Goal: Information Seeking & Learning: Find specific fact

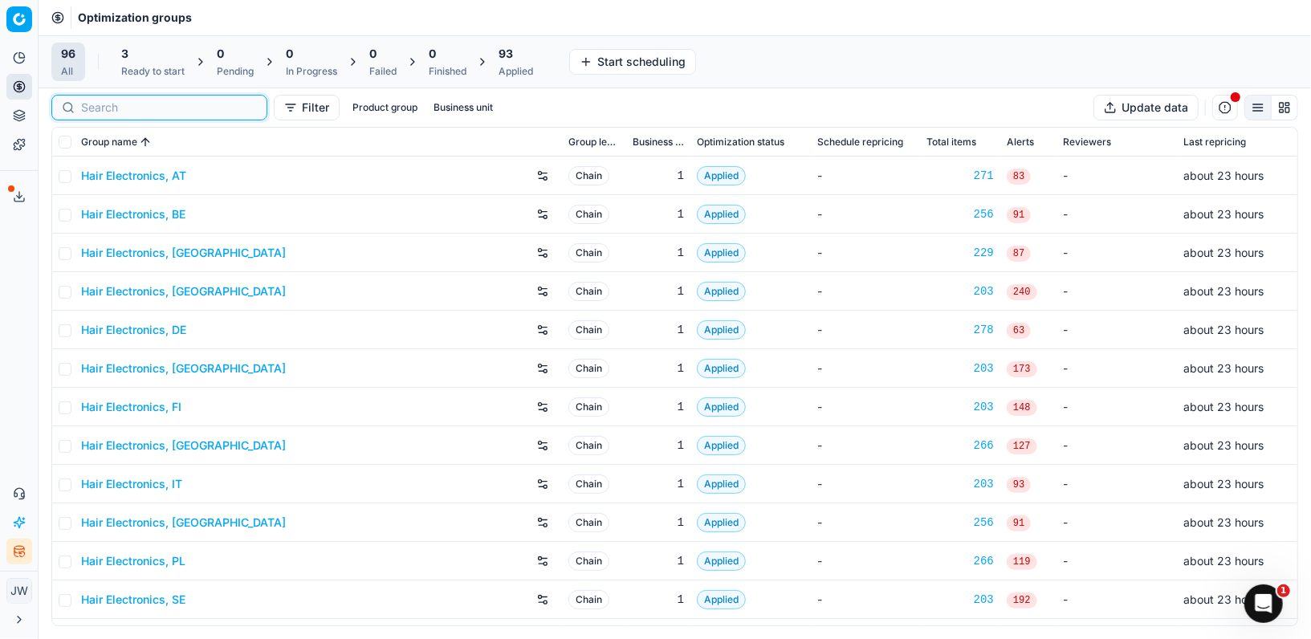
click at [96, 109] on input at bounding box center [169, 108] width 176 height 16
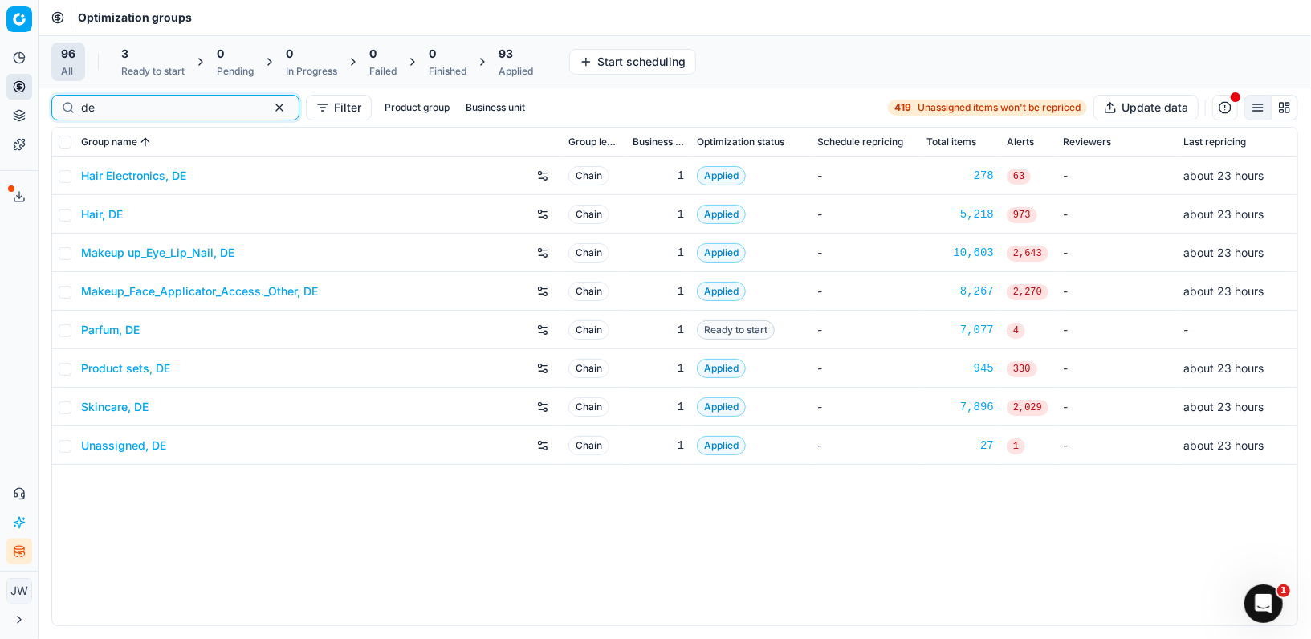
type input "de"
click at [130, 334] on link "Parfum, DE" at bounding box center [110, 330] width 59 height 16
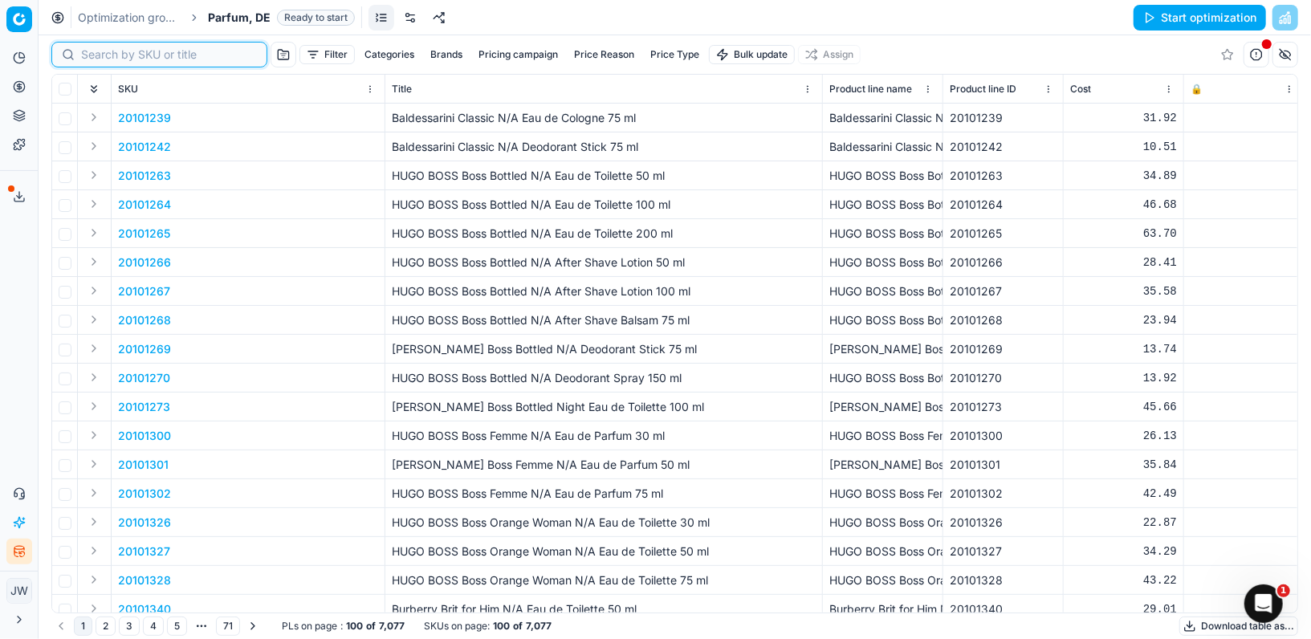
click at [91, 56] on input at bounding box center [169, 55] width 176 height 16
paste input "90016517-0025953"
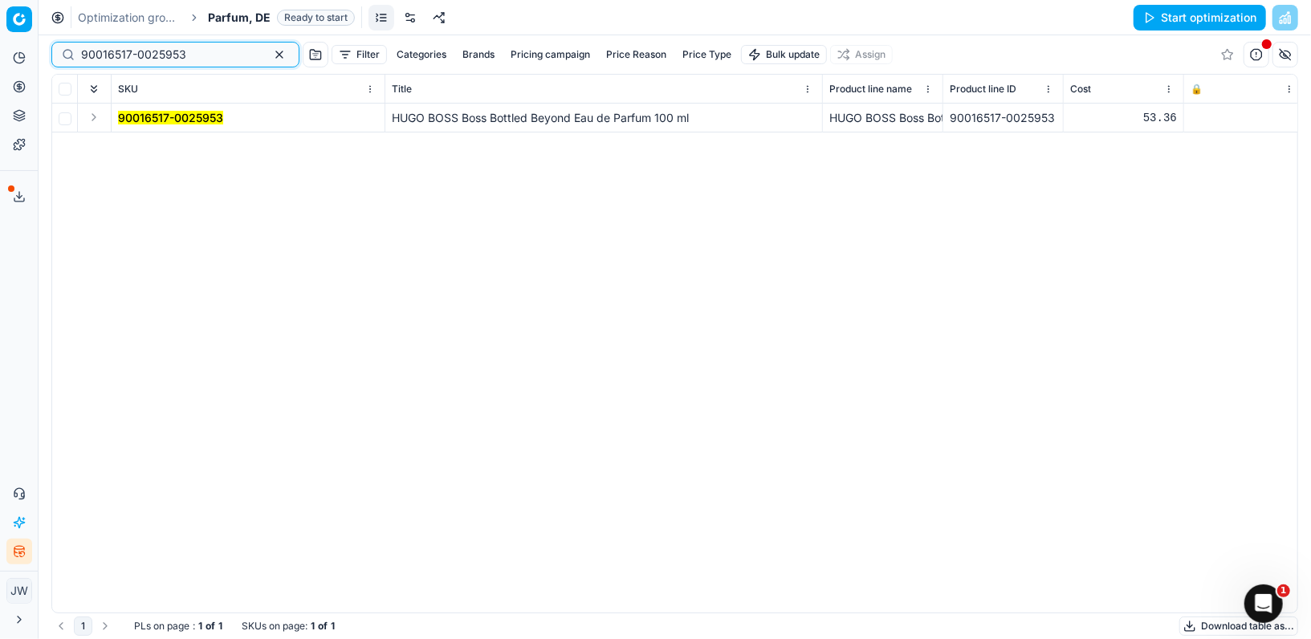
type input "90016517-0025953"
click at [95, 122] on button "Expand" at bounding box center [93, 117] width 19 height 19
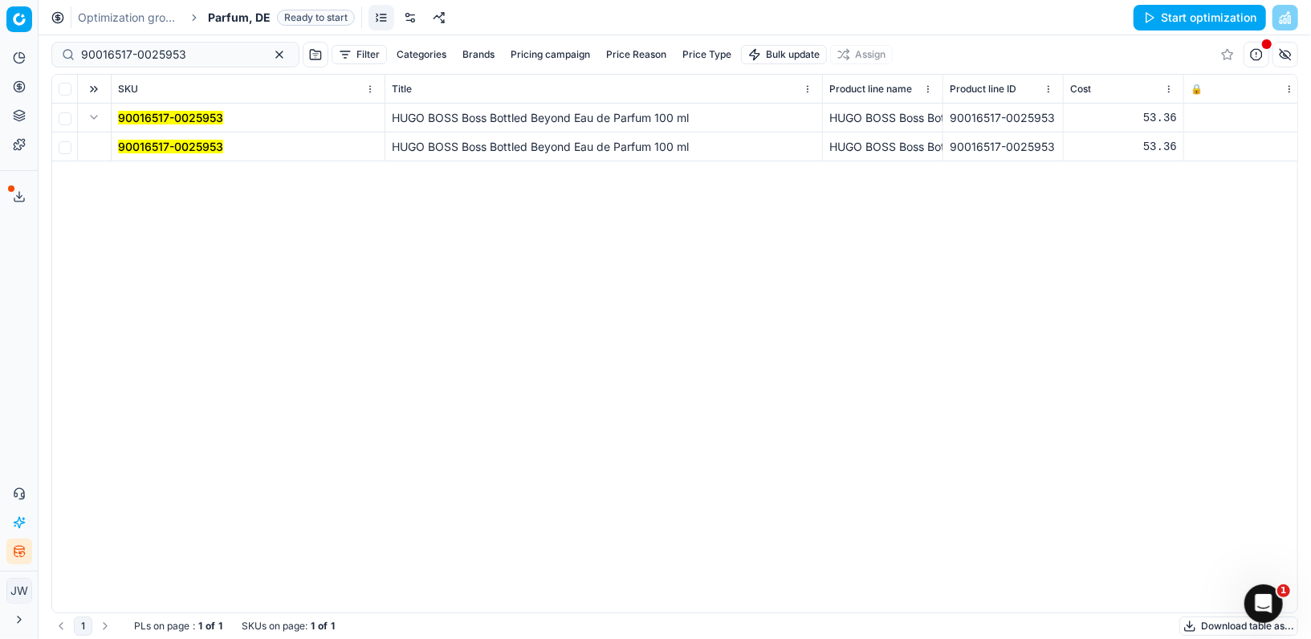
click at [128, 148] on mark "90016517-0025953" at bounding box center [170, 147] width 105 height 14
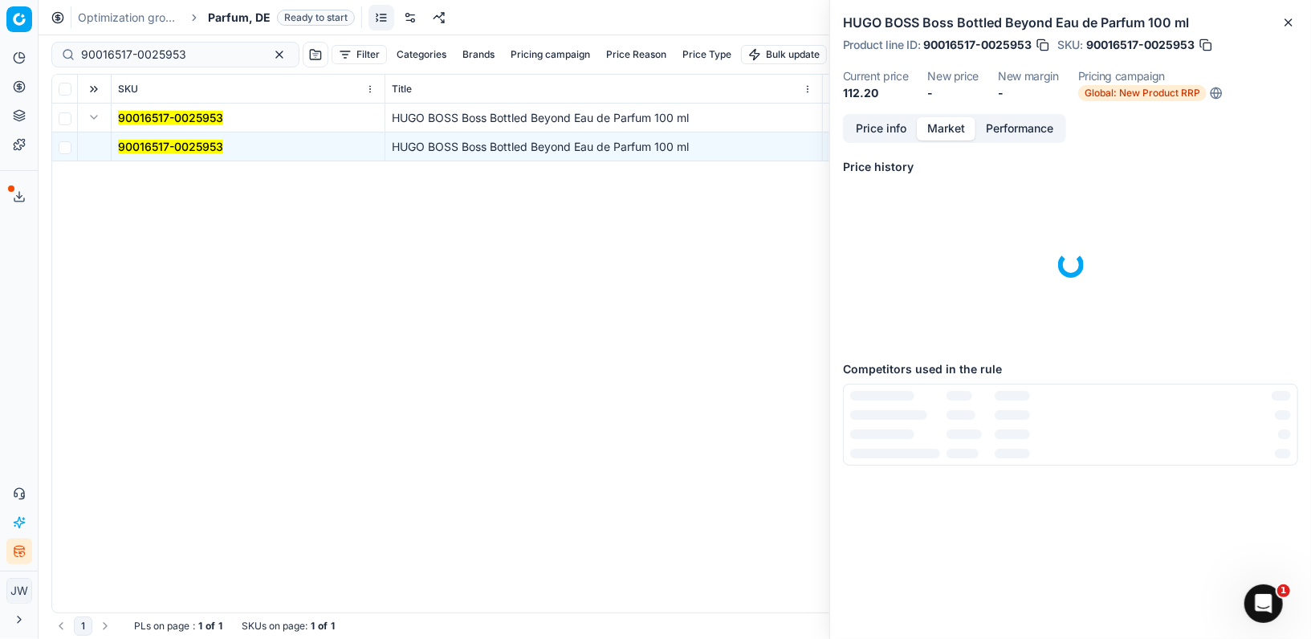
click at [945, 131] on button "Market" at bounding box center [946, 128] width 59 height 23
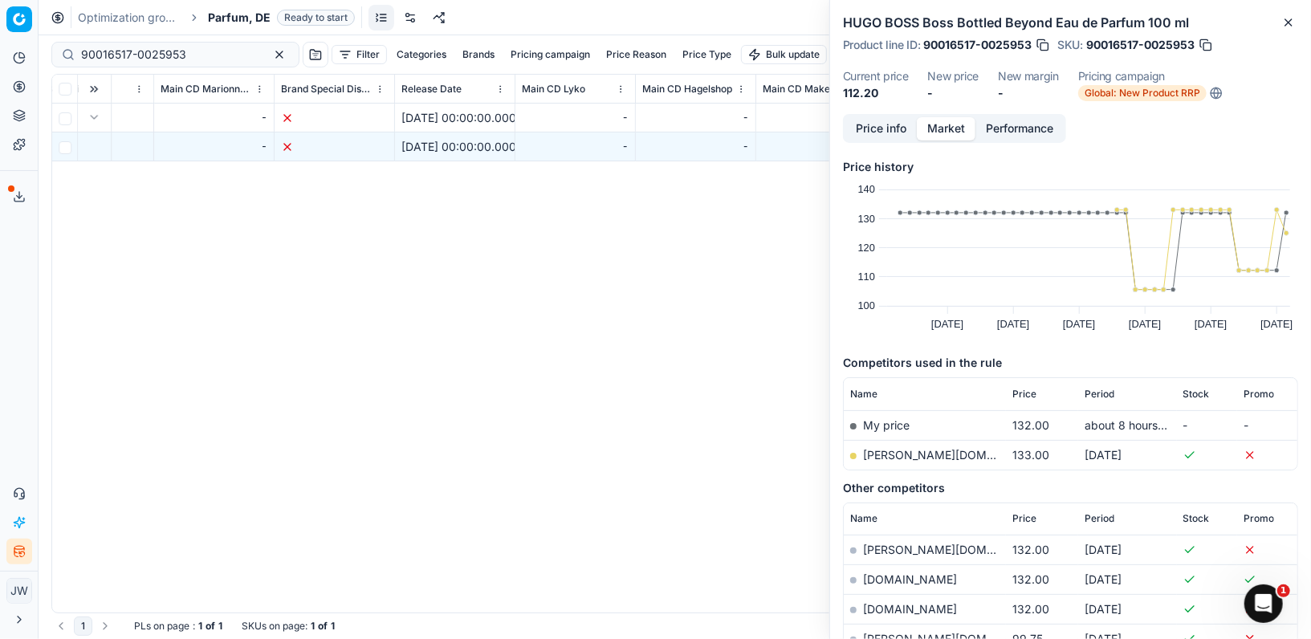
scroll to position [0, 7338]
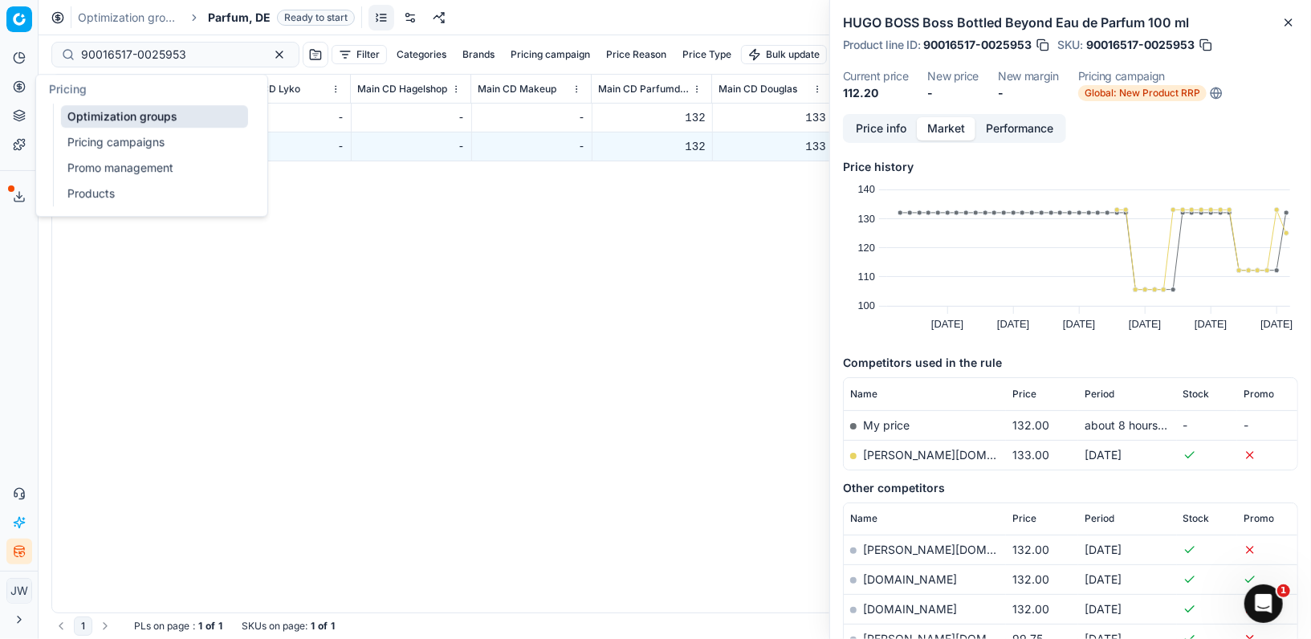
click at [21, 88] on icon at bounding box center [19, 86] width 4 height 4
click at [93, 112] on link "Optimization groups" at bounding box center [154, 116] width 187 height 22
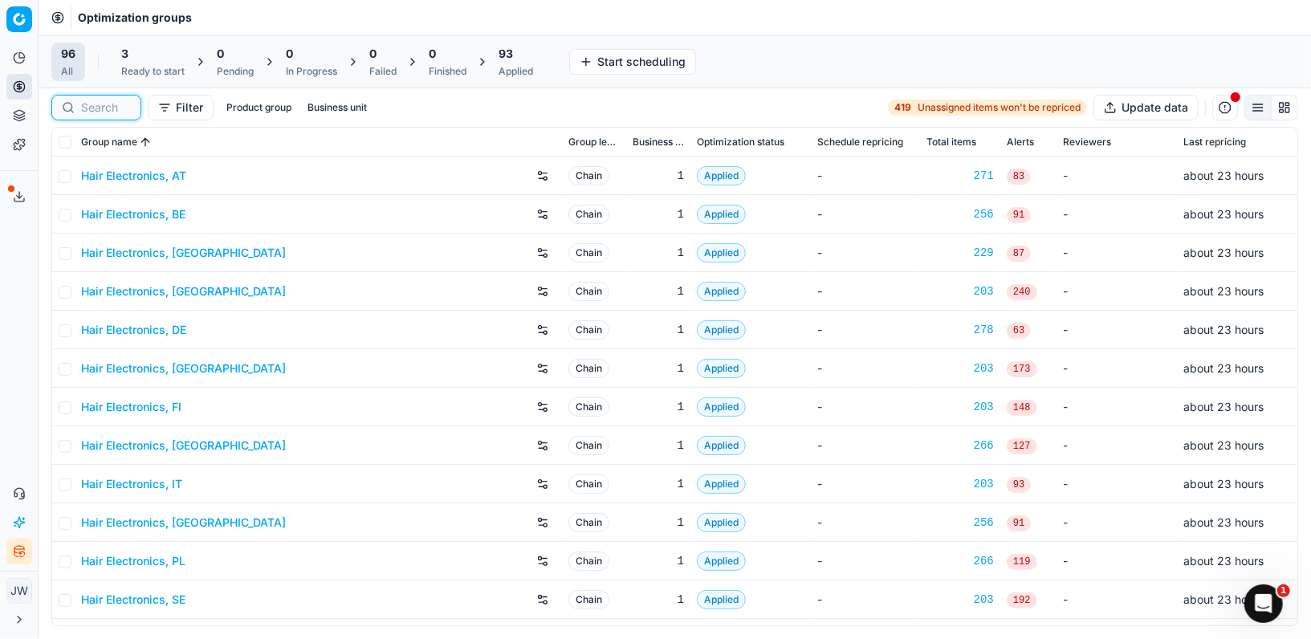
click at [88, 107] on input at bounding box center [106, 108] width 50 height 16
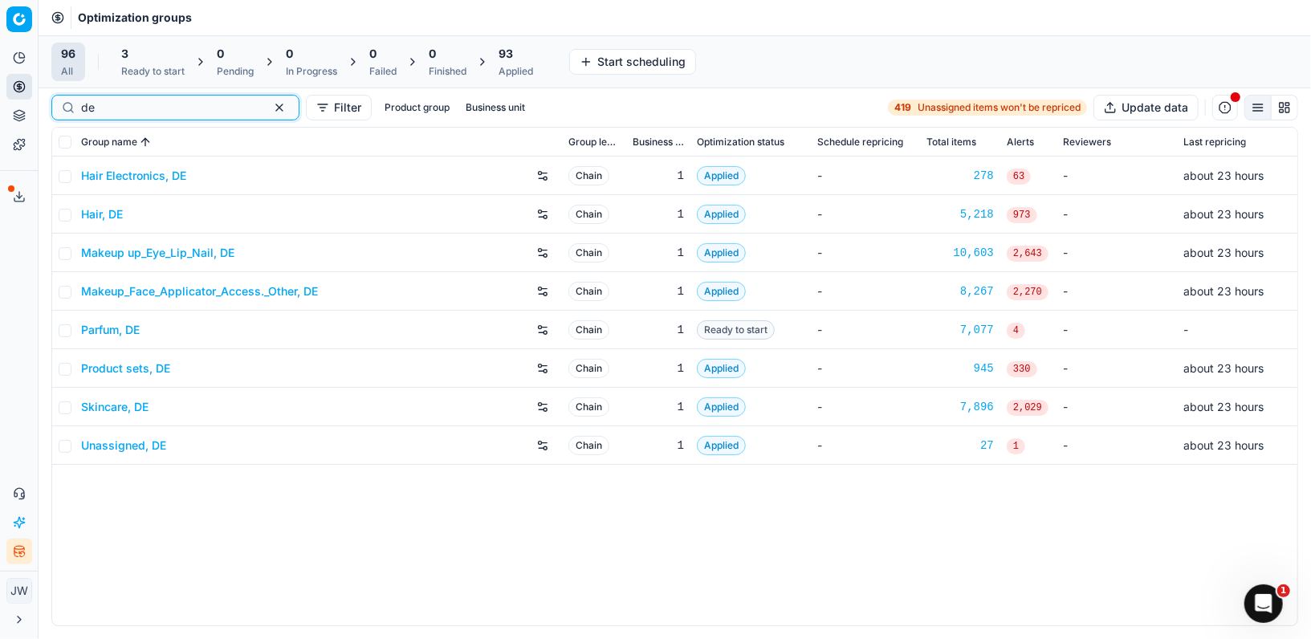
type input "de"
click at [124, 328] on link "Parfum, DE" at bounding box center [110, 330] width 59 height 16
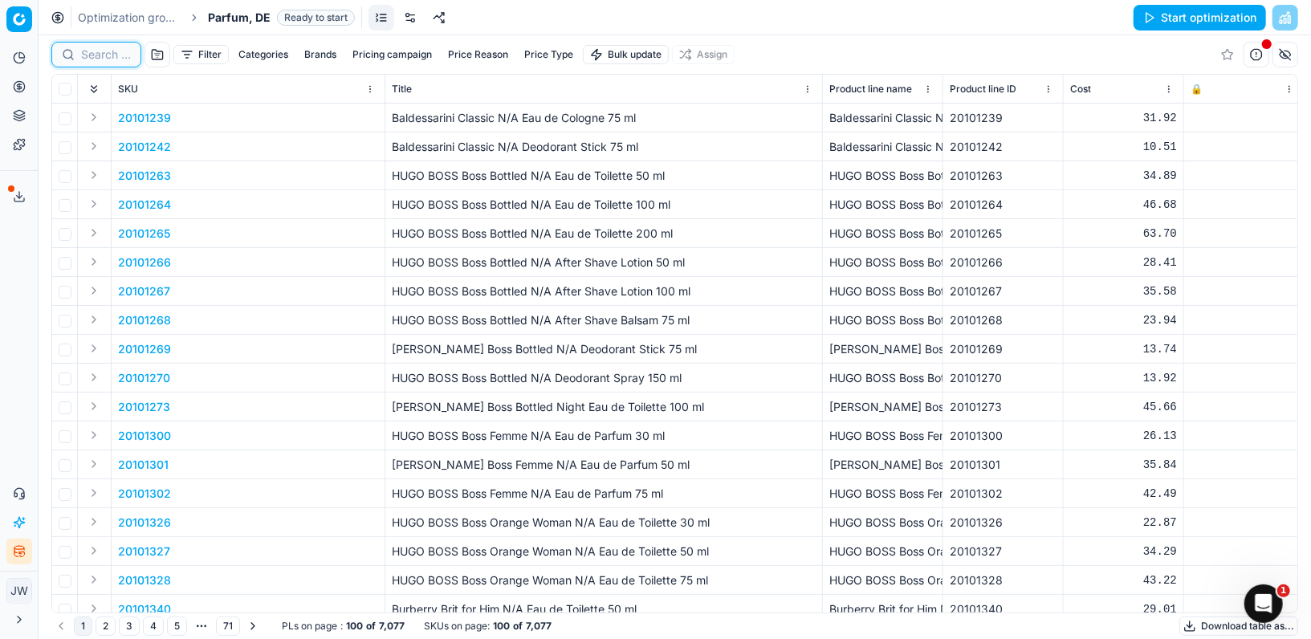
click at [107, 60] on input at bounding box center [106, 55] width 50 height 16
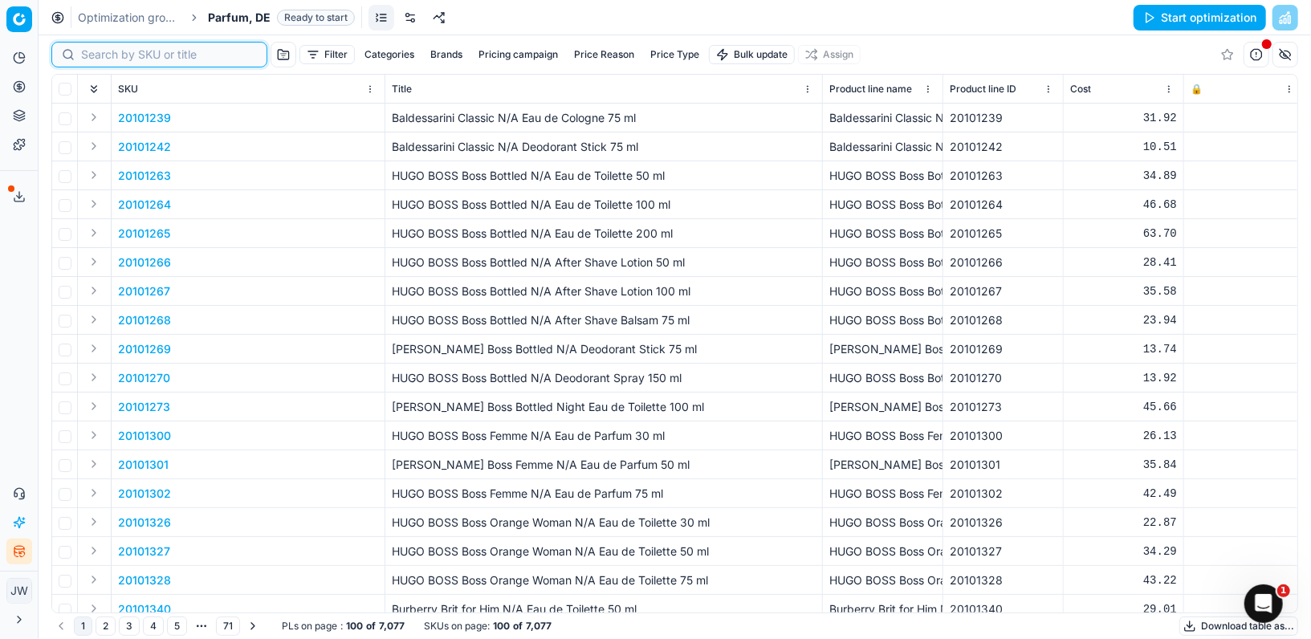
paste input "90016517-0025953"
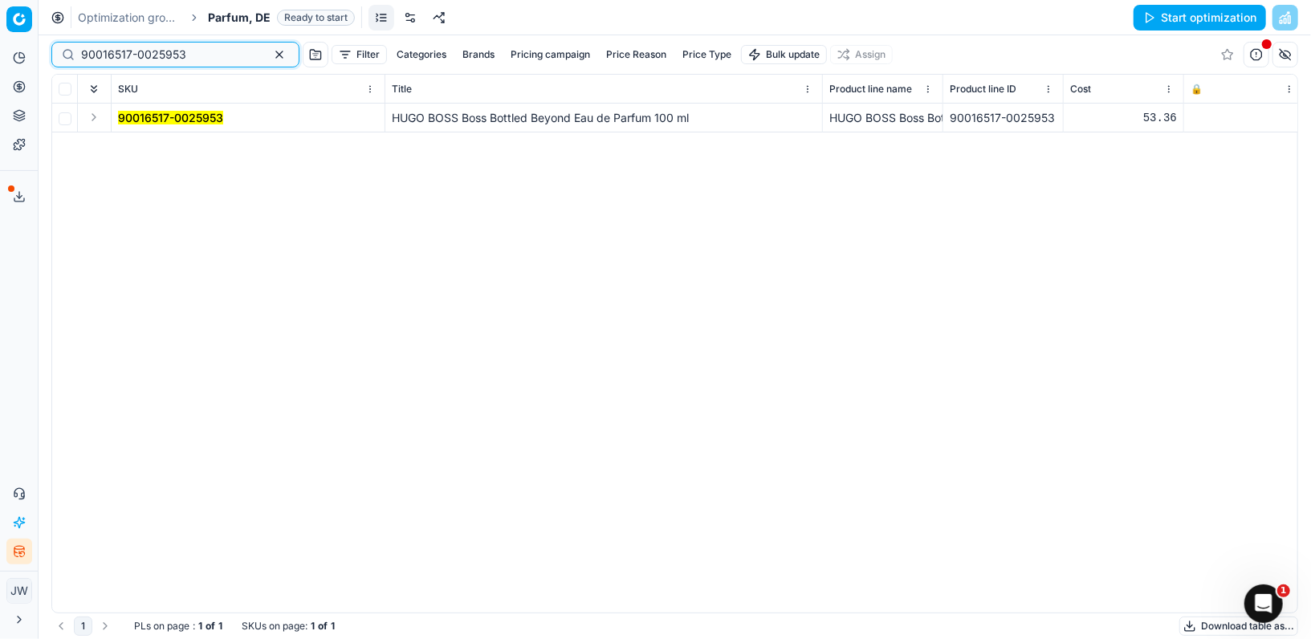
type input "90016517-0025953"
click at [92, 118] on button "Expand" at bounding box center [93, 117] width 19 height 19
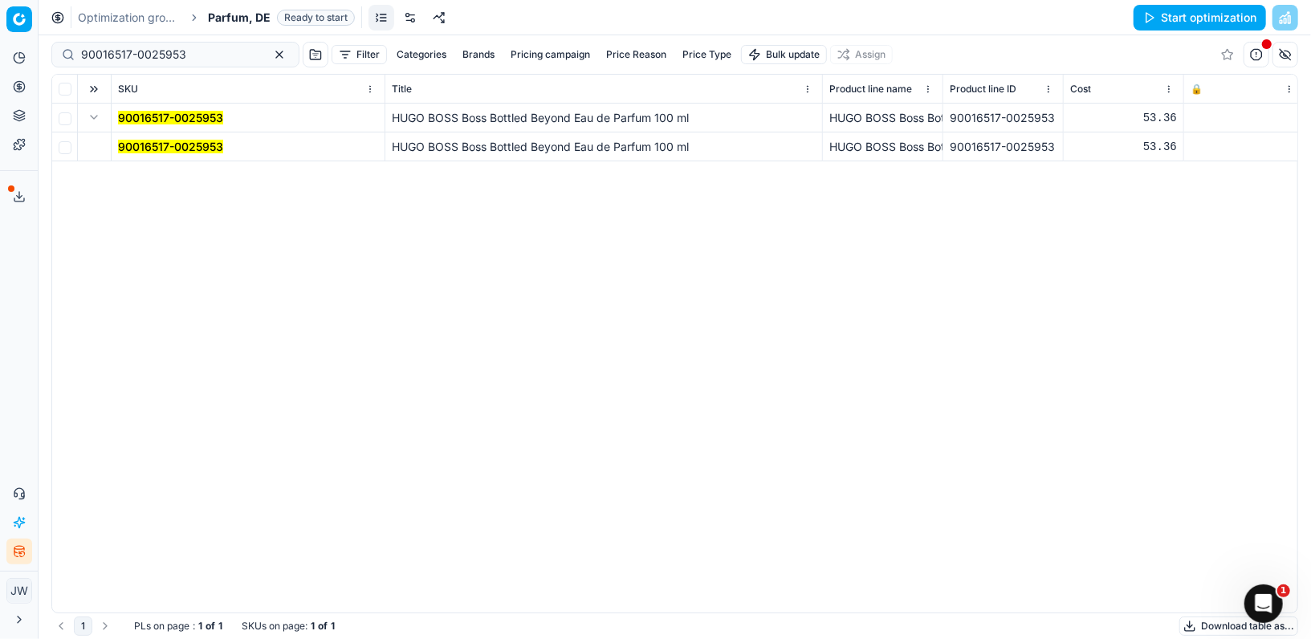
click at [128, 147] on mark "90016517-0025953" at bounding box center [170, 147] width 105 height 14
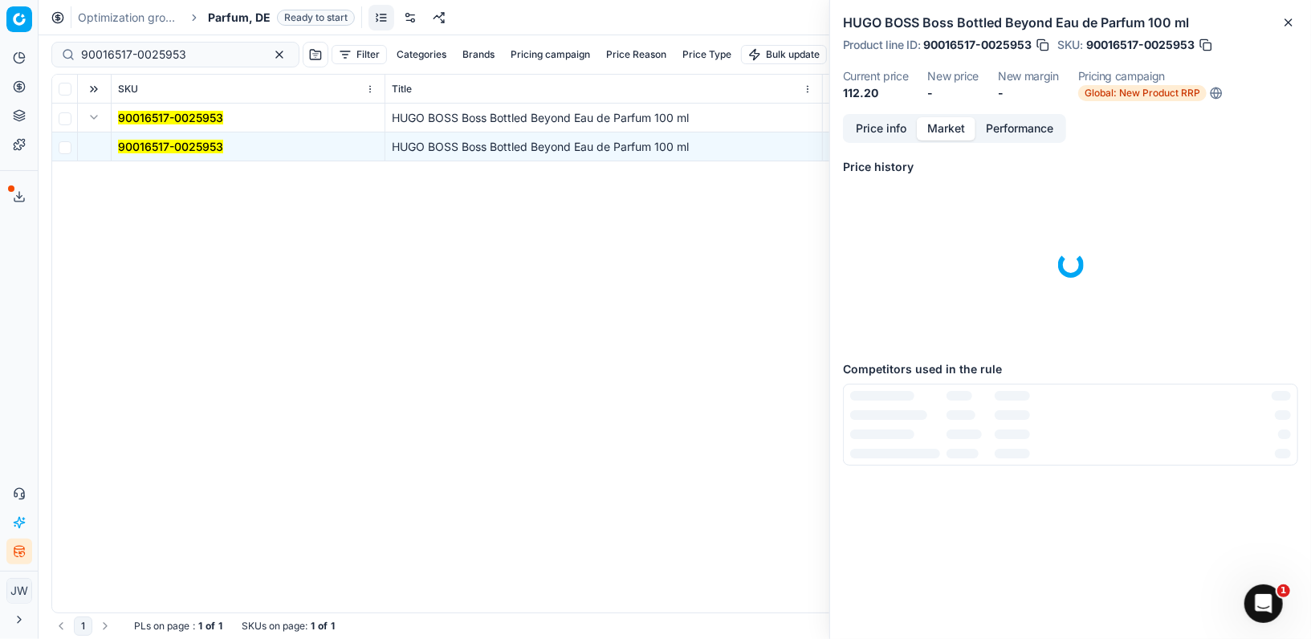
click at [941, 128] on button "Market" at bounding box center [946, 128] width 59 height 23
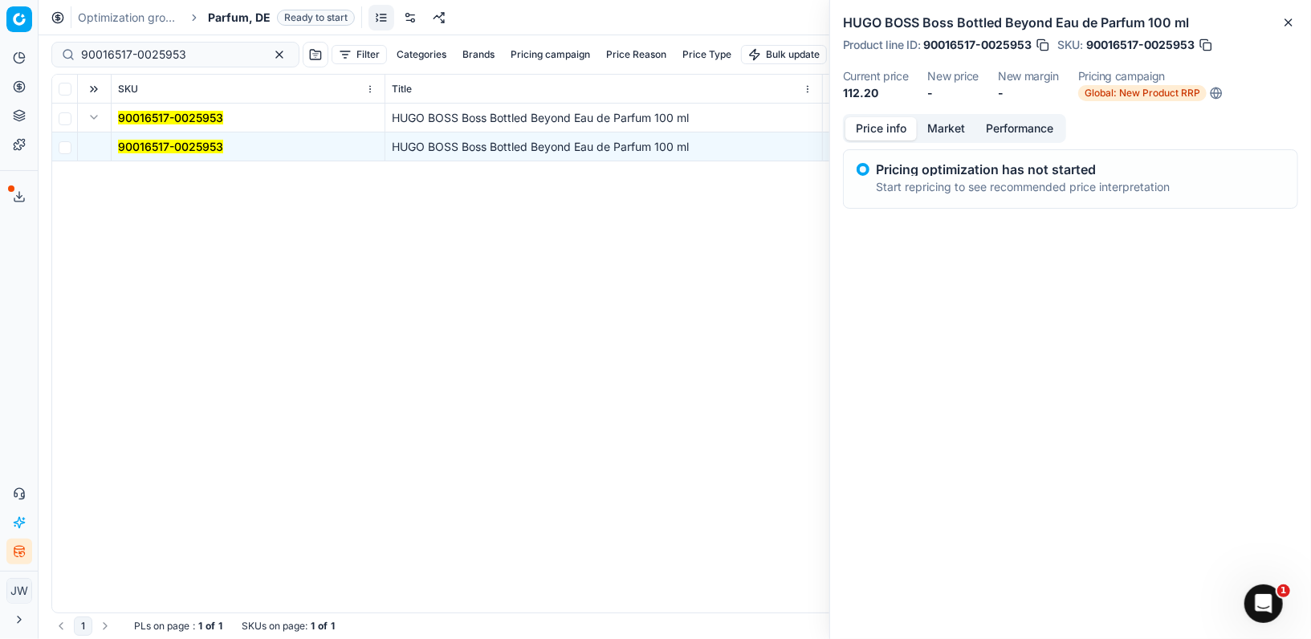
click at [887, 136] on button "Price info" at bounding box center [881, 128] width 71 height 23
click at [1020, 183] on p "Start repricing to see recommended price interpretation" at bounding box center [1023, 187] width 294 height 16
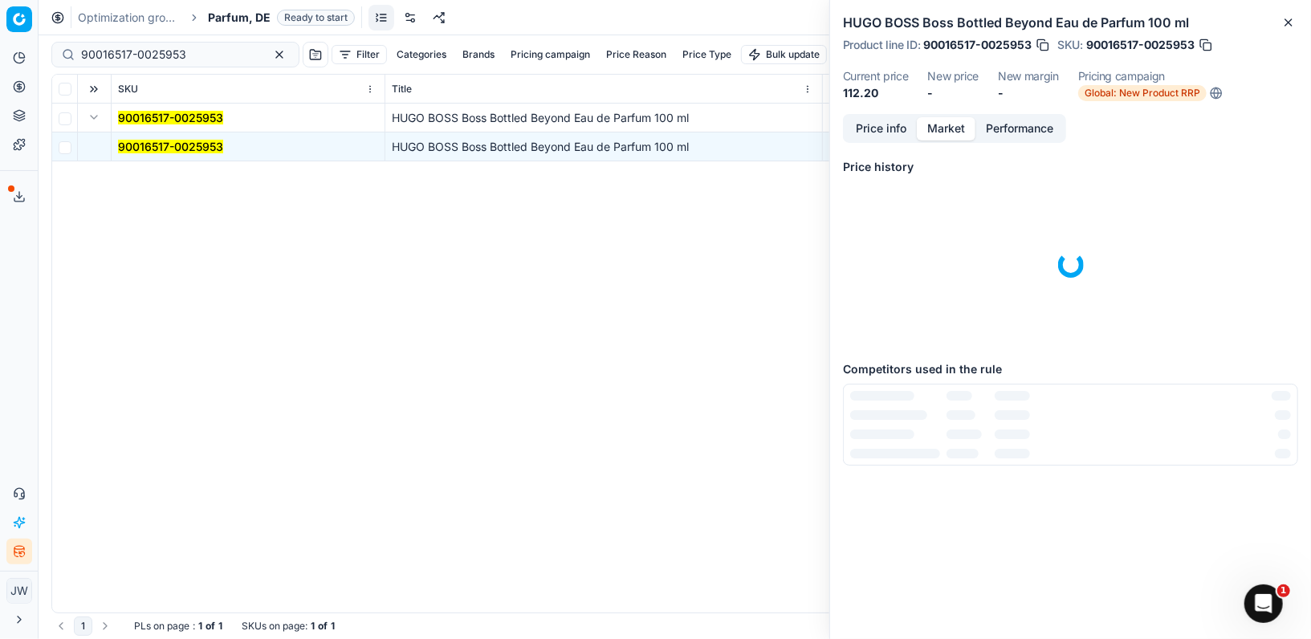
click at [948, 131] on button "Market" at bounding box center [946, 128] width 59 height 23
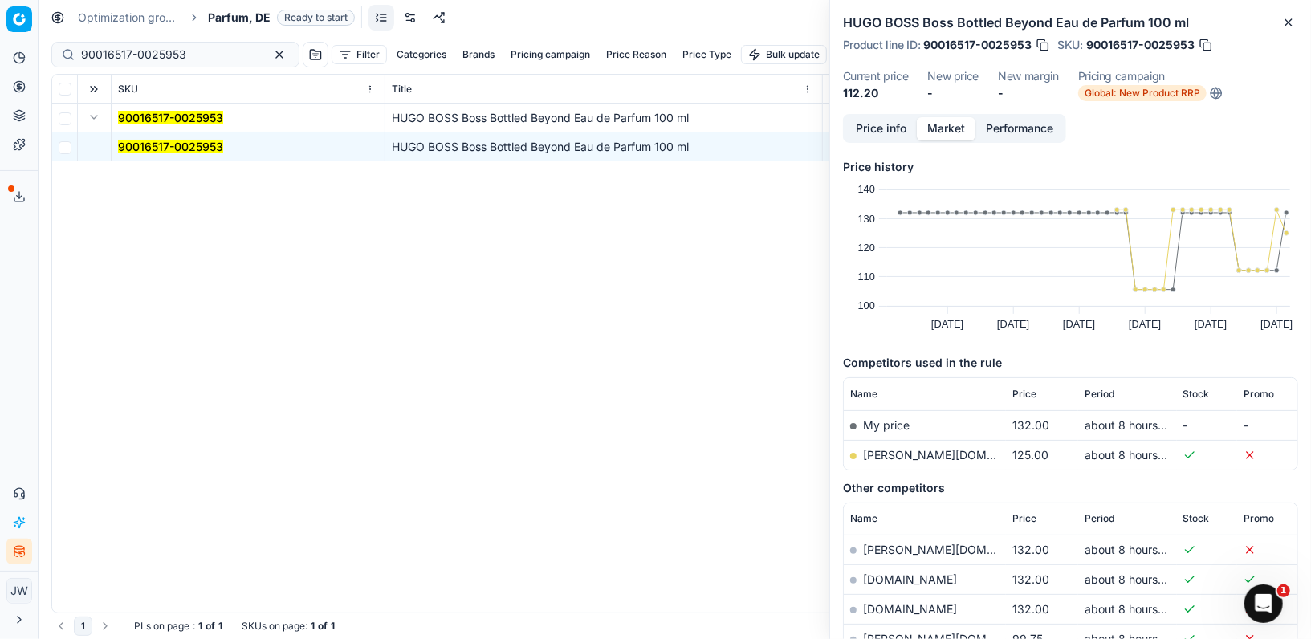
click at [1041, 49] on button "button" at bounding box center [1043, 45] width 16 height 16
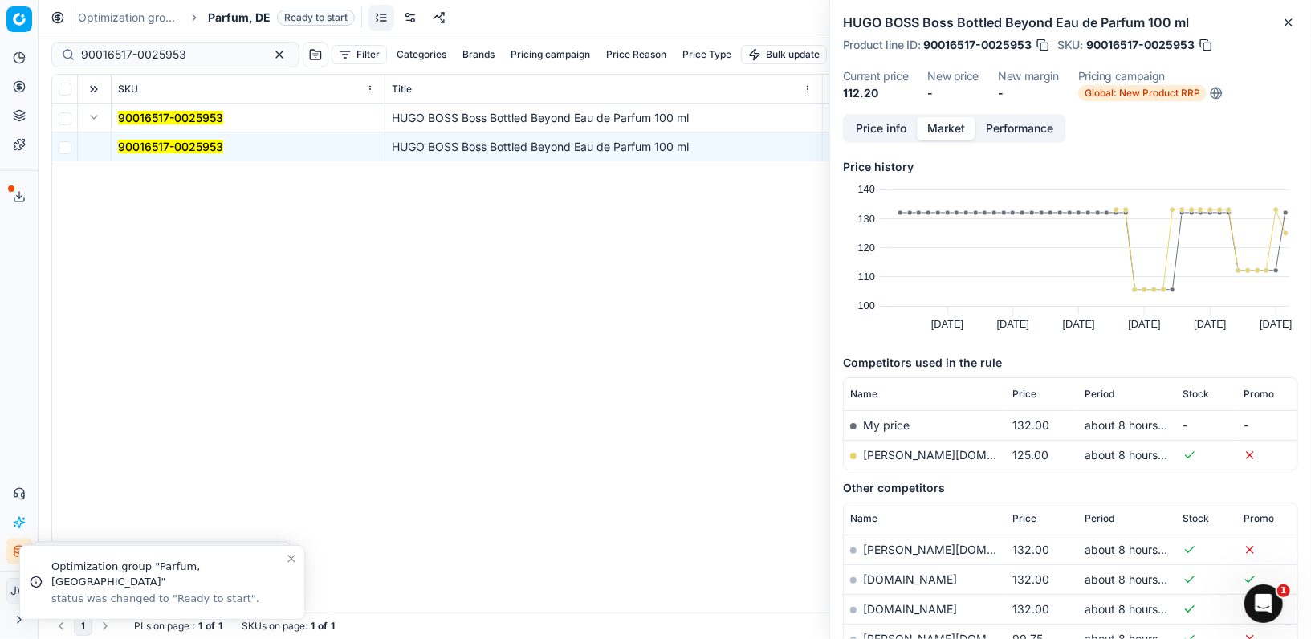
click at [19, 85] on icon at bounding box center [19, 87] width 0 height 6
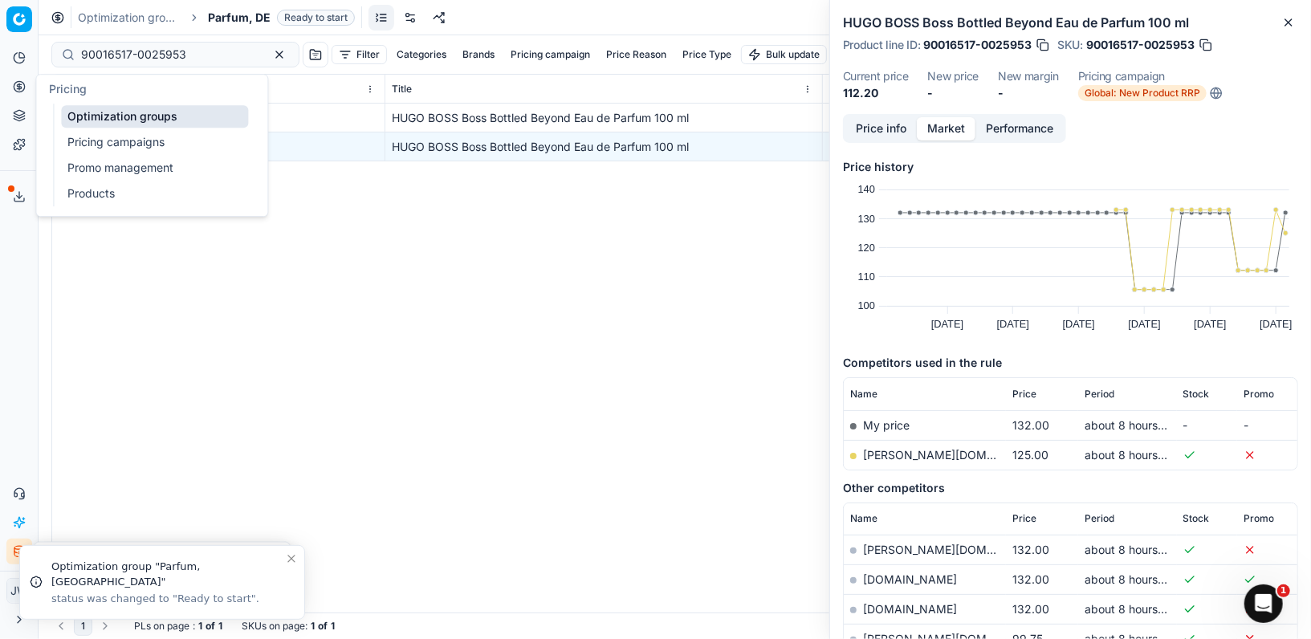
click at [86, 110] on link "Optimization groups" at bounding box center [154, 116] width 187 height 22
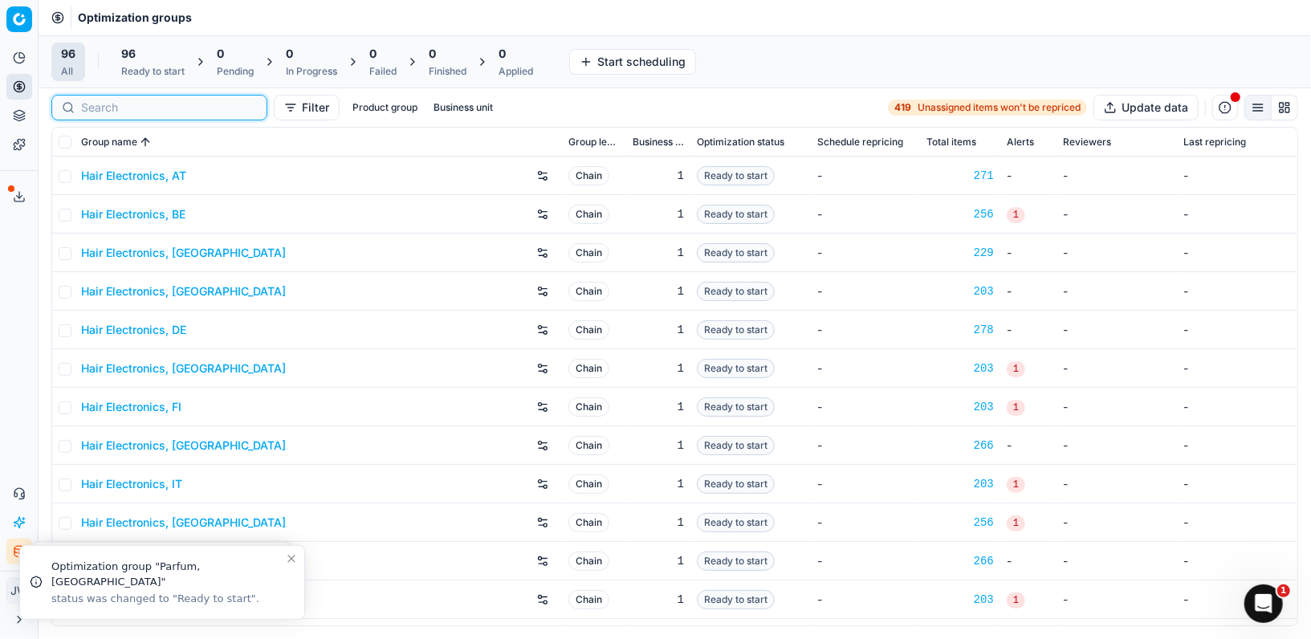
click at [106, 106] on input at bounding box center [169, 108] width 176 height 16
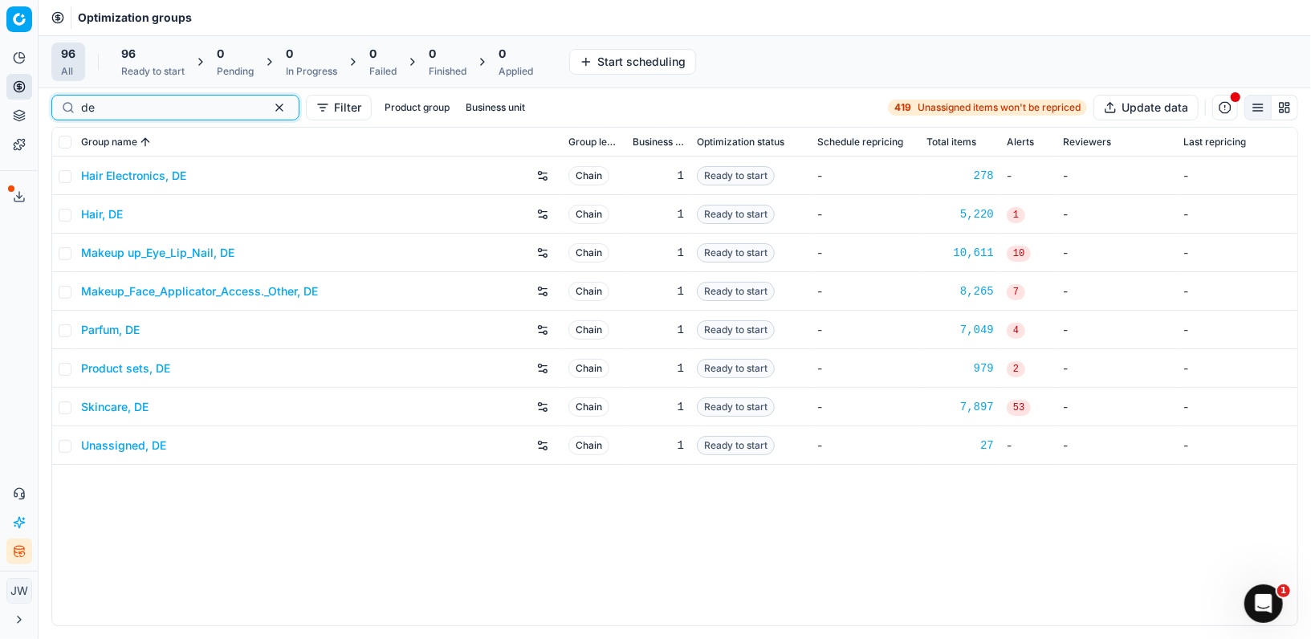
type input "de"
click at [120, 335] on link "Parfum, DE" at bounding box center [110, 330] width 59 height 16
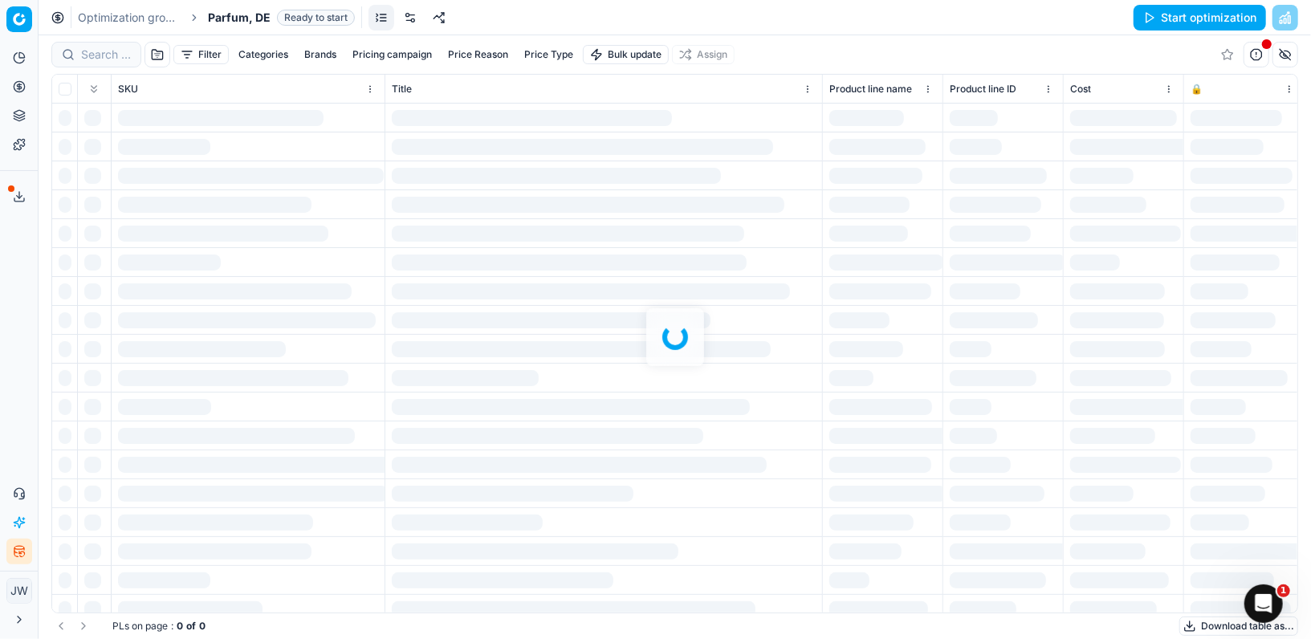
click at [406, 24] on link at bounding box center [410, 18] width 26 height 26
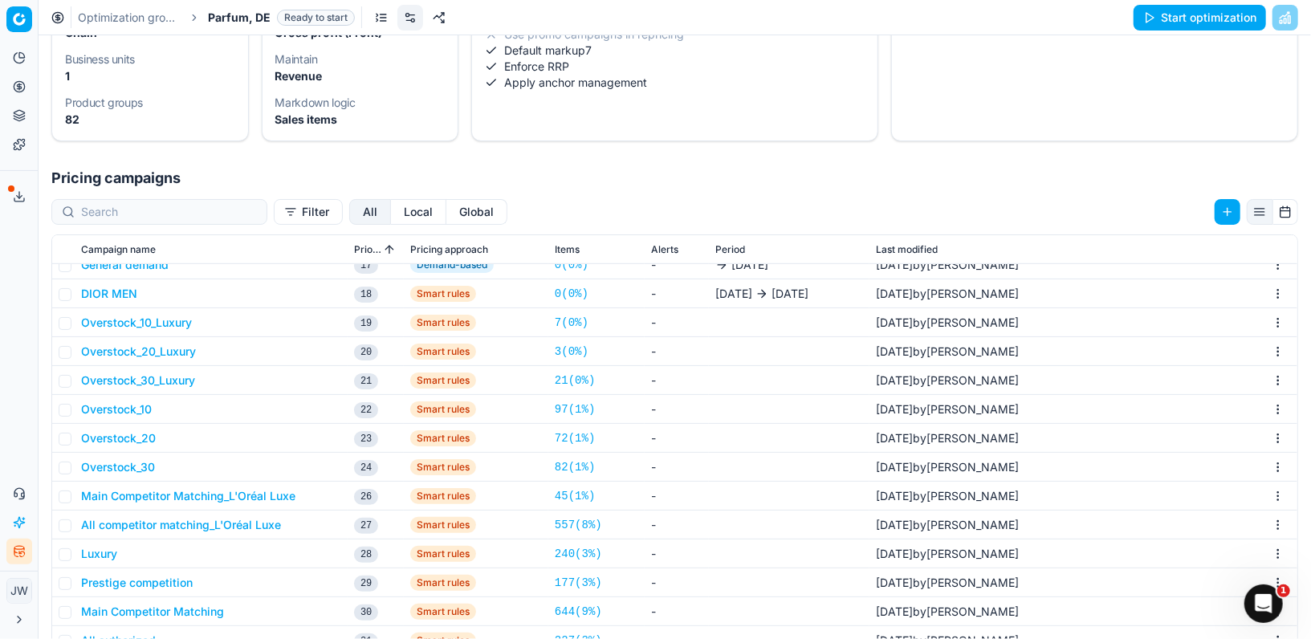
scroll to position [247, 0]
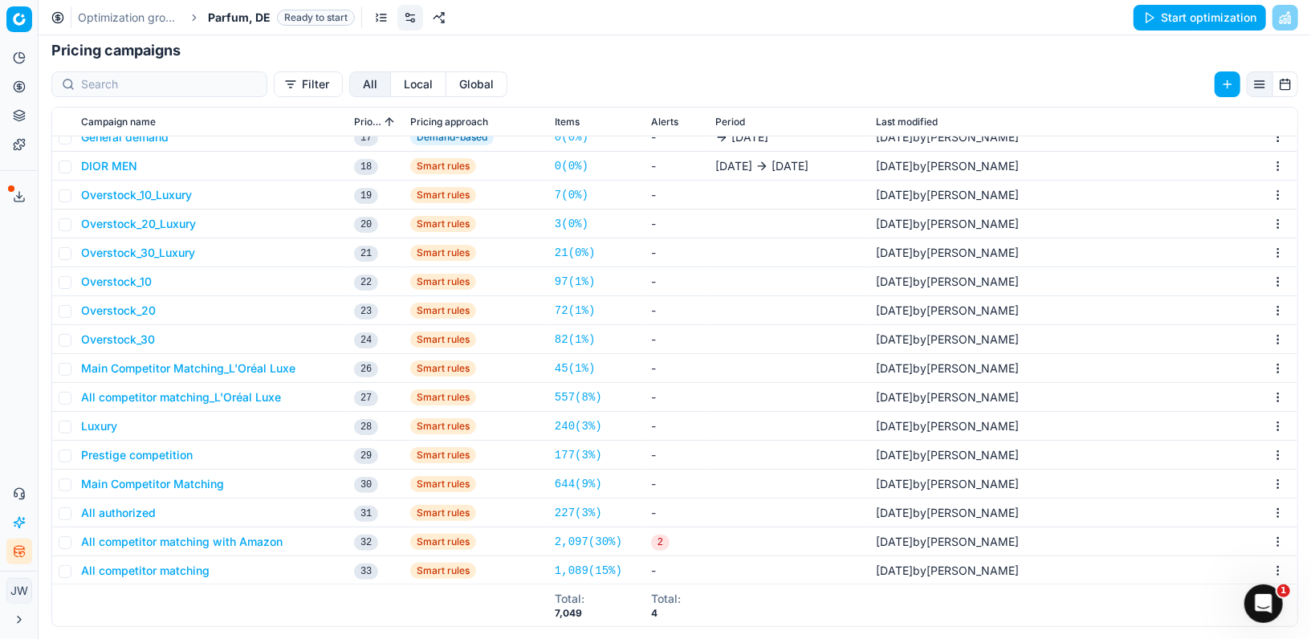
click at [138, 570] on button "All competitor matching" at bounding box center [145, 571] width 128 height 16
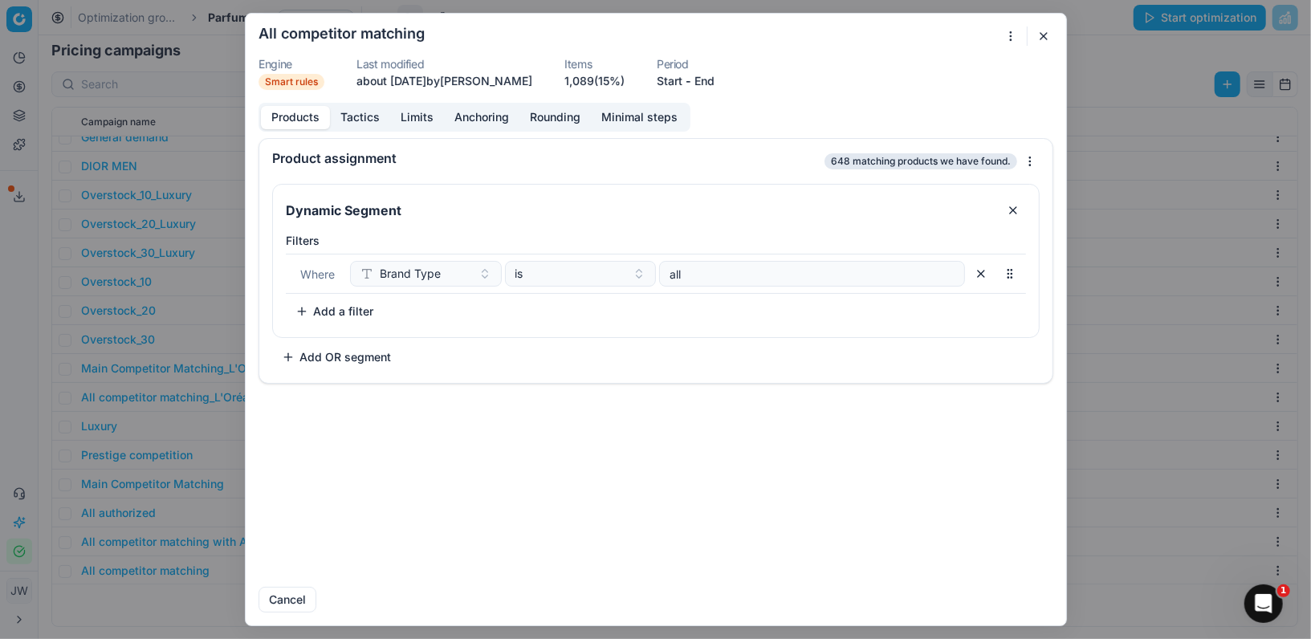
click at [365, 113] on button "Tactics" at bounding box center [360, 117] width 60 height 23
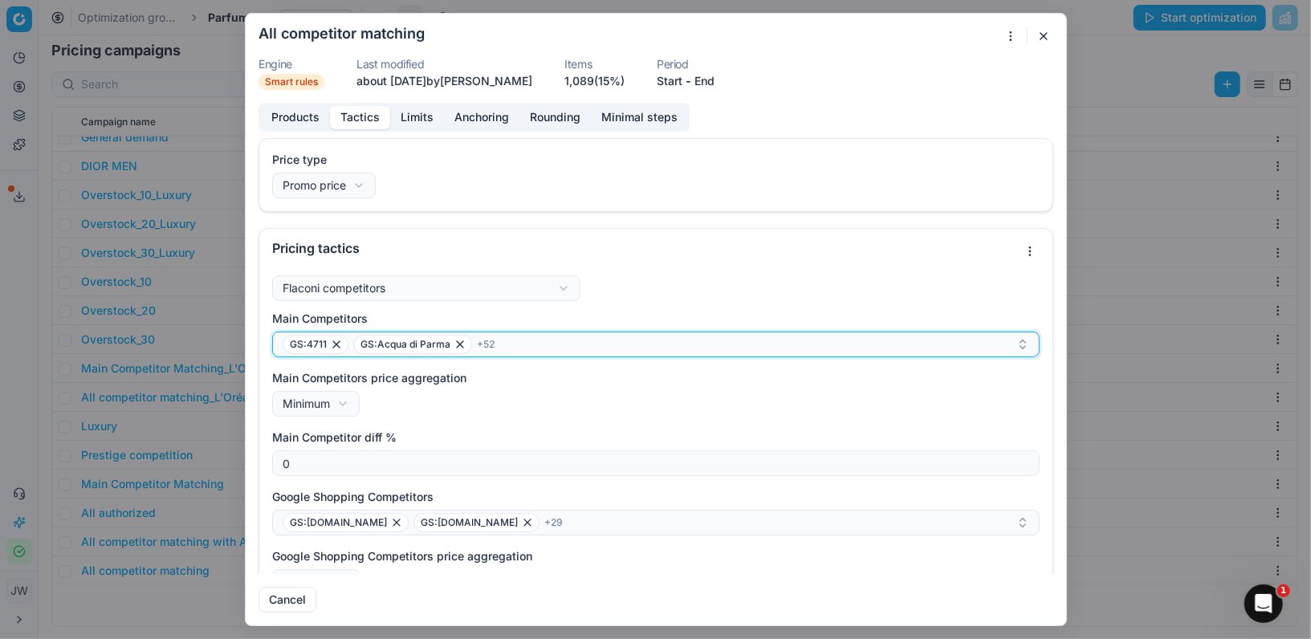
click at [572, 353] on div "GS:4711 GS:Acqua di Parma + 52" at bounding box center [650, 344] width 734 height 19
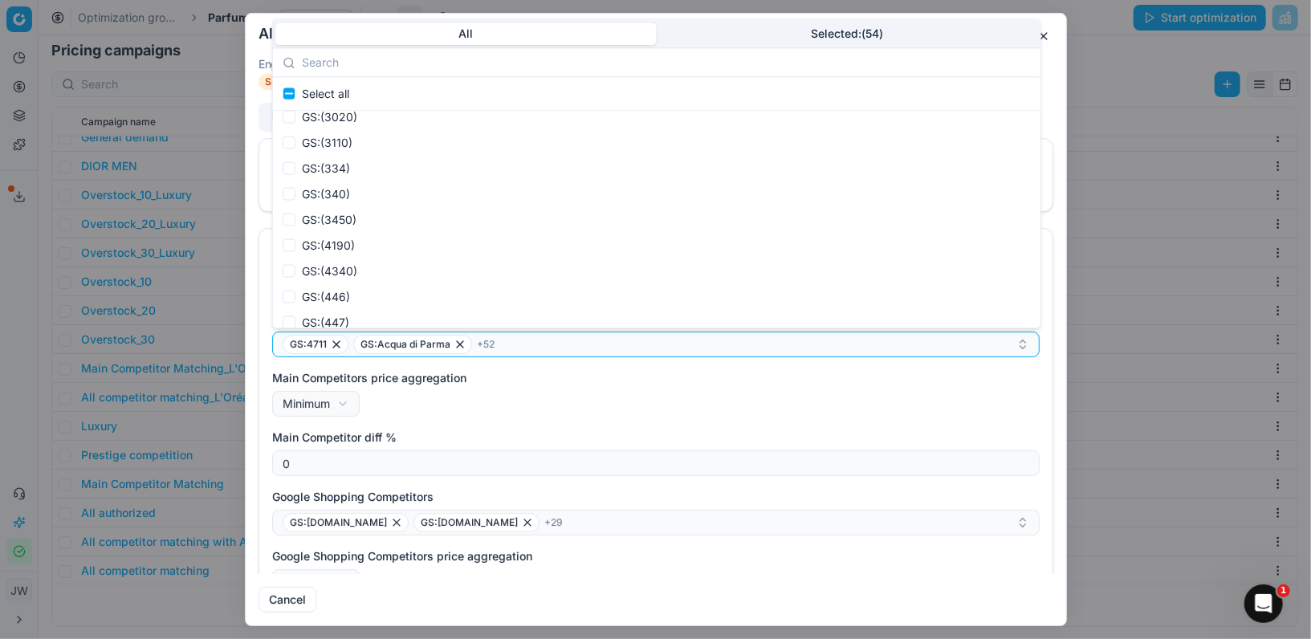
scroll to position [1615, 0]
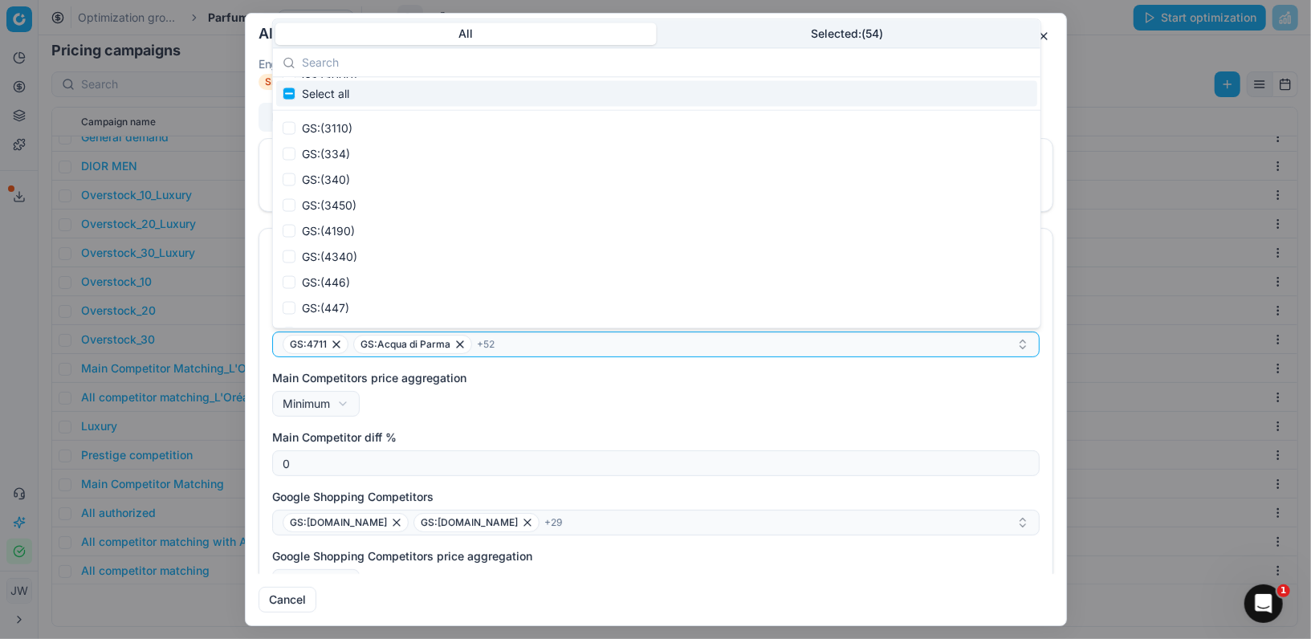
click at [1049, 43] on button "button" at bounding box center [1043, 35] width 19 height 19
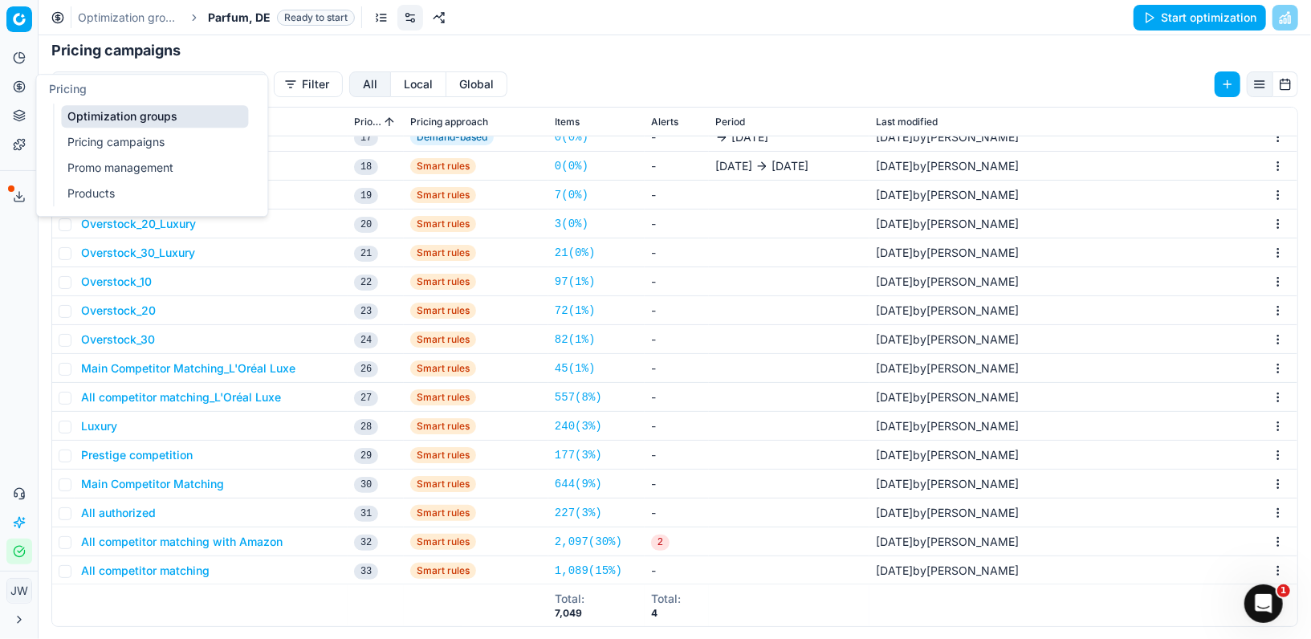
click at [18, 115] on icon at bounding box center [19, 113] width 10 height 6
click at [79, 142] on link "Assortment" at bounding box center [154, 145] width 187 height 22
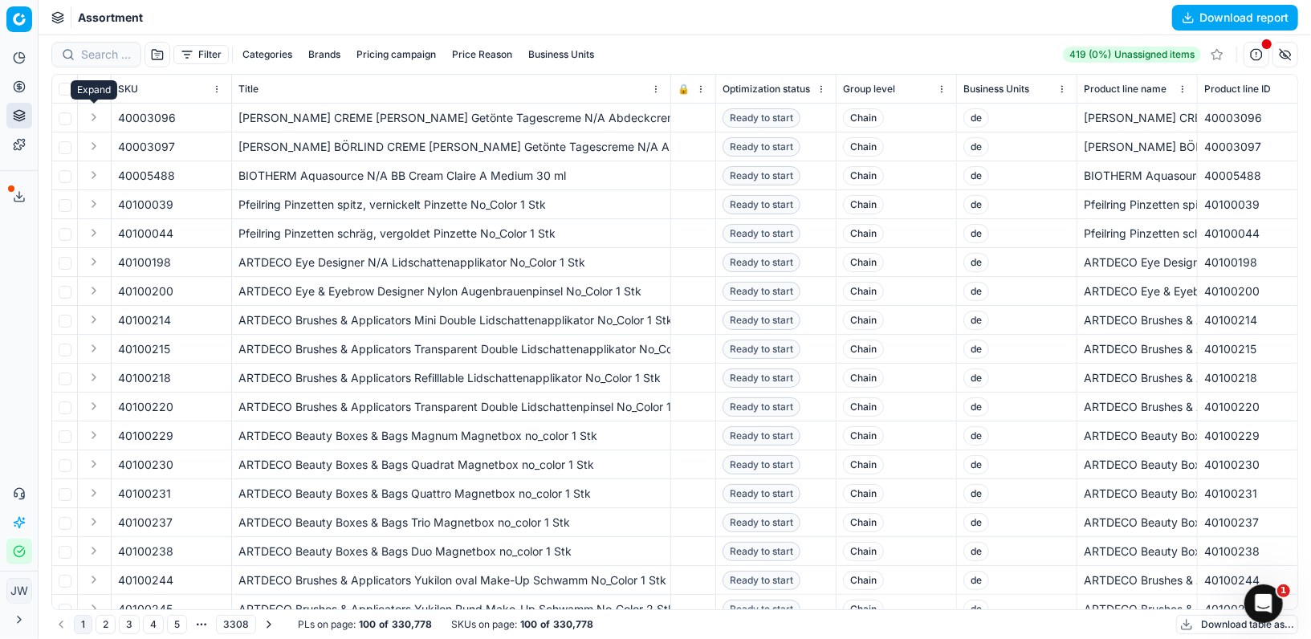
click at [92, 116] on button "Expand" at bounding box center [93, 117] width 19 height 19
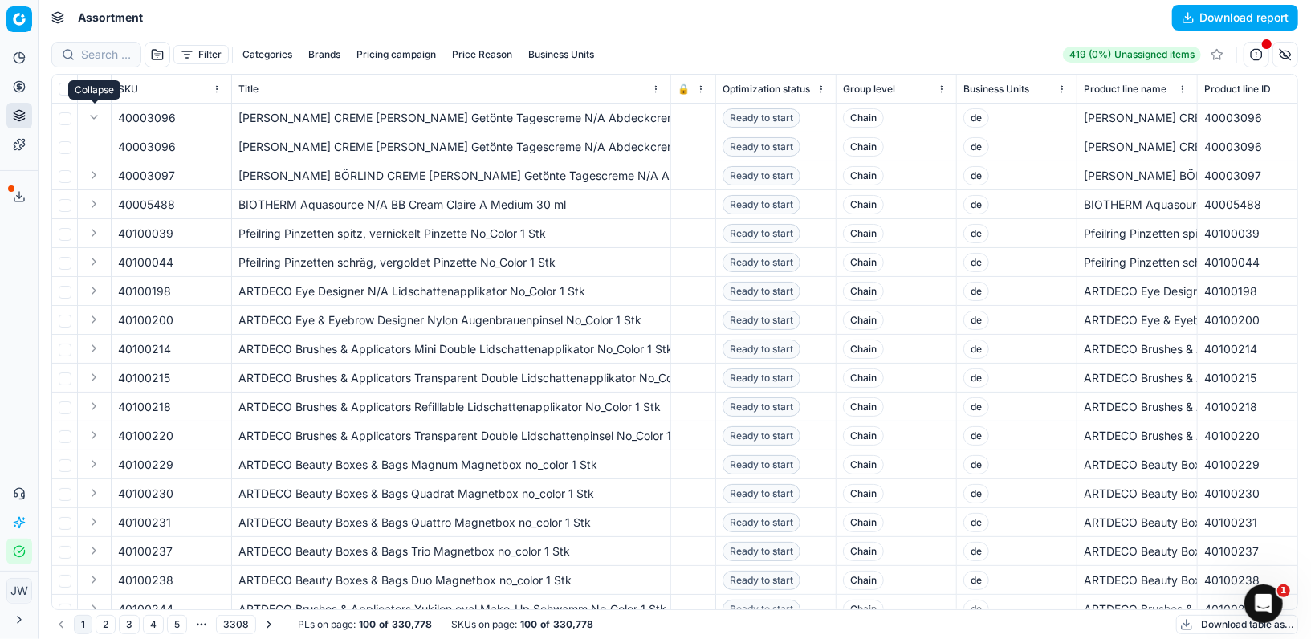
click at [92, 116] on button "Expand" at bounding box center [93, 117] width 19 height 19
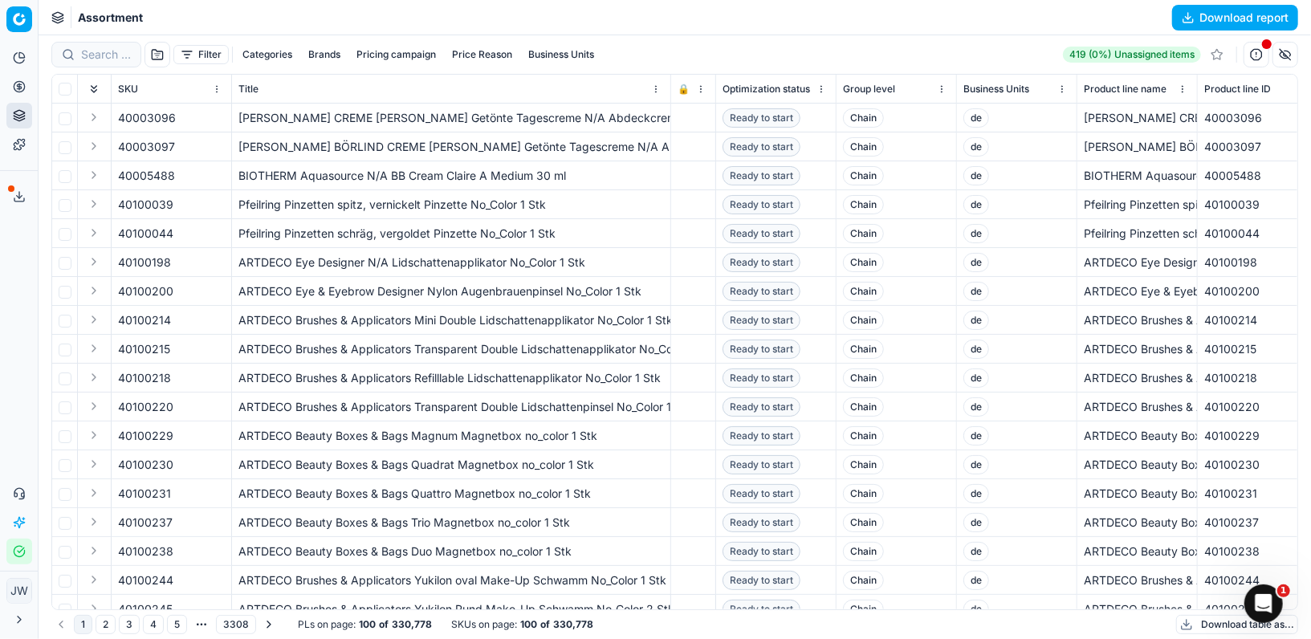
click at [23, 86] on circle at bounding box center [19, 86] width 10 height 10
click at [71, 108] on link "Optimization groups" at bounding box center [154, 116] width 187 height 22
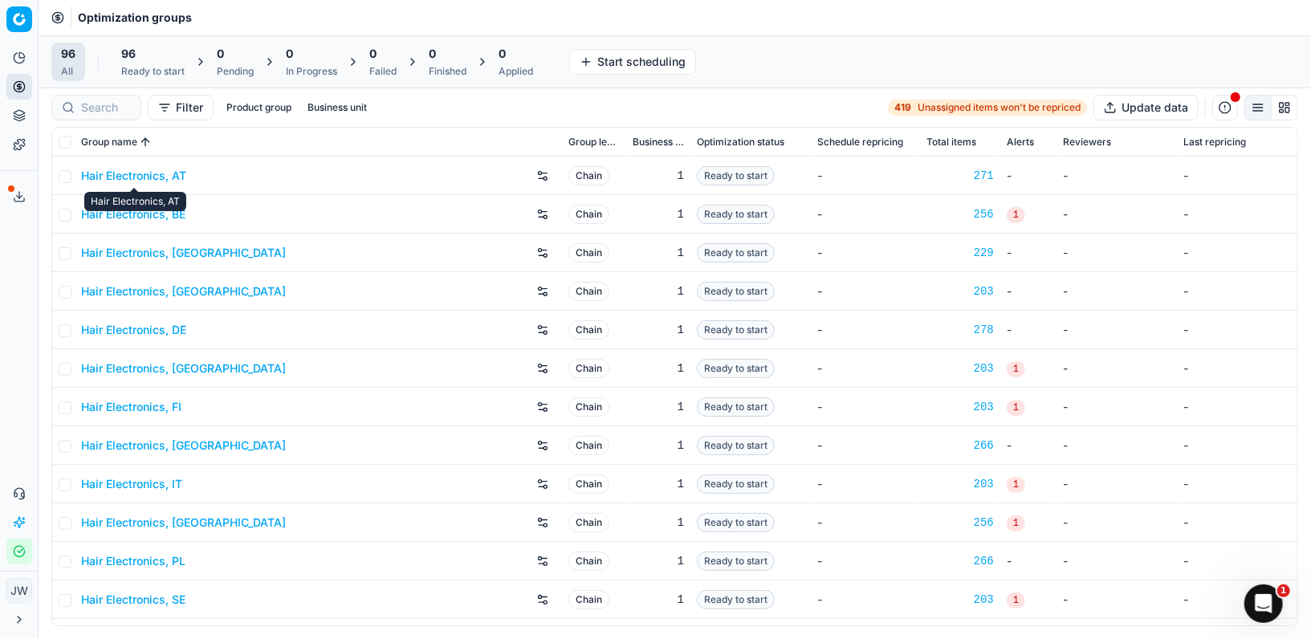
click at [116, 174] on link "Hair Electronics, AT" at bounding box center [133, 176] width 105 height 16
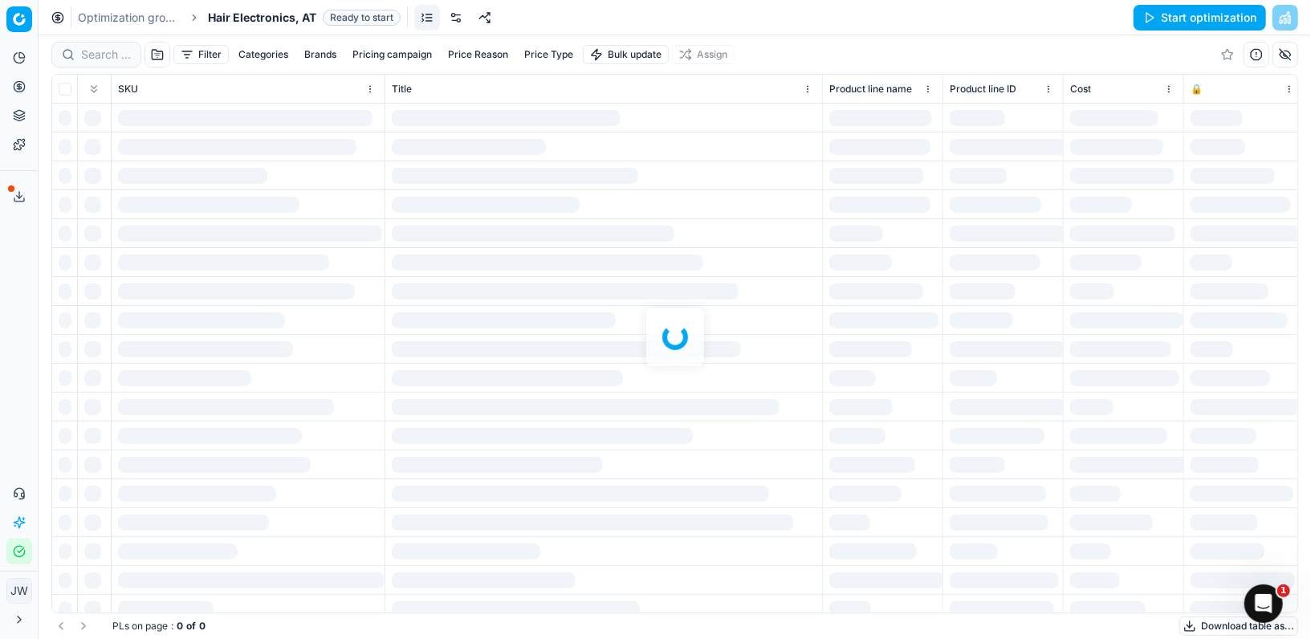
click at [93, 55] on div at bounding box center [675, 337] width 1273 height 604
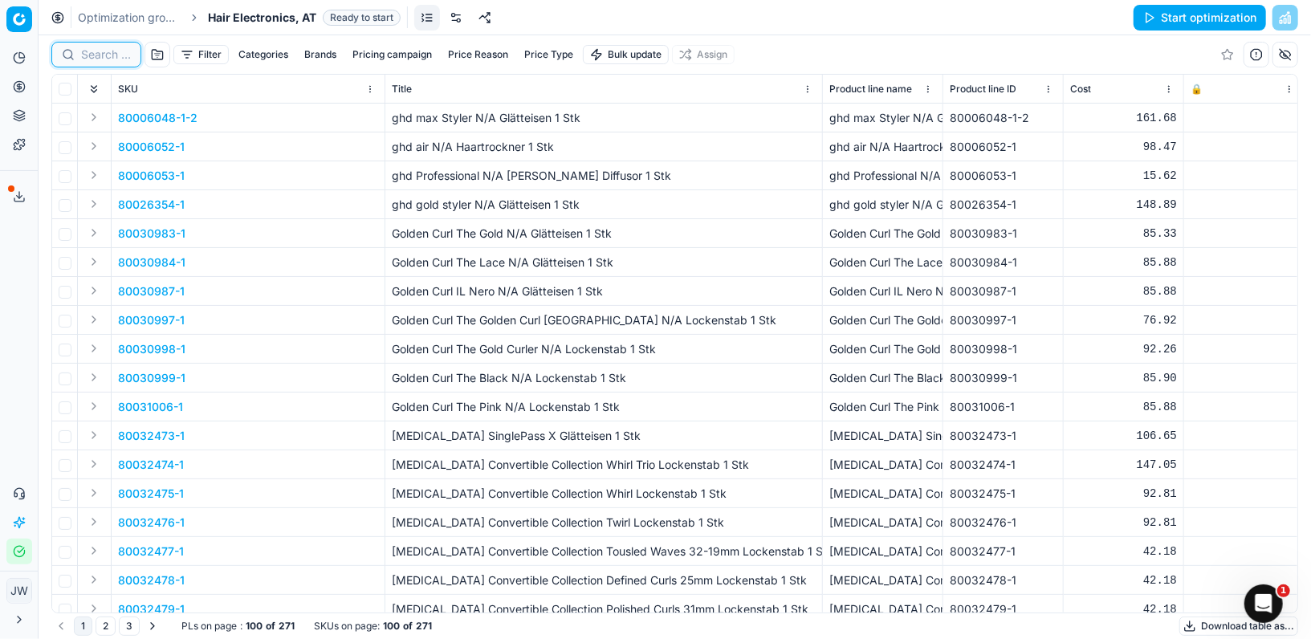
click at [93, 54] on input at bounding box center [106, 55] width 50 height 16
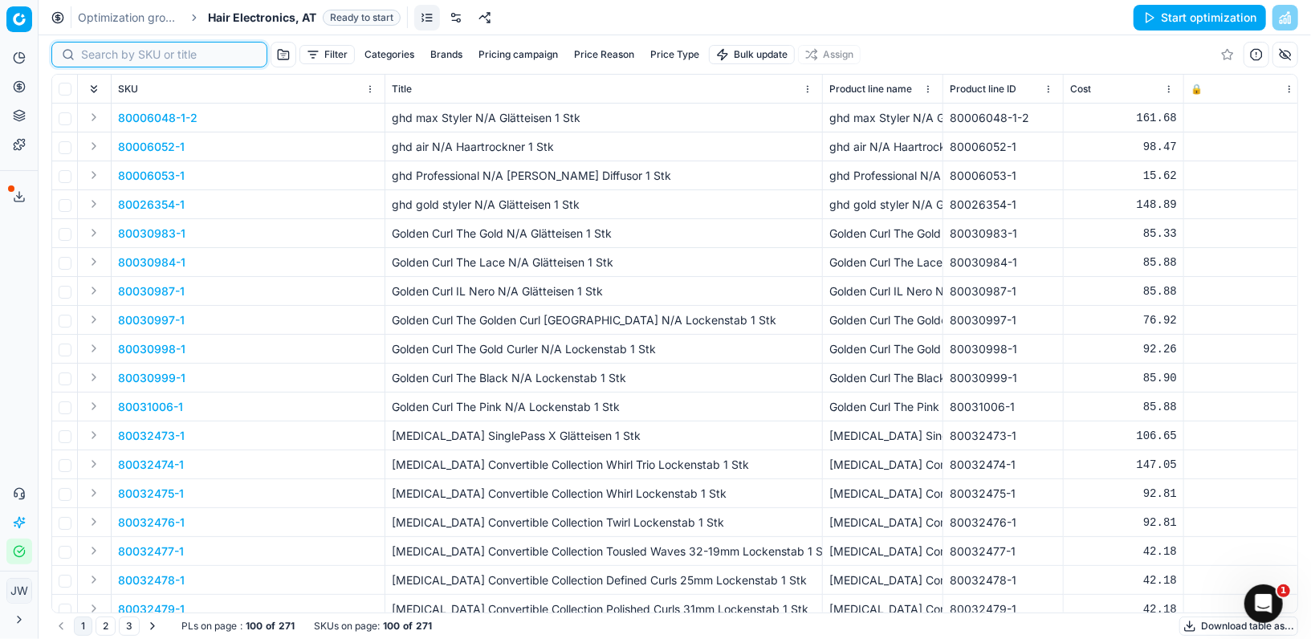
paste input "PRODUCT_ID PRODUCT_NAME BRAND PRODUCT_CATEGORY WEBSHOP RECOMMENDED_RETAIL_PRICE…"
type input "PRODUCT_ID PRODUCT_NAME BRAND PRODUCT_CATEGORY WEBSHOP RECOMMENDED_RETAIL_PRICE…"
paste input "90016517-0025958"
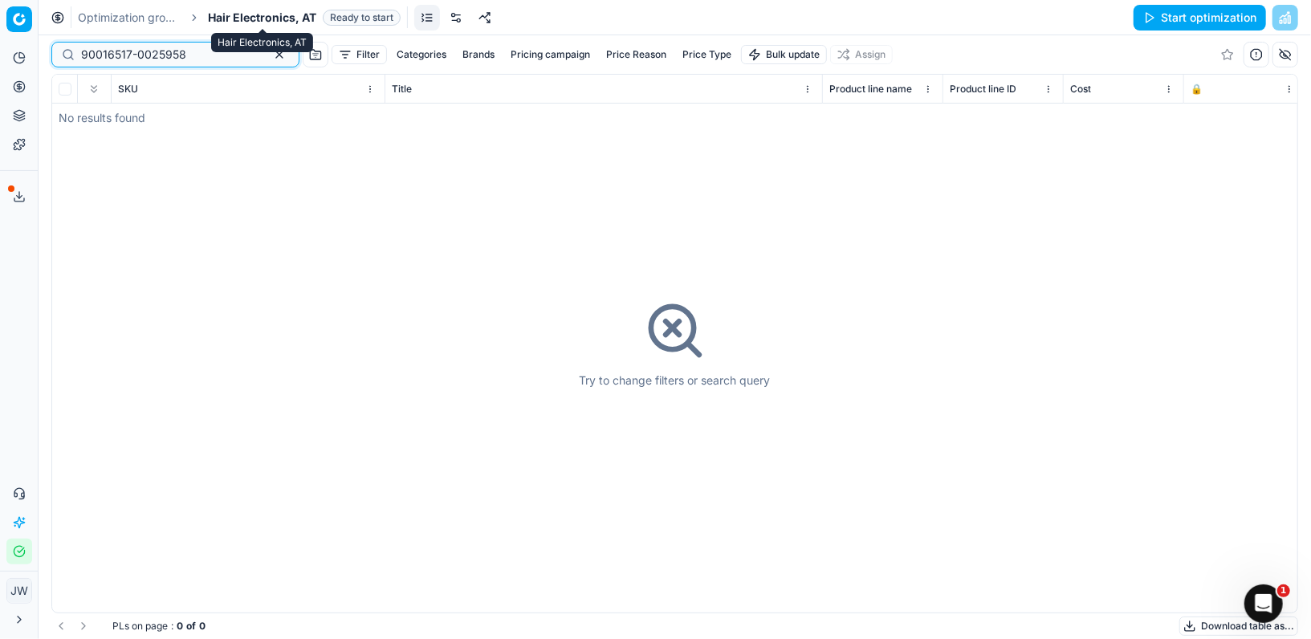
type input "90016517-0025958"
click at [272, 20] on span "Hair Electronics, AT" at bounding box center [262, 18] width 108 height 16
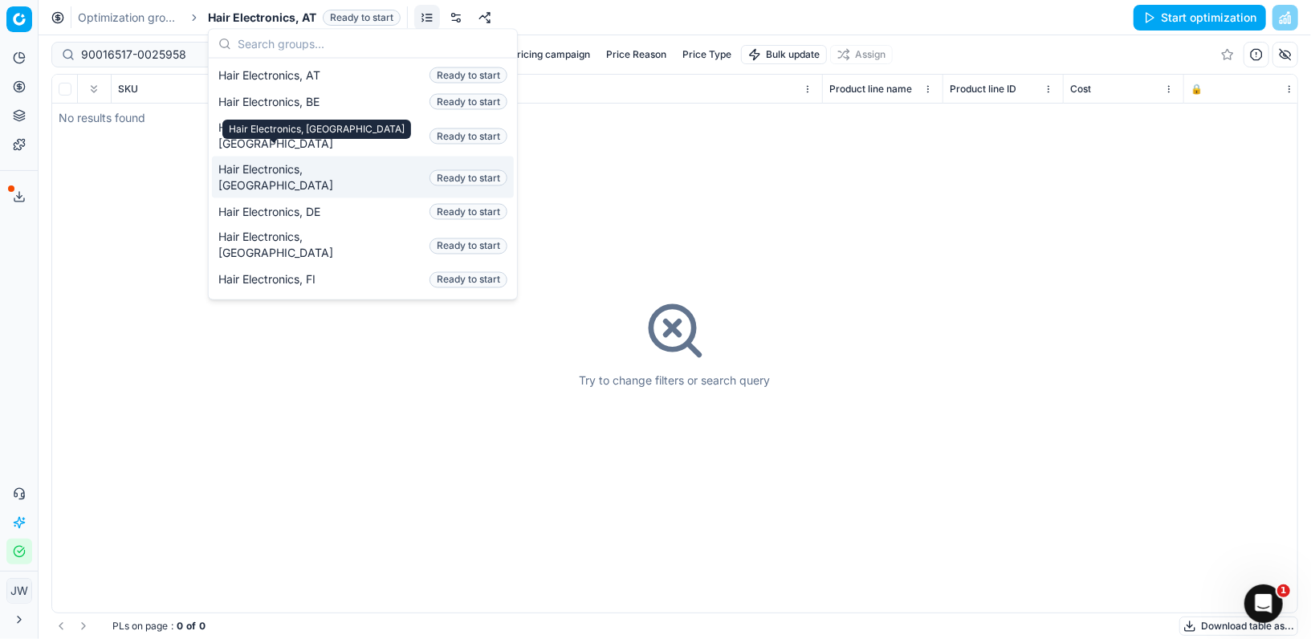
click at [291, 161] on span "Hair Electronics, [GEOGRAPHIC_DATA]" at bounding box center [320, 177] width 205 height 32
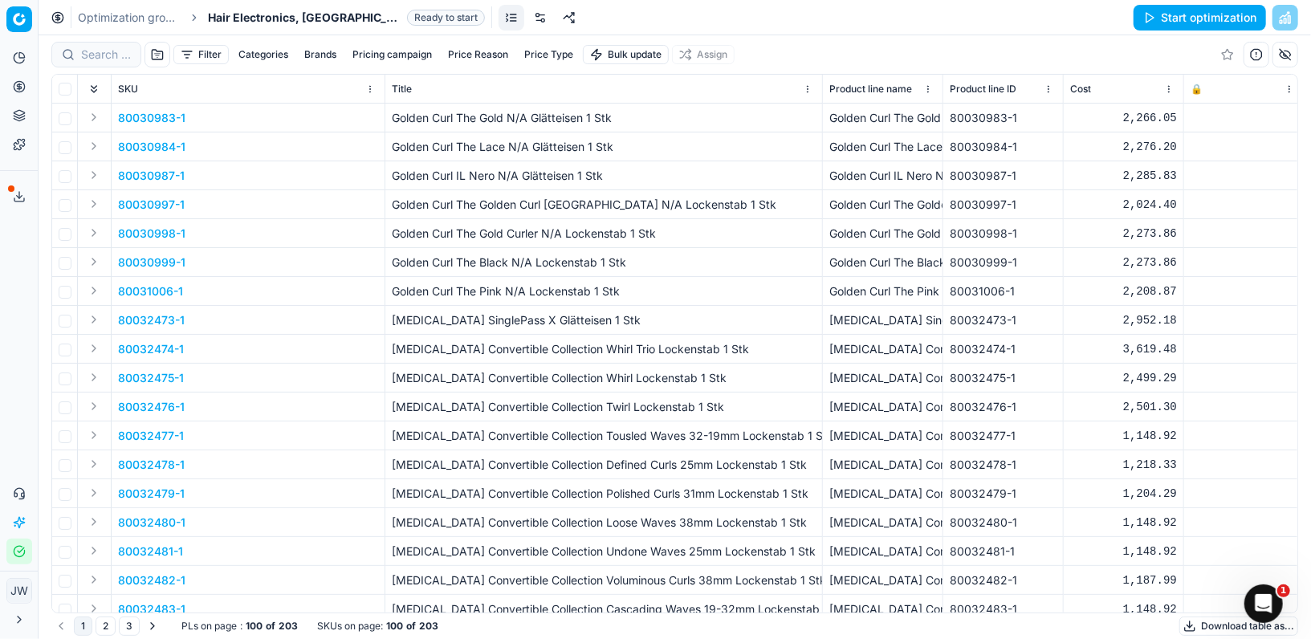
click at [92, 67] on div at bounding box center [96, 55] width 90 height 26
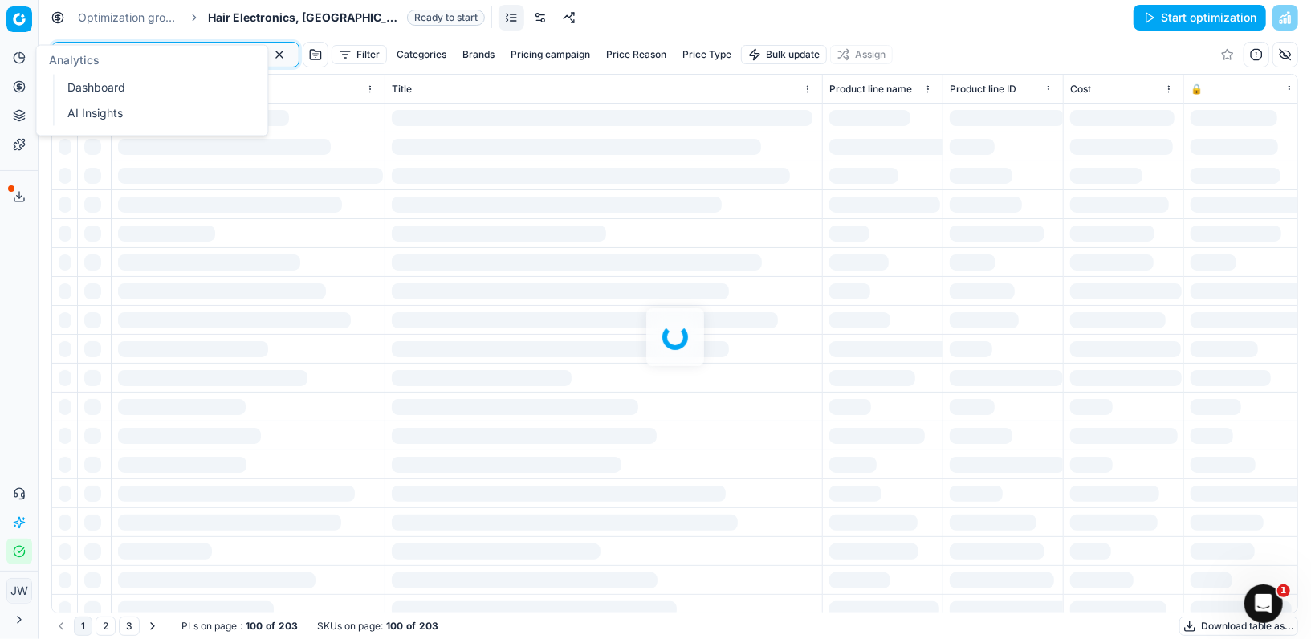
type input "de"
click at [19, 97] on button "Pricing" at bounding box center [19, 87] width 26 height 26
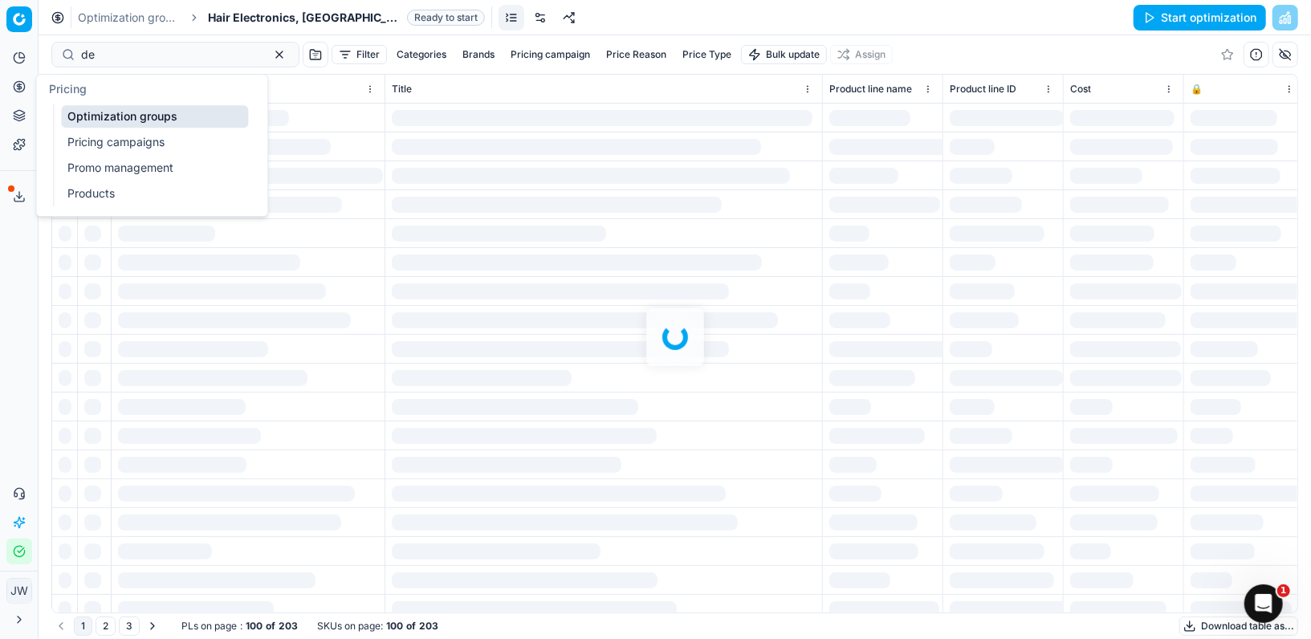
click at [96, 117] on link "Optimization groups" at bounding box center [154, 116] width 187 height 22
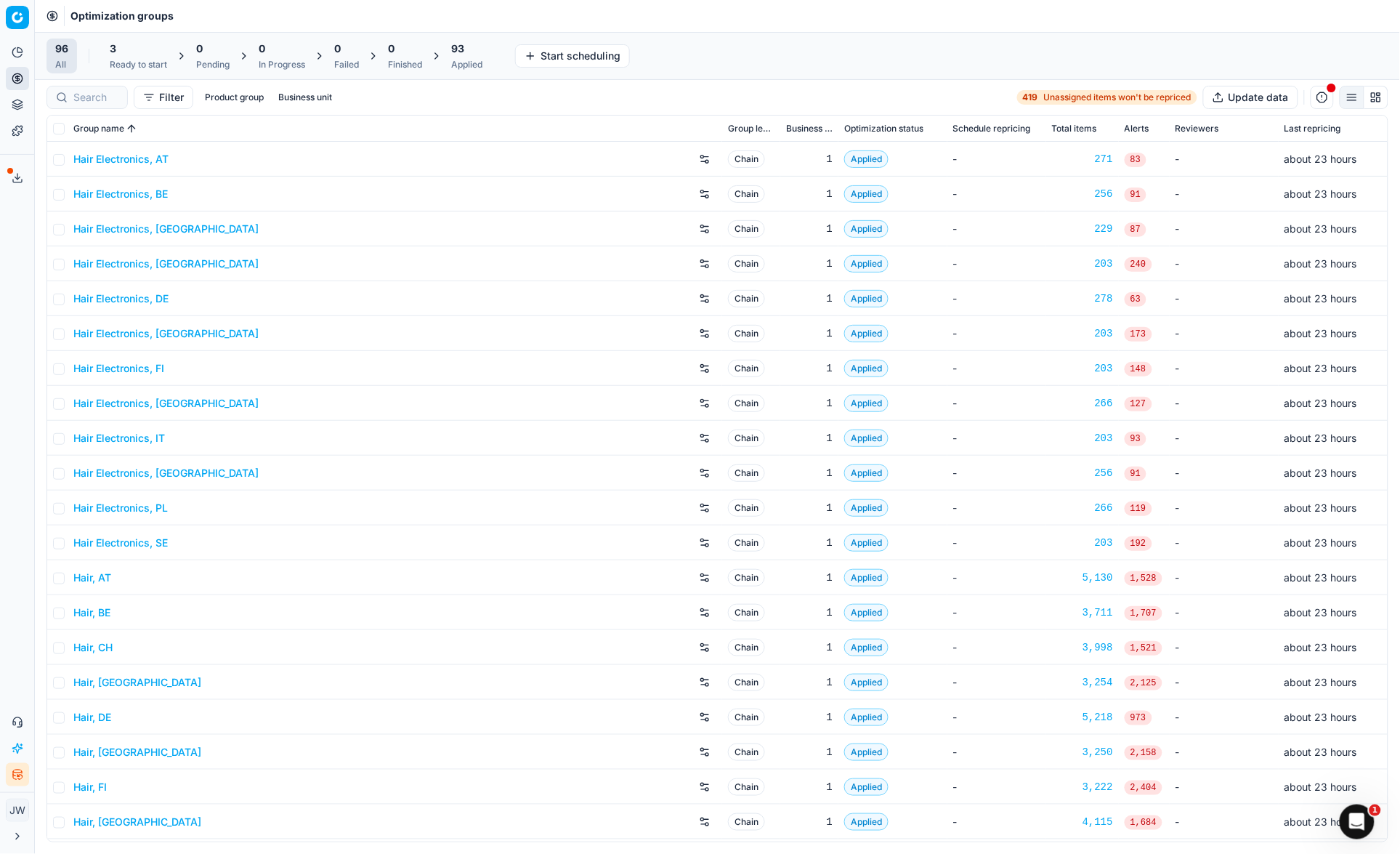
click at [117, 53] on div "3" at bounding box center [138, 49] width 57 height 14
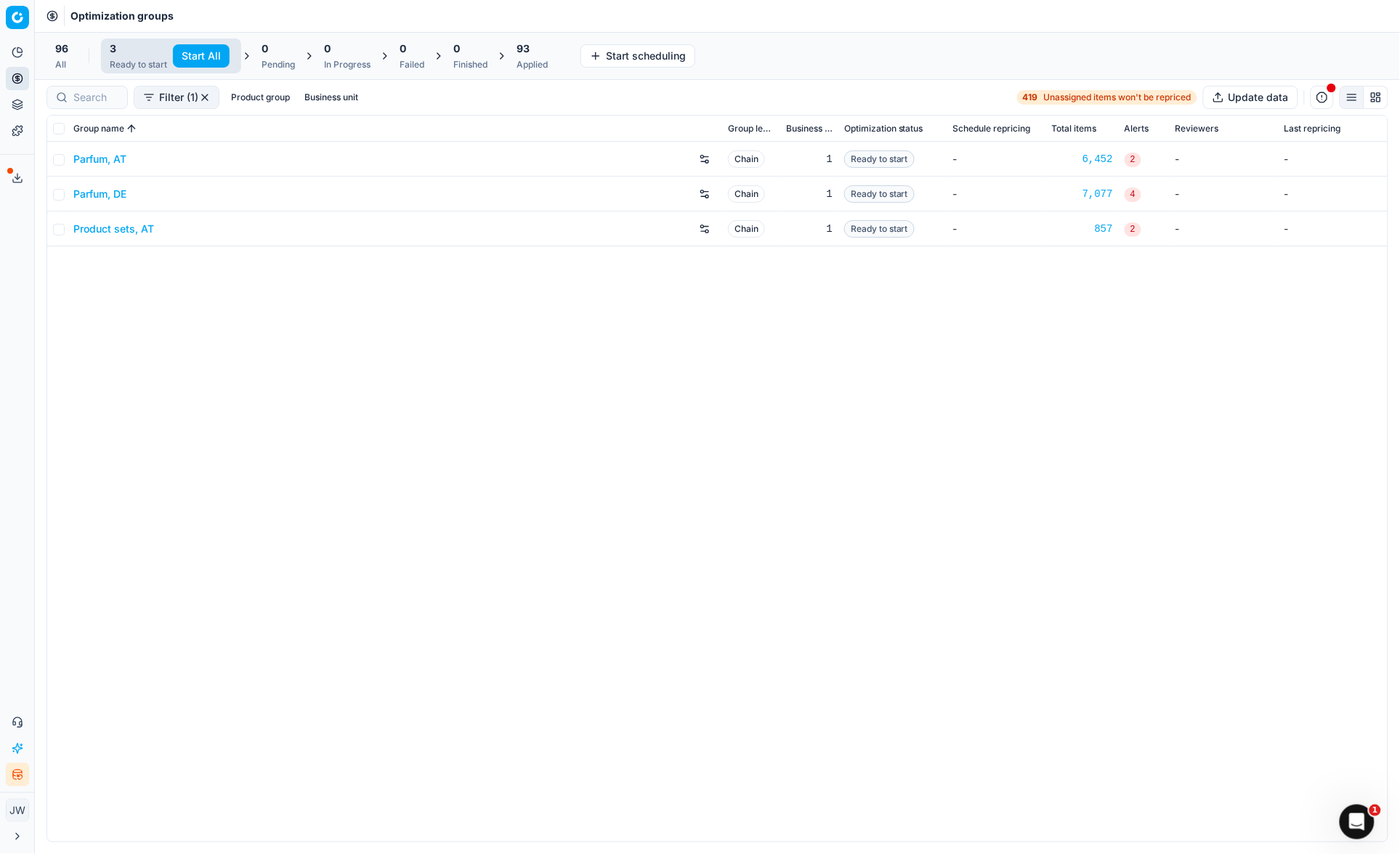
click at [23, 75] on icon at bounding box center [17, 78] width 12 height 12
click at [80, 119] on link "Pricing campaigns" at bounding box center [139, 128] width 169 height 20
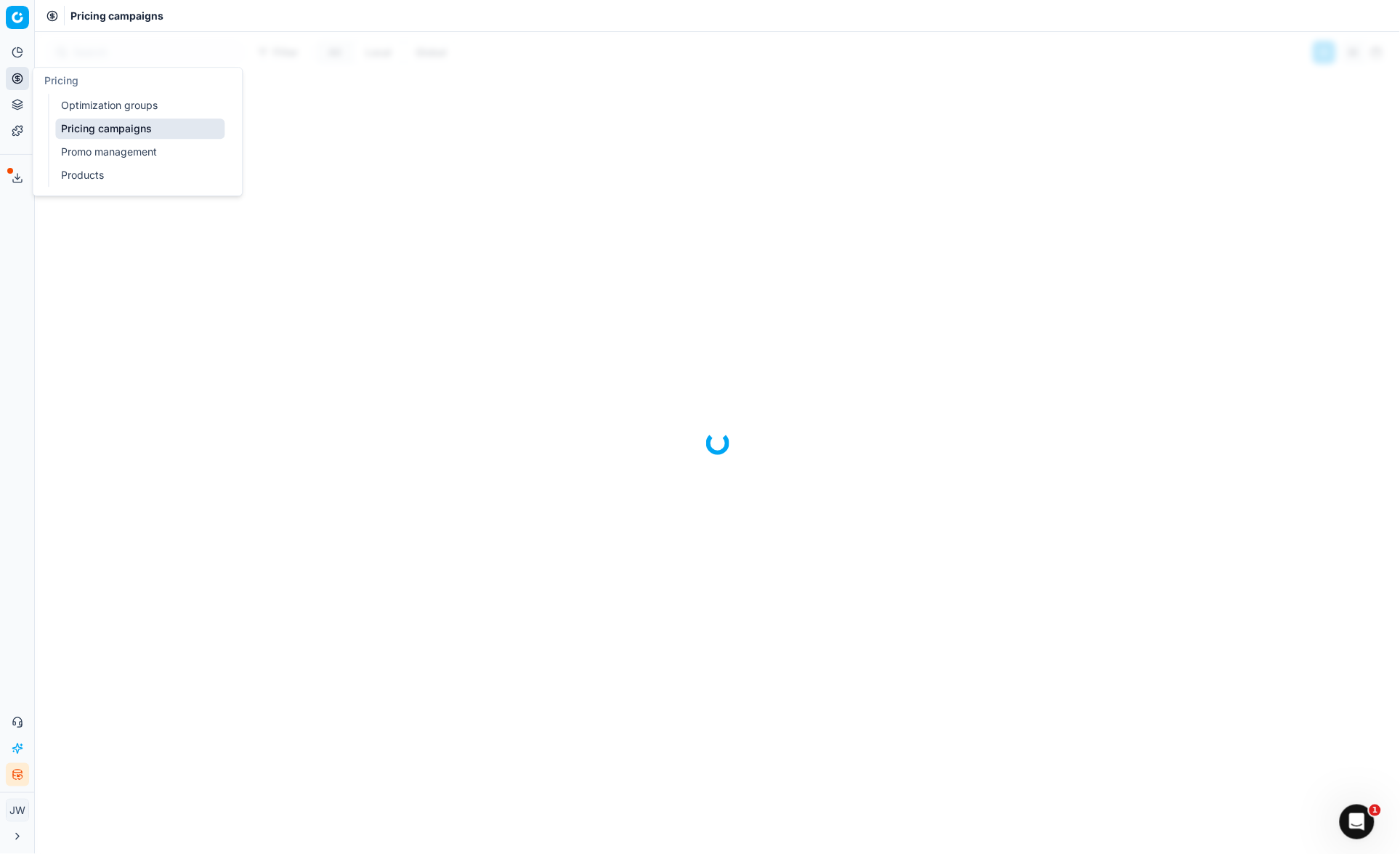
click at [81, 105] on link "Optimization groups" at bounding box center [139, 105] width 169 height 20
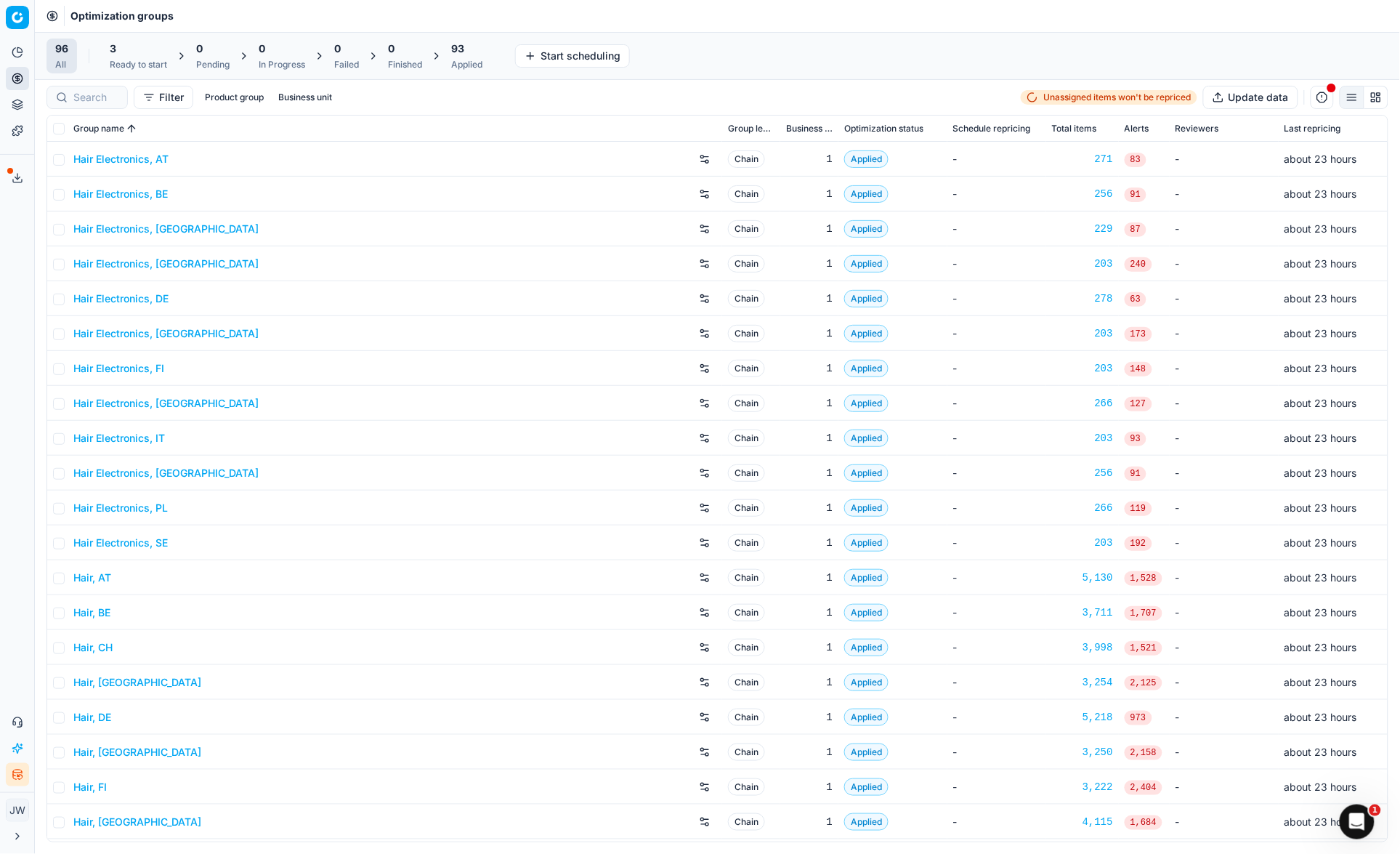
click at [70, 105] on div at bounding box center [87, 98] width 81 height 24
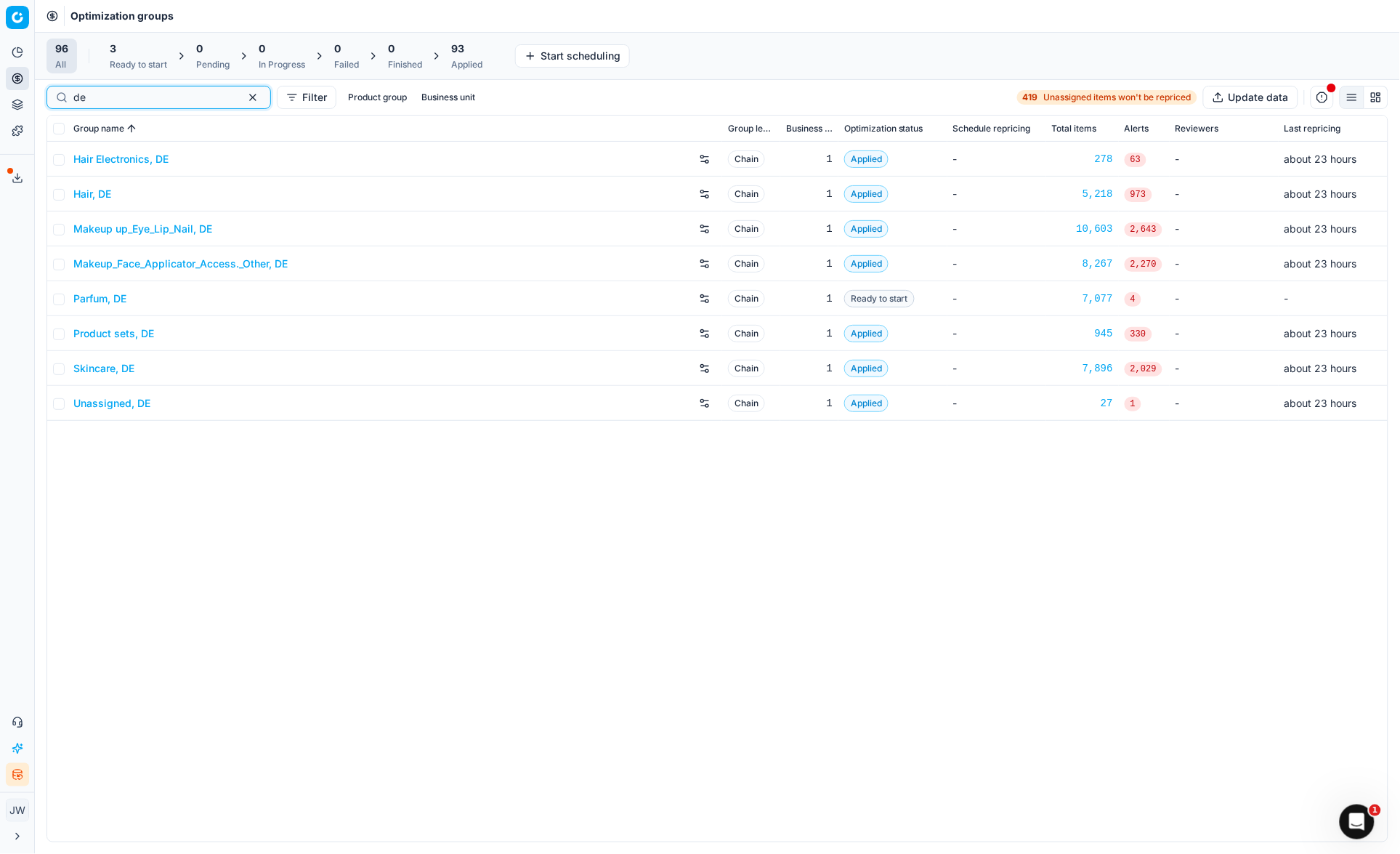
type input "de"
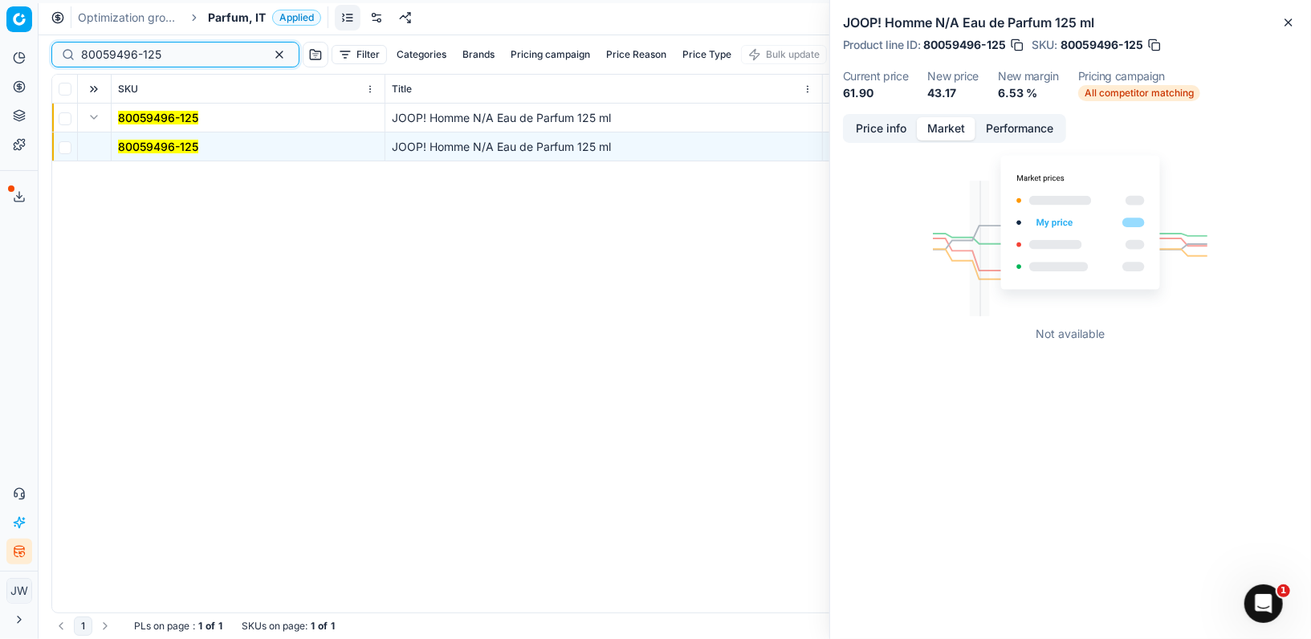
drag, startPoint x: 169, startPoint y: 53, endPoint x: 0, endPoint y: 43, distance: 169.7
click at [0, 43] on div "Pricing platform Analytics Pricing Product portfolio Templates Export service 1…" at bounding box center [655, 319] width 1311 height 639
paste input "90016517-0025958"
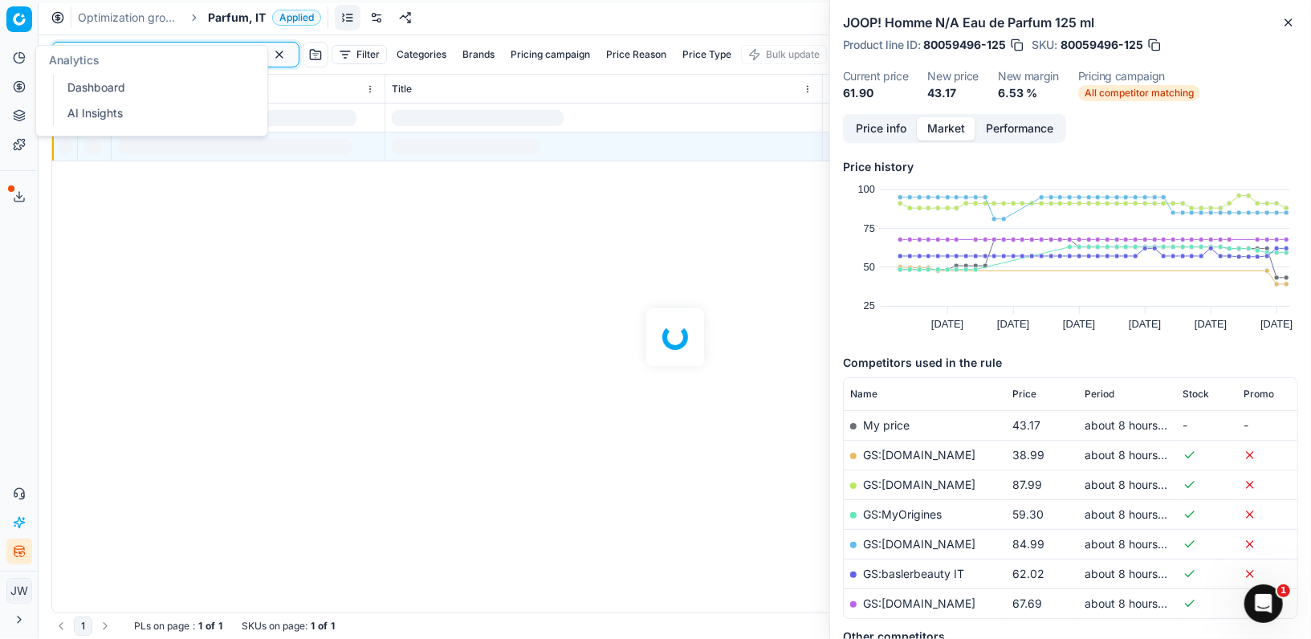
type input "90016517-0025958"
click at [20, 80] on icon at bounding box center [19, 86] width 13 height 13
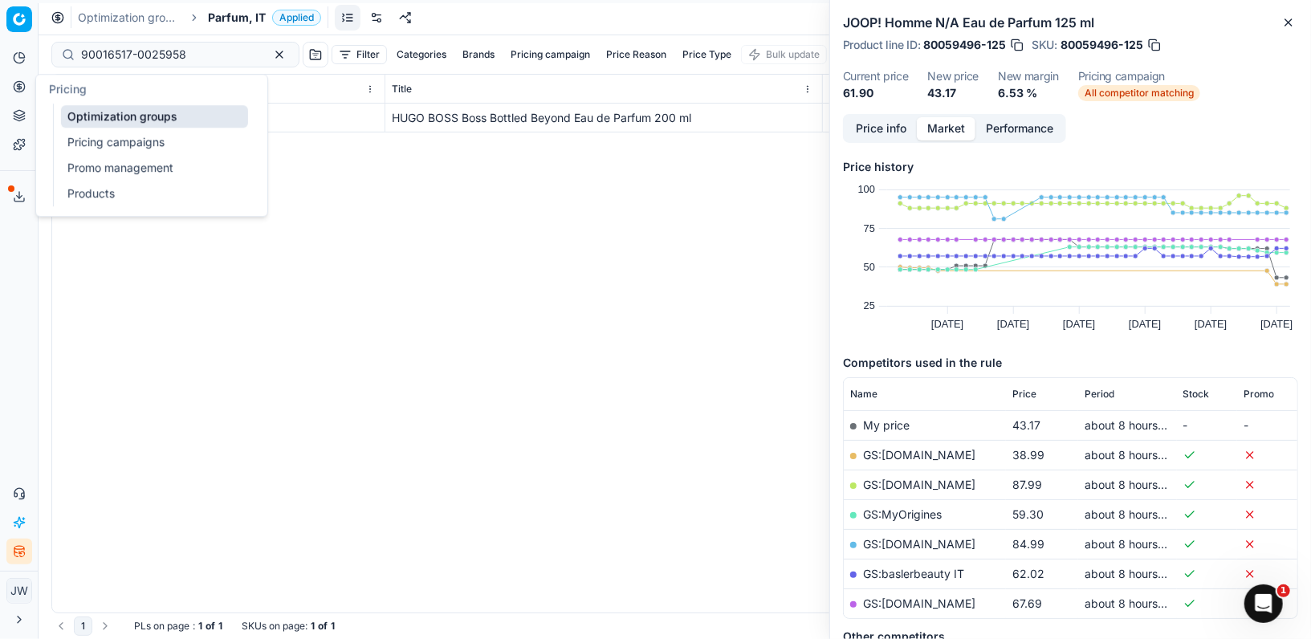
click at [71, 106] on link "Optimization groups" at bounding box center [154, 116] width 187 height 22
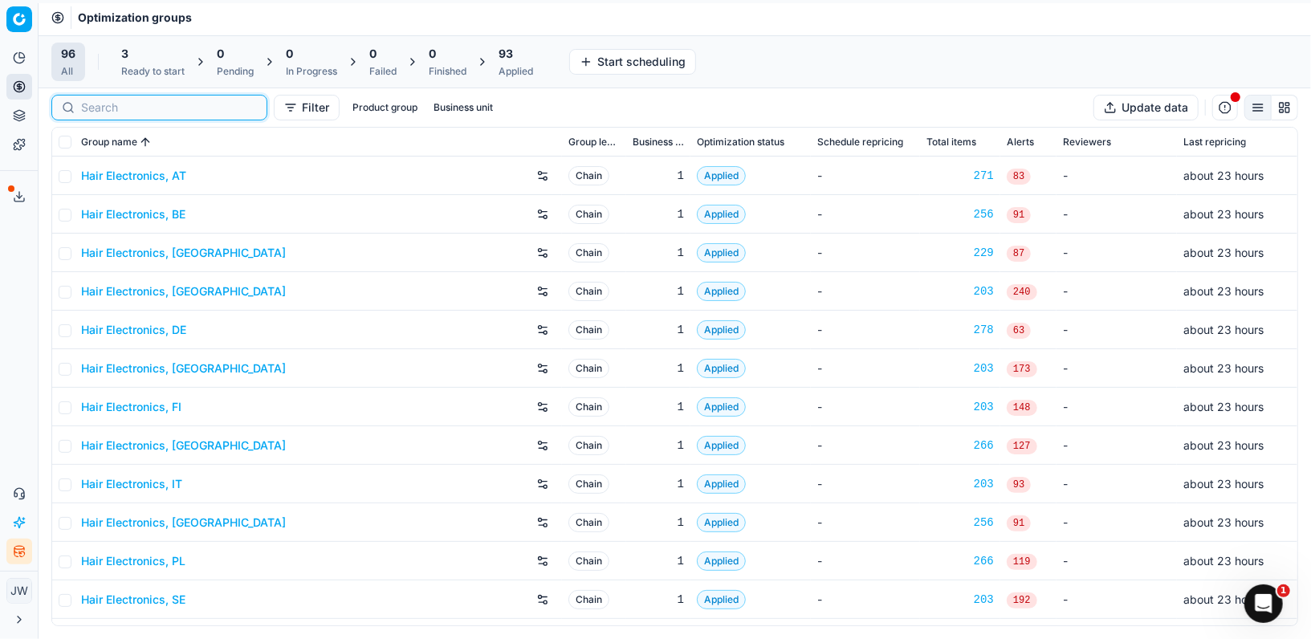
click at [110, 106] on input at bounding box center [169, 108] width 176 height 16
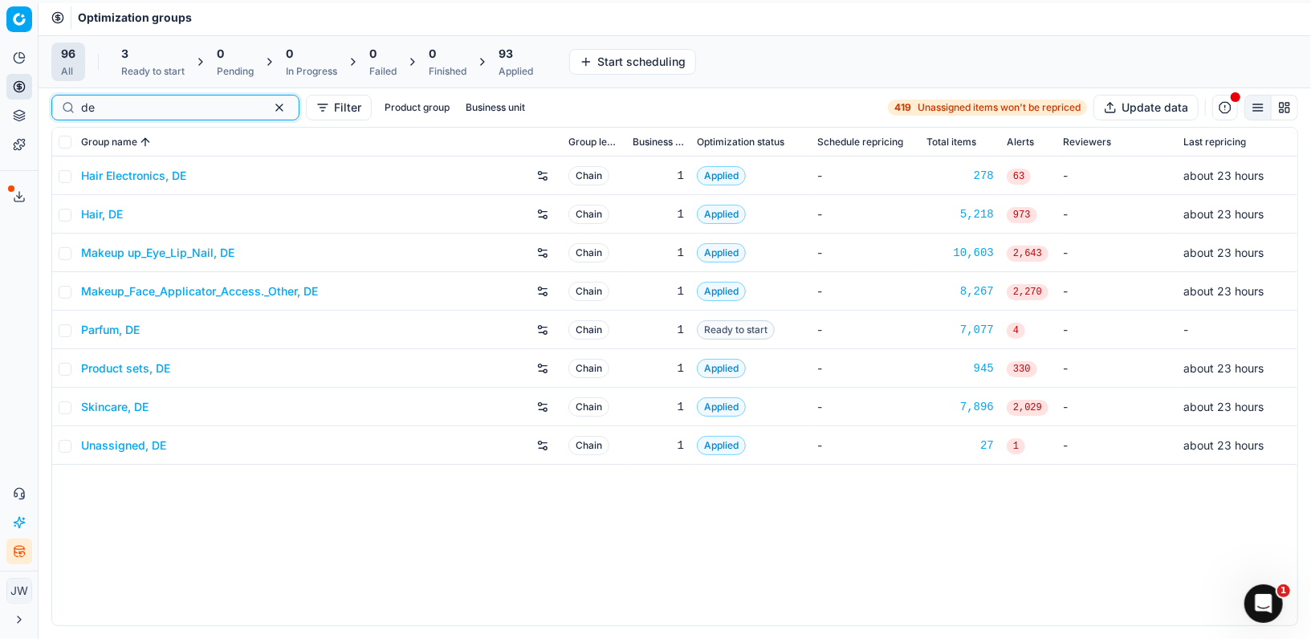
type input "de"
click at [107, 328] on link "Parfum, DE" at bounding box center [110, 330] width 59 height 16
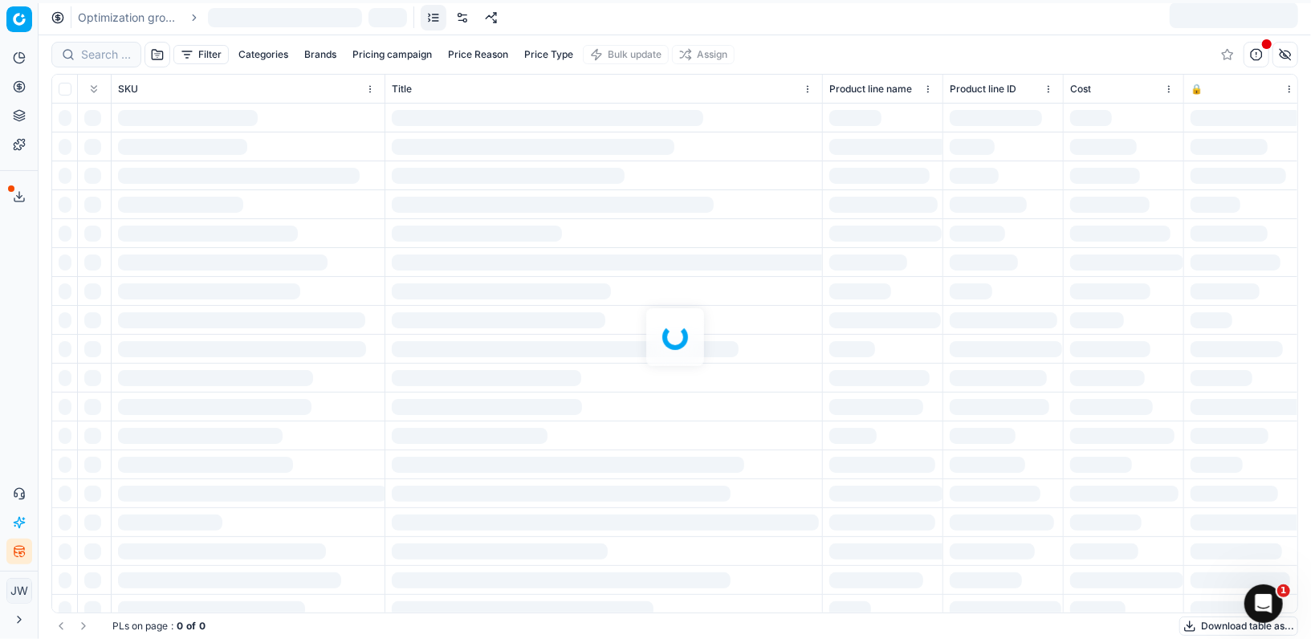
click at [94, 57] on div at bounding box center [675, 337] width 1273 height 604
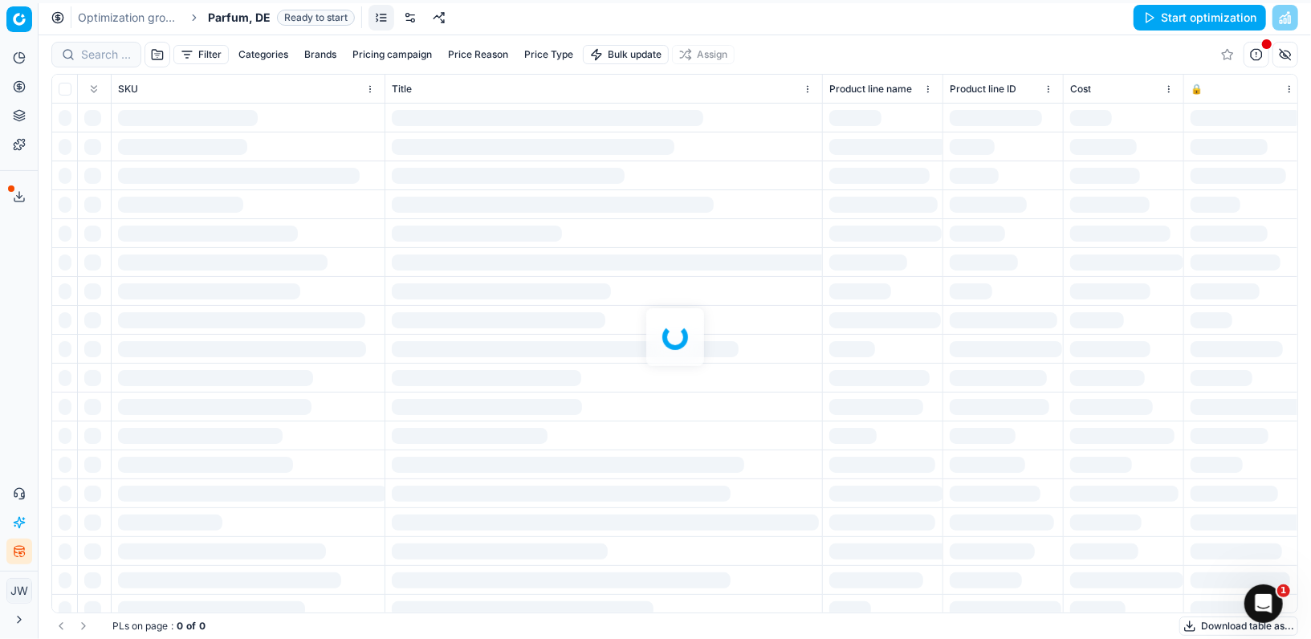
click at [102, 45] on div at bounding box center [675, 337] width 1273 height 604
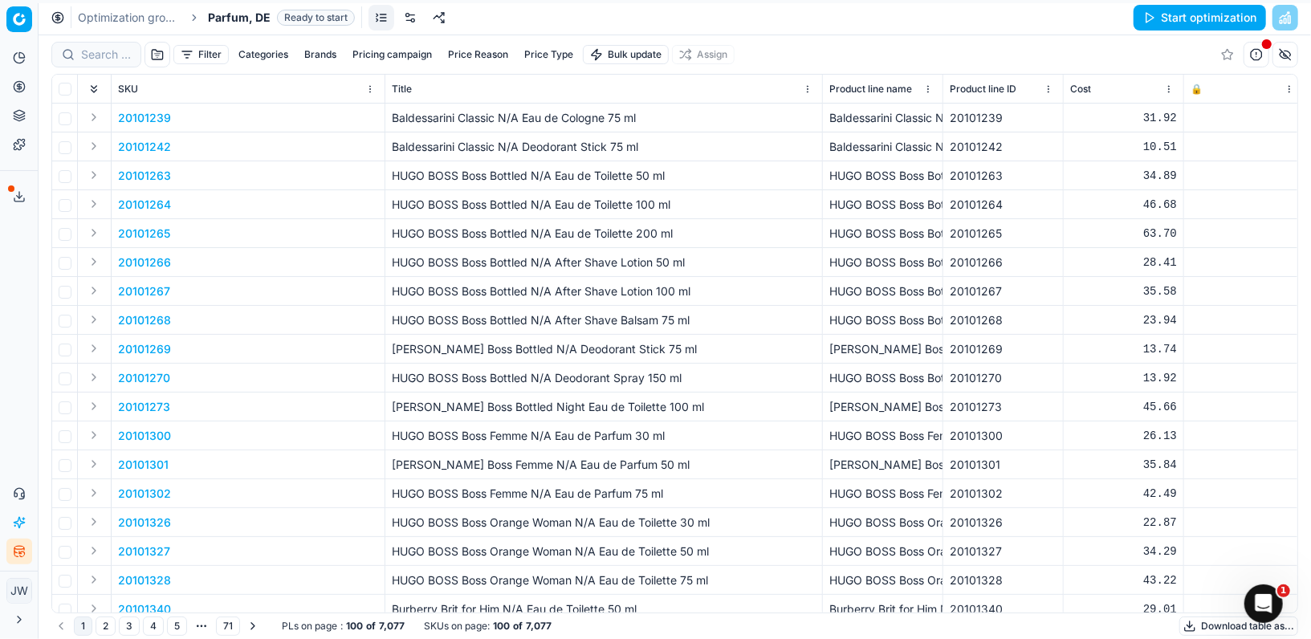
click at [103, 43] on div at bounding box center [96, 55] width 90 height 26
paste input "90016517-0025958"
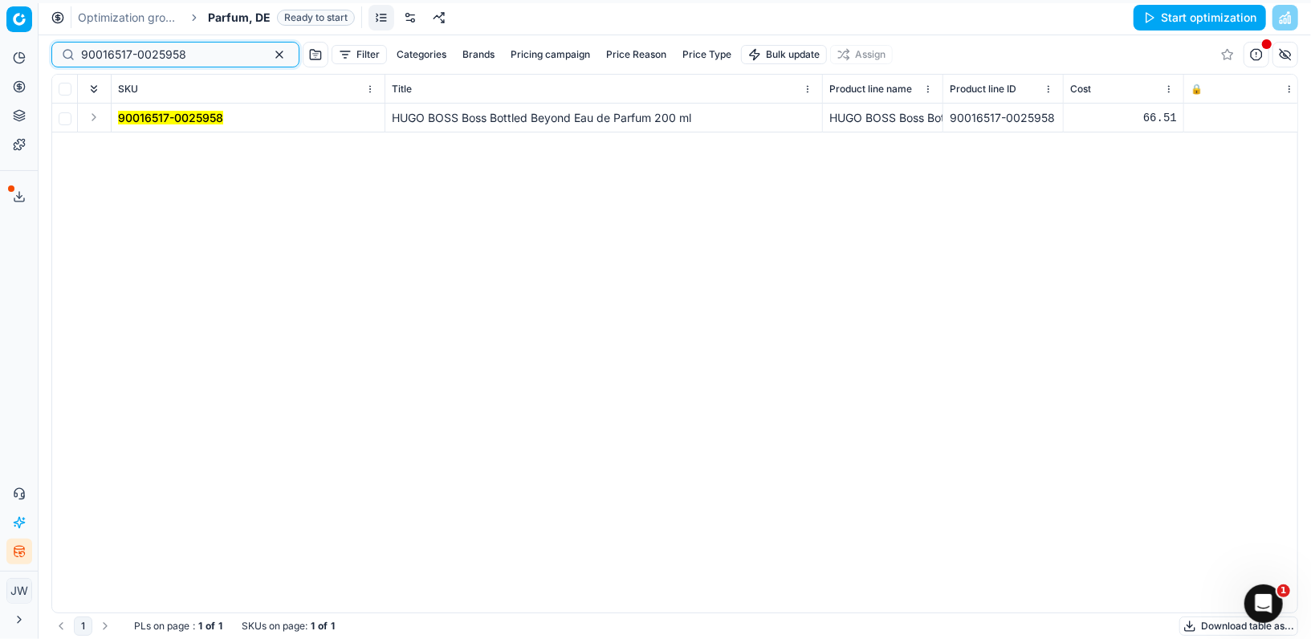
type input "90016517-0025958"
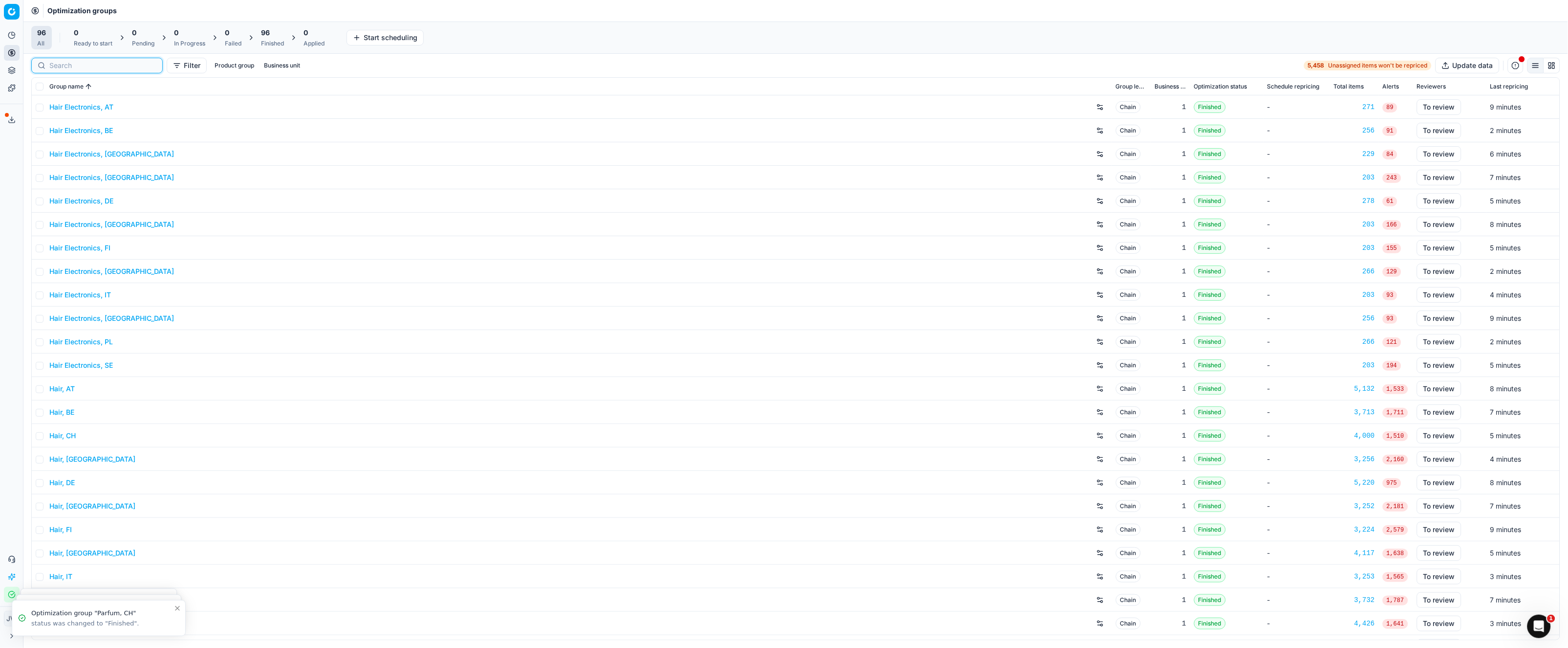
click at [54, 66] on input at bounding box center [103, 66] width 107 height 10
type input "d"
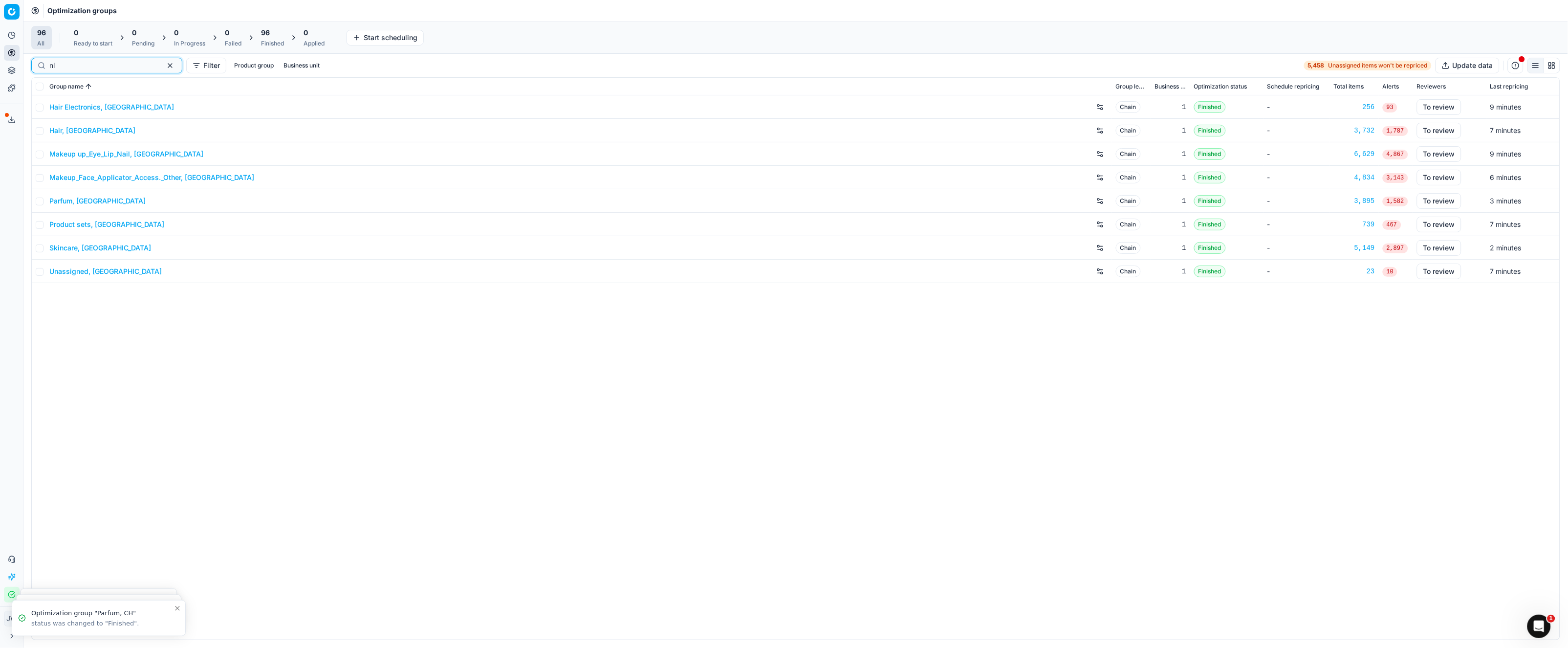
type input "nl"
click at [68, 203] on link "Parfum, [GEOGRAPHIC_DATA]" at bounding box center [97, 201] width 96 height 10
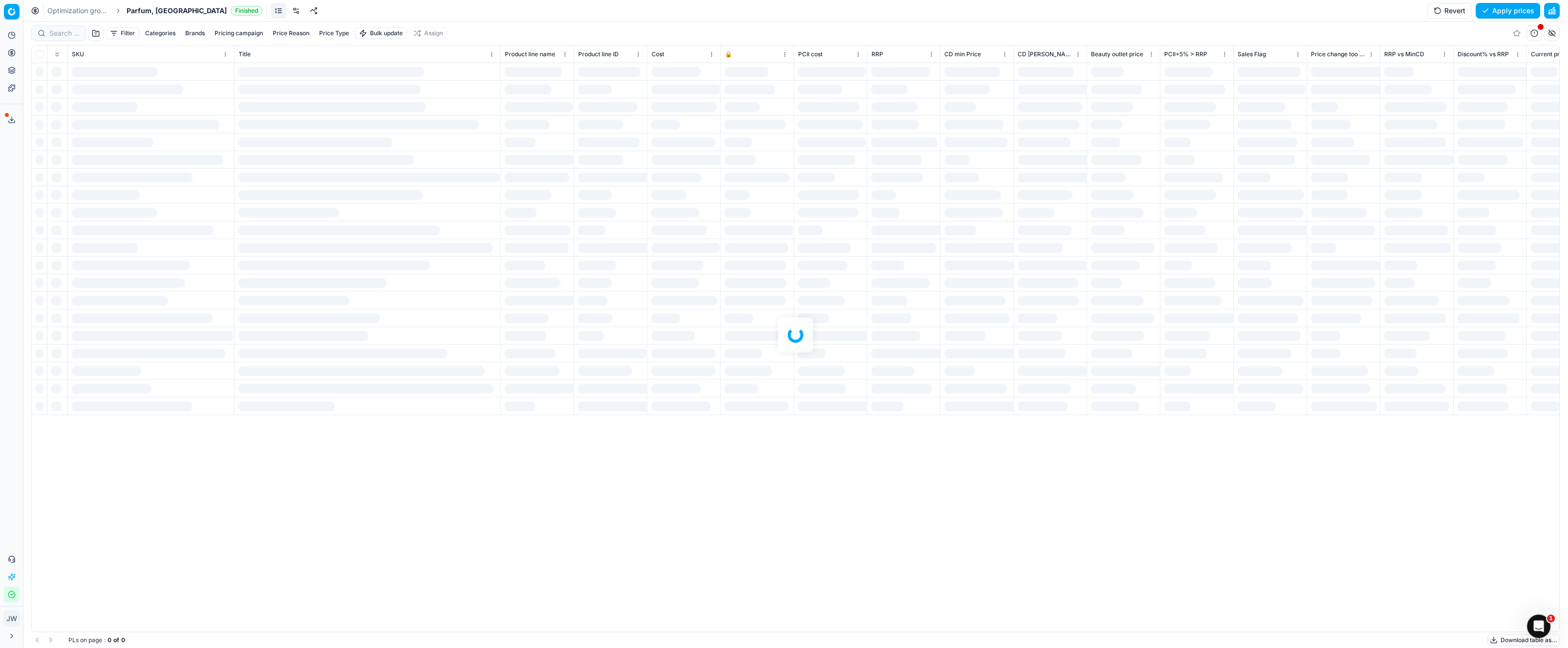
click at [68, 29] on div at bounding box center [796, 334] width 1544 height 627
click at [60, 34] on div at bounding box center [796, 334] width 1544 height 627
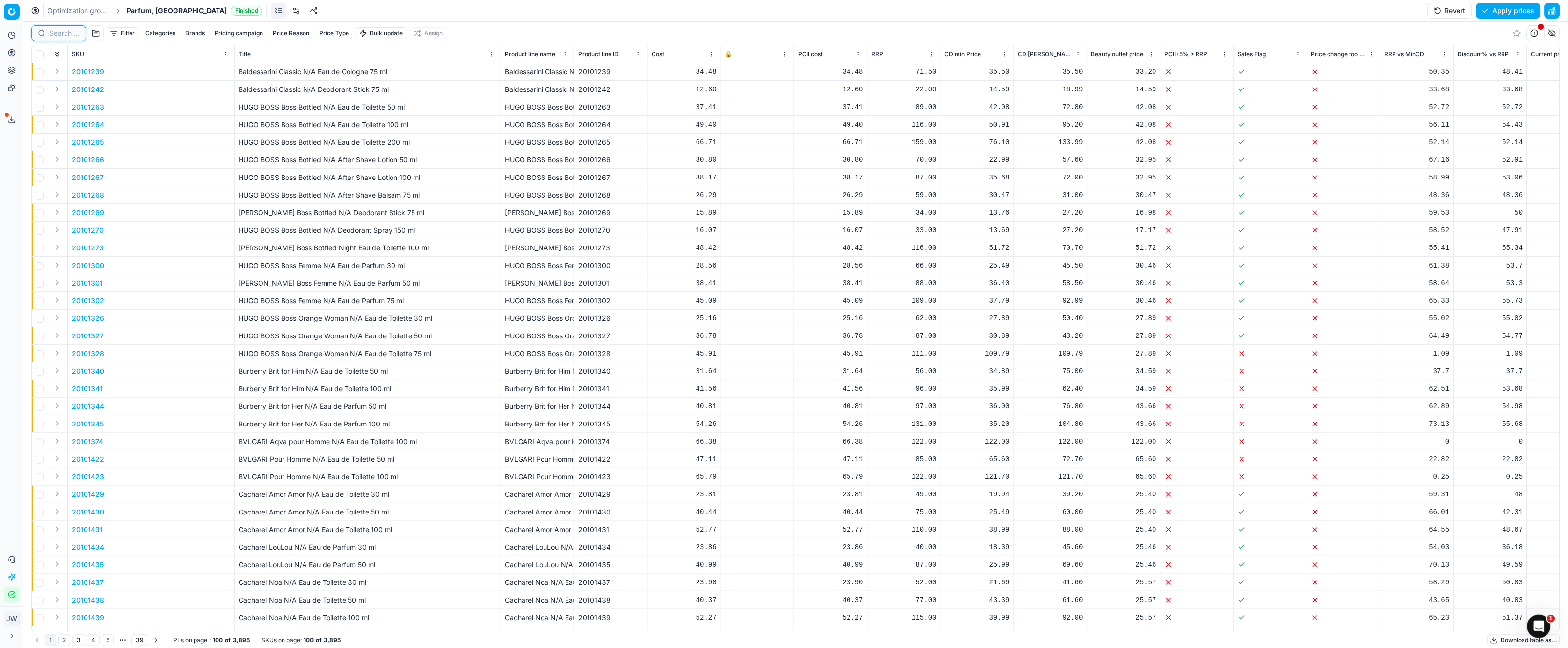
click at [60, 34] on input at bounding box center [65, 33] width 30 height 10
paste input "90000672-0000878"
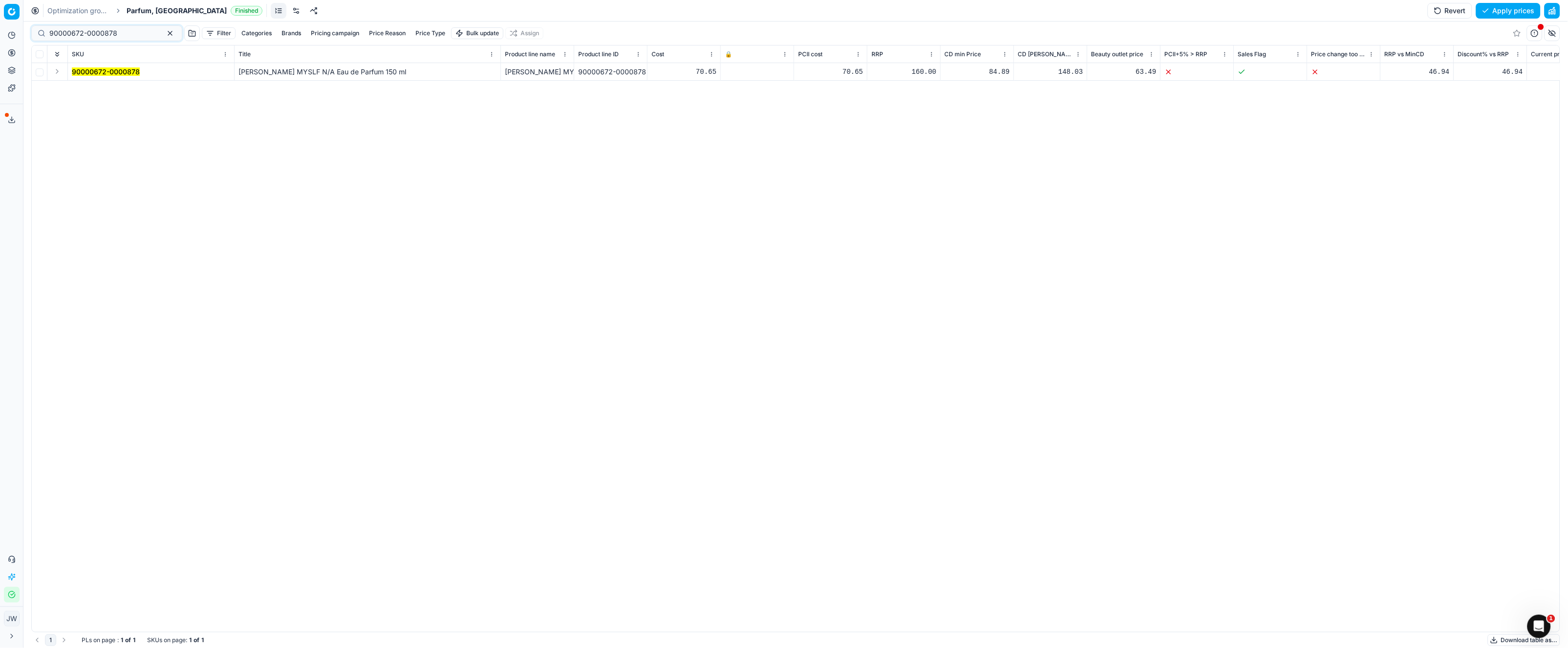
click at [57, 73] on button "Expand" at bounding box center [57, 71] width 12 height 12
click at [99, 91] on mark "90000672-0000878" at bounding box center [106, 90] width 68 height 9
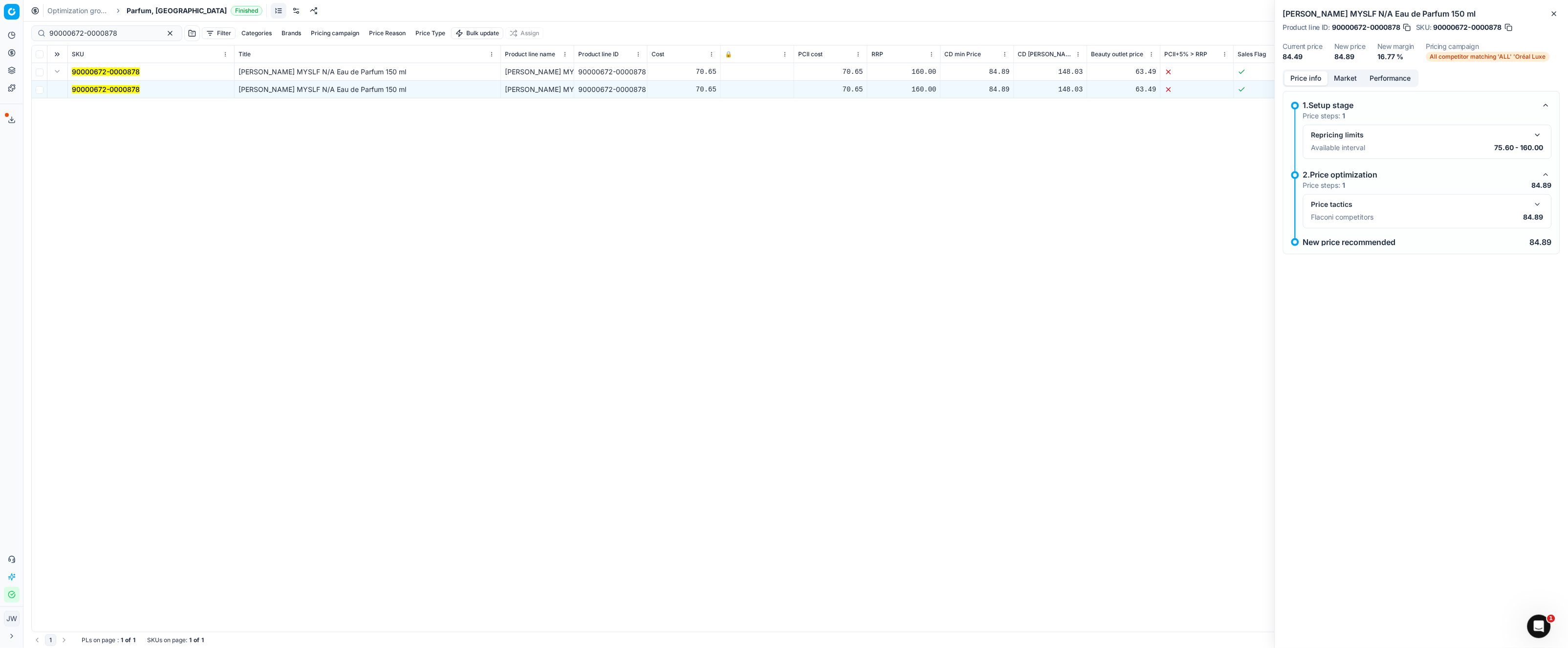
click at [1544, 202] on div "Price tactics Flaconi competitors 84.89" at bounding box center [1427, 211] width 249 height 34
click at [1539, 202] on button "button" at bounding box center [1538, 204] width 12 height 12
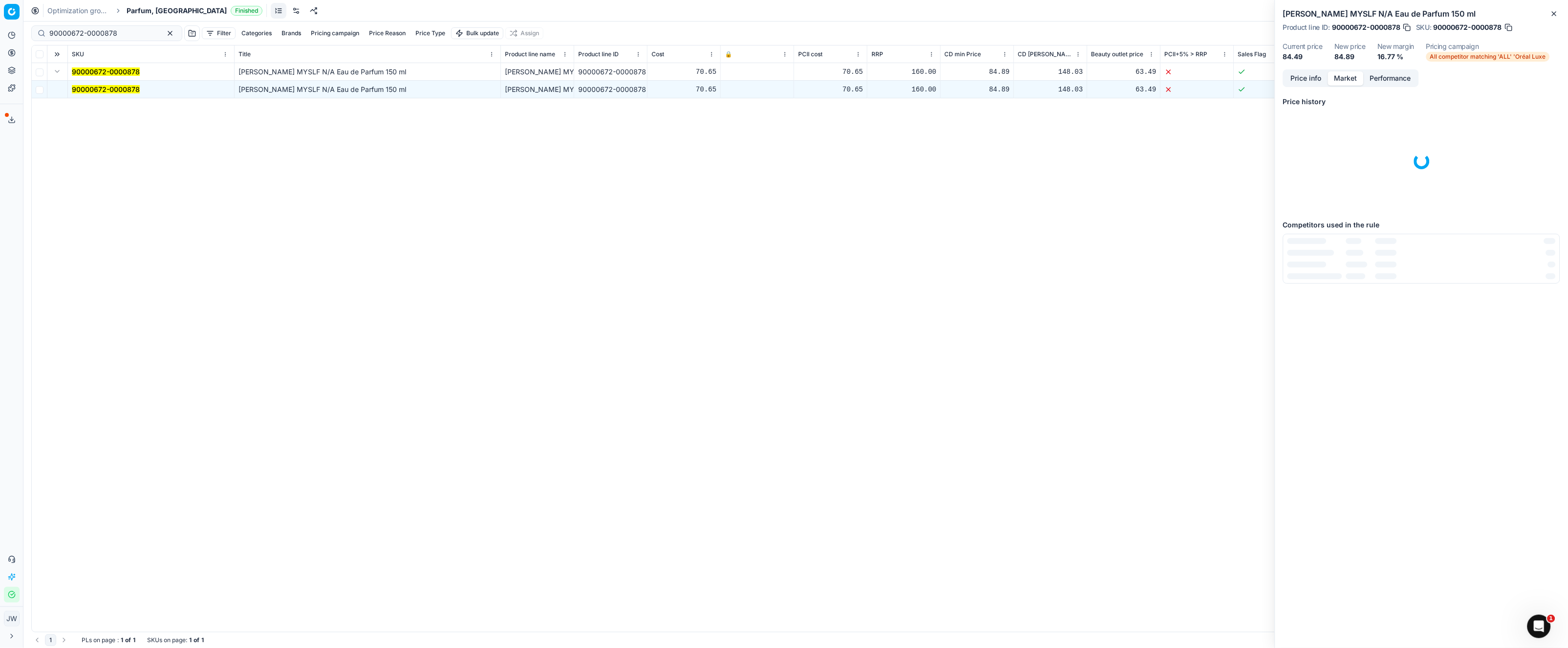
click at [1352, 71] on button "Market" at bounding box center [1346, 78] width 36 height 14
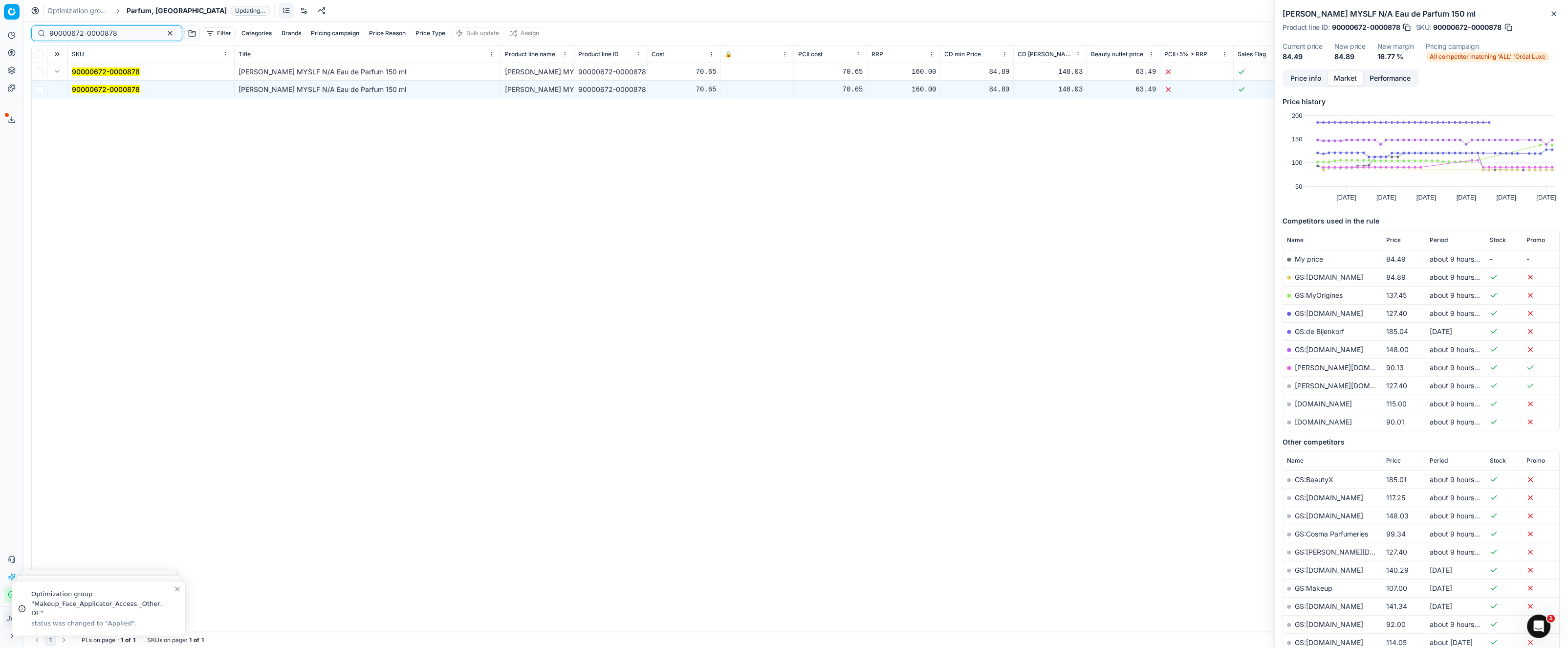
drag, startPoint x: 116, startPoint y: 34, endPoint x: -27, endPoint y: 4, distance: 146.1
click at [0, 4] on html "Pricing platform Analytics Pricing Product portfolio Templates Export service 1…" at bounding box center [784, 324] width 1568 height 648
paste input "17193-0027011"
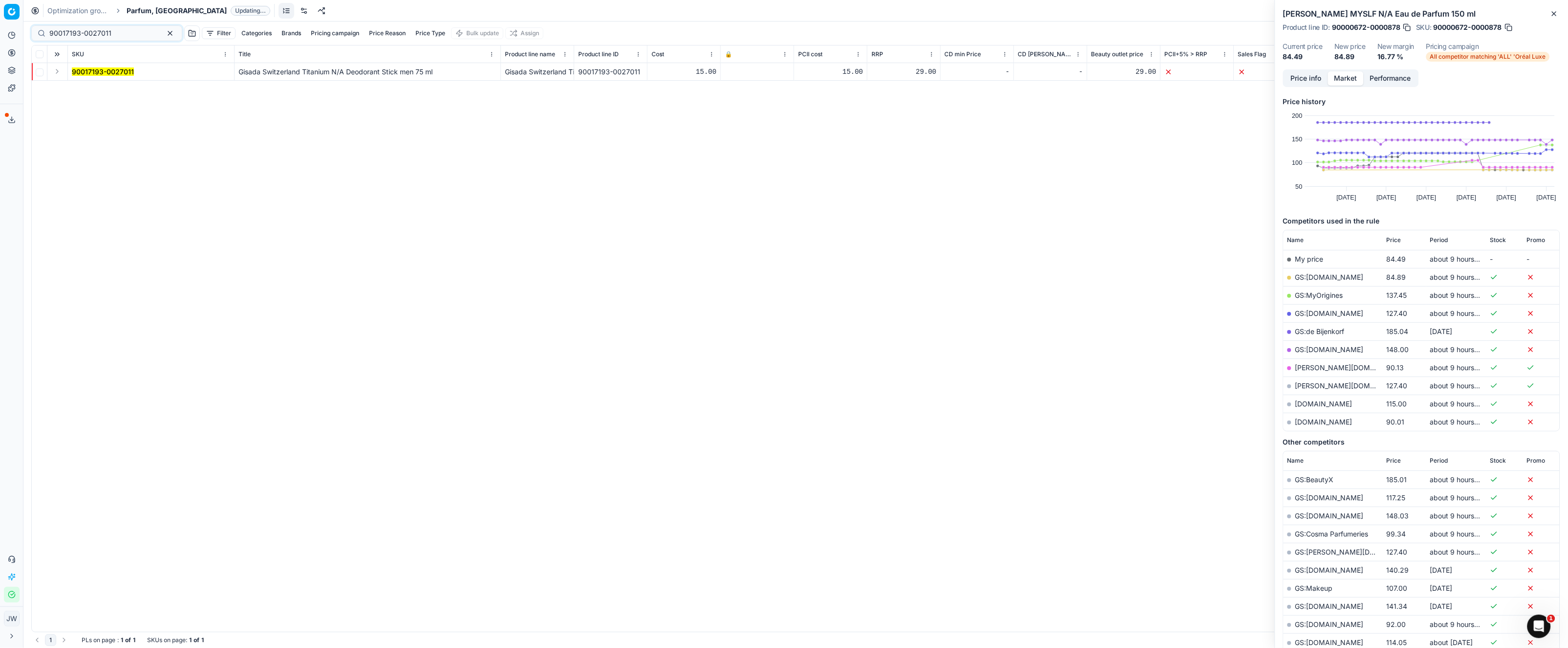
click at [60, 71] on button "Expand" at bounding box center [57, 71] width 12 height 12
click at [85, 88] on mark "90017193-0027011" at bounding box center [103, 90] width 62 height 9
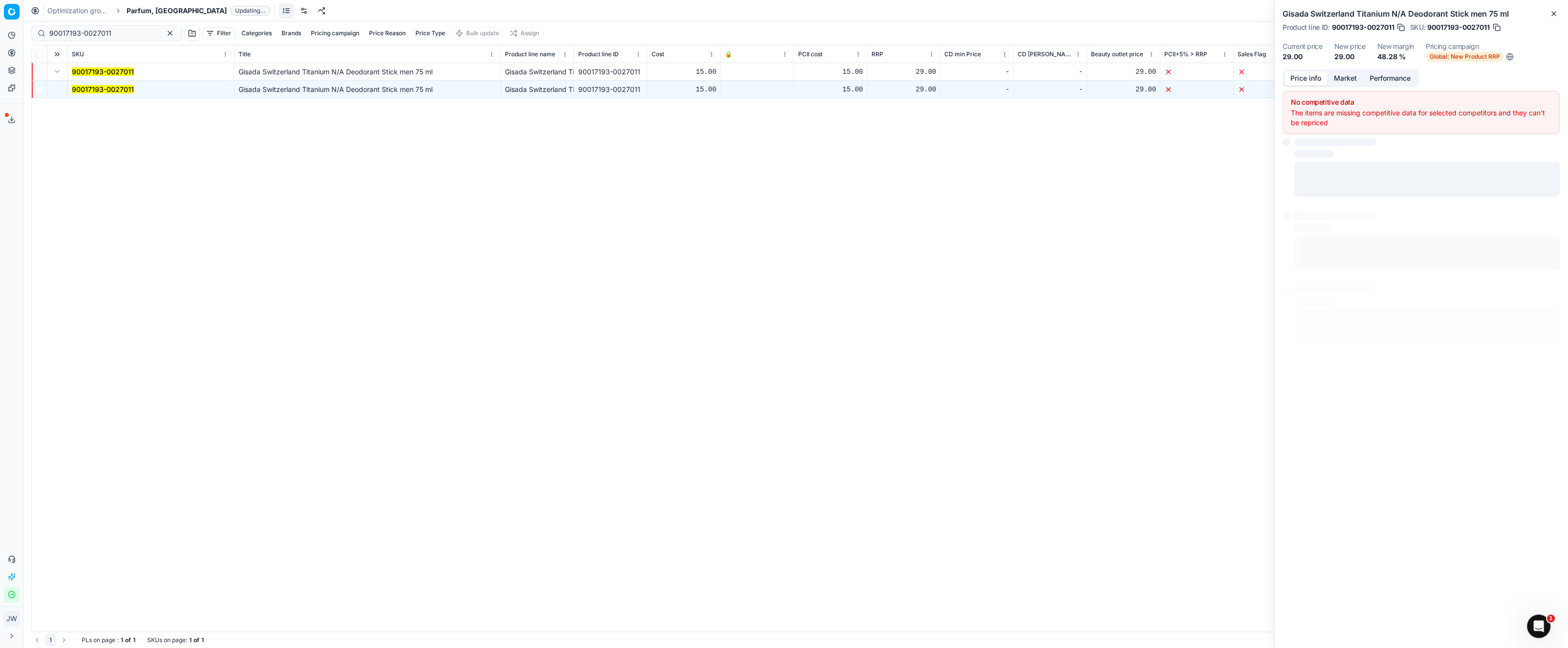
click at [1311, 78] on button "Price info" at bounding box center [1306, 78] width 43 height 14
click at [1538, 180] on button "button" at bounding box center [1538, 181] width 12 height 12
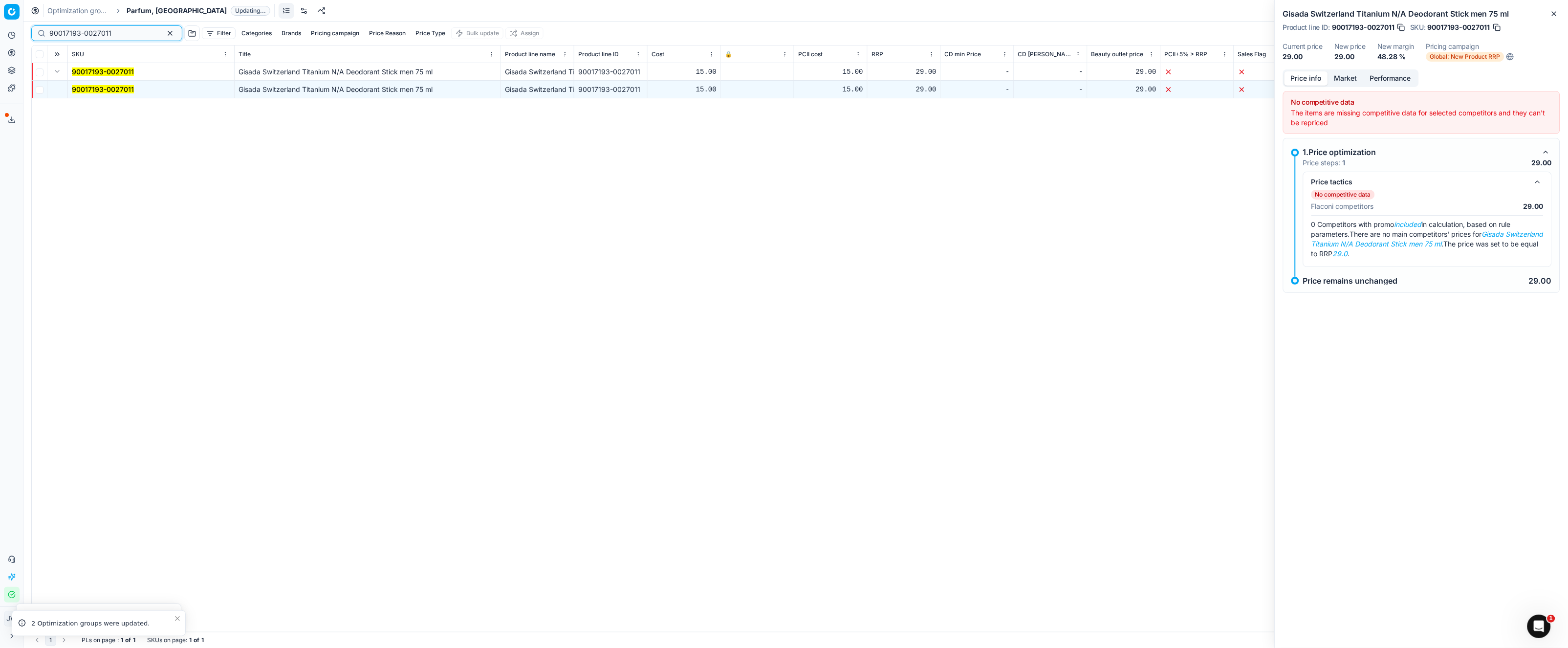
drag, startPoint x: 122, startPoint y: 33, endPoint x: 16, endPoint y: -1, distance: 111.3
click at [16, 0] on div "Pricing platform Analytics Pricing Product portfolio Templates Export service 1…" at bounding box center [784, 324] width 1568 height 648
paste input "80075133-50"
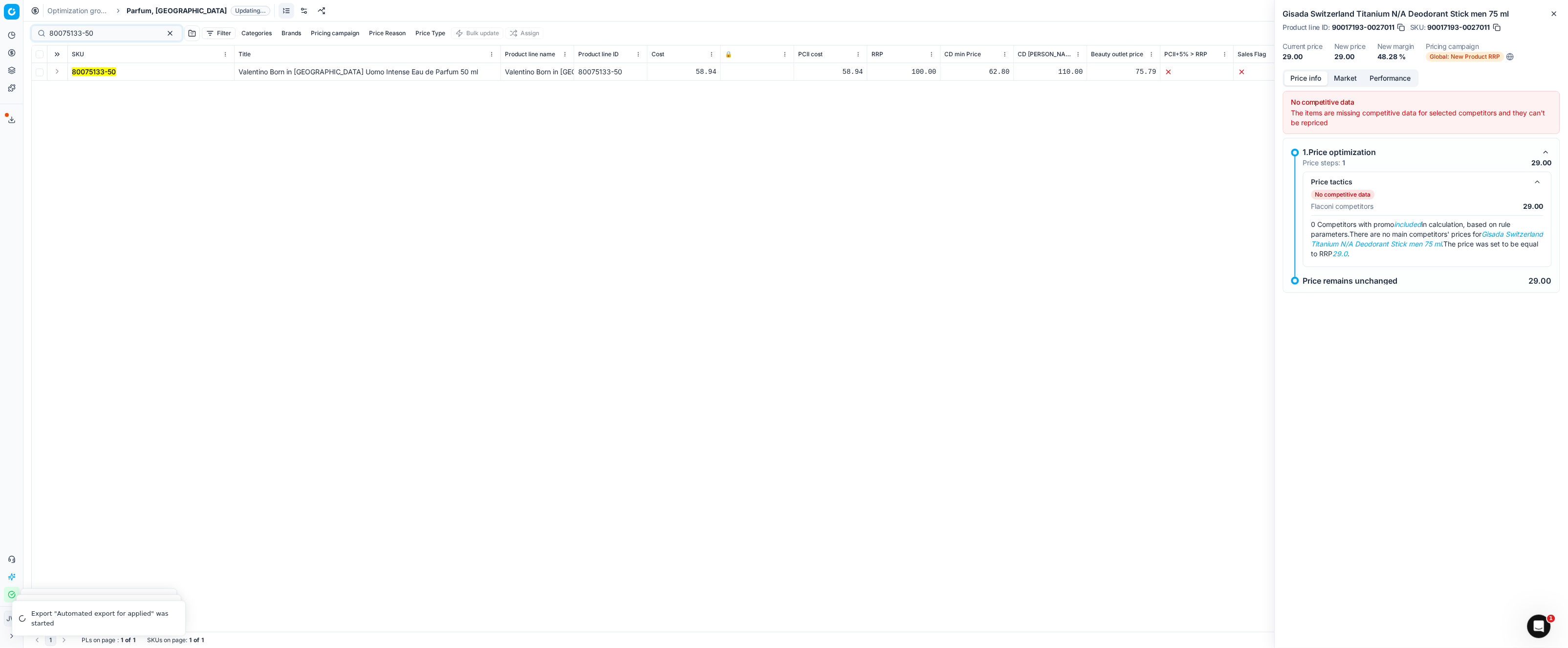
click at [58, 68] on button "Expand" at bounding box center [57, 71] width 12 height 12
click at [121, 91] on td "80075133-50" at bounding box center [152, 89] width 167 height 18
click at [92, 91] on mark "80075133-50" at bounding box center [94, 90] width 44 height 9
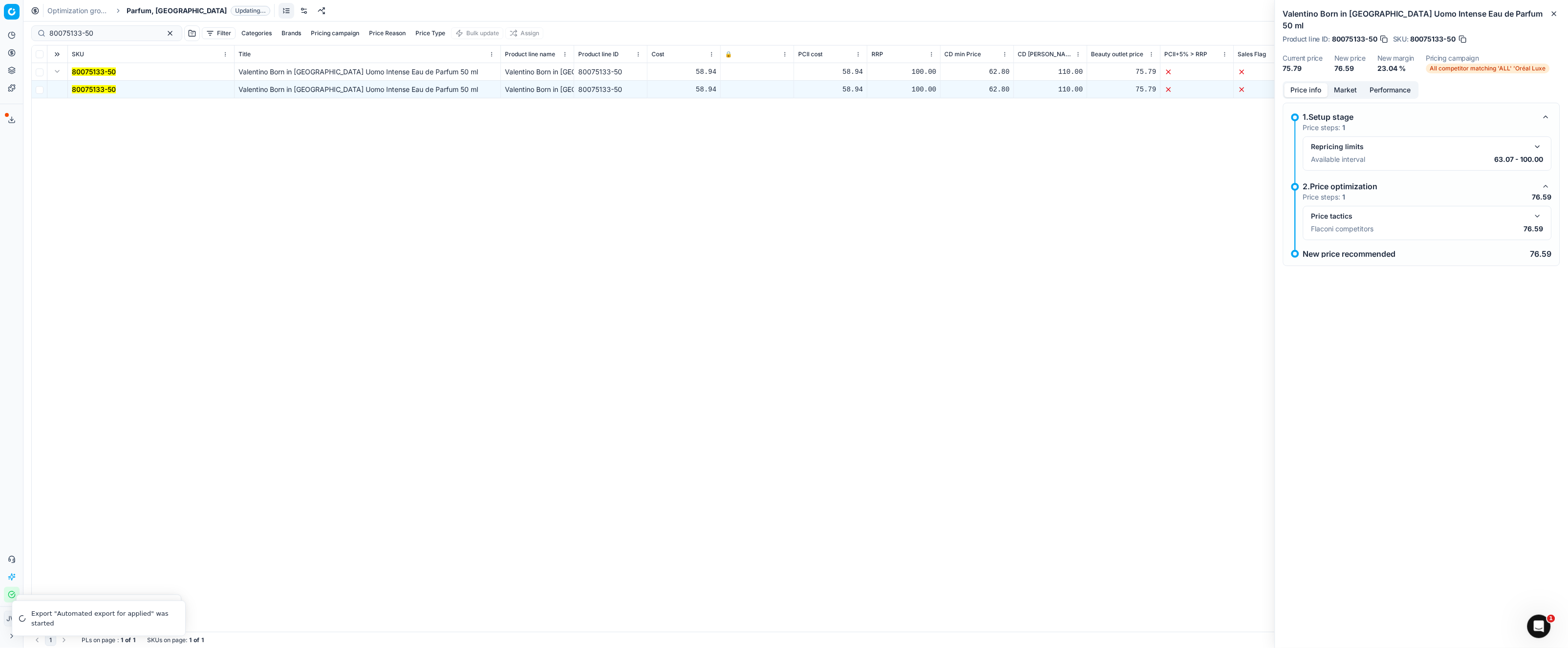
click at [1536, 210] on button "button" at bounding box center [1538, 216] width 12 height 12
click at [1540, 141] on button "button" at bounding box center [1538, 146] width 12 height 12
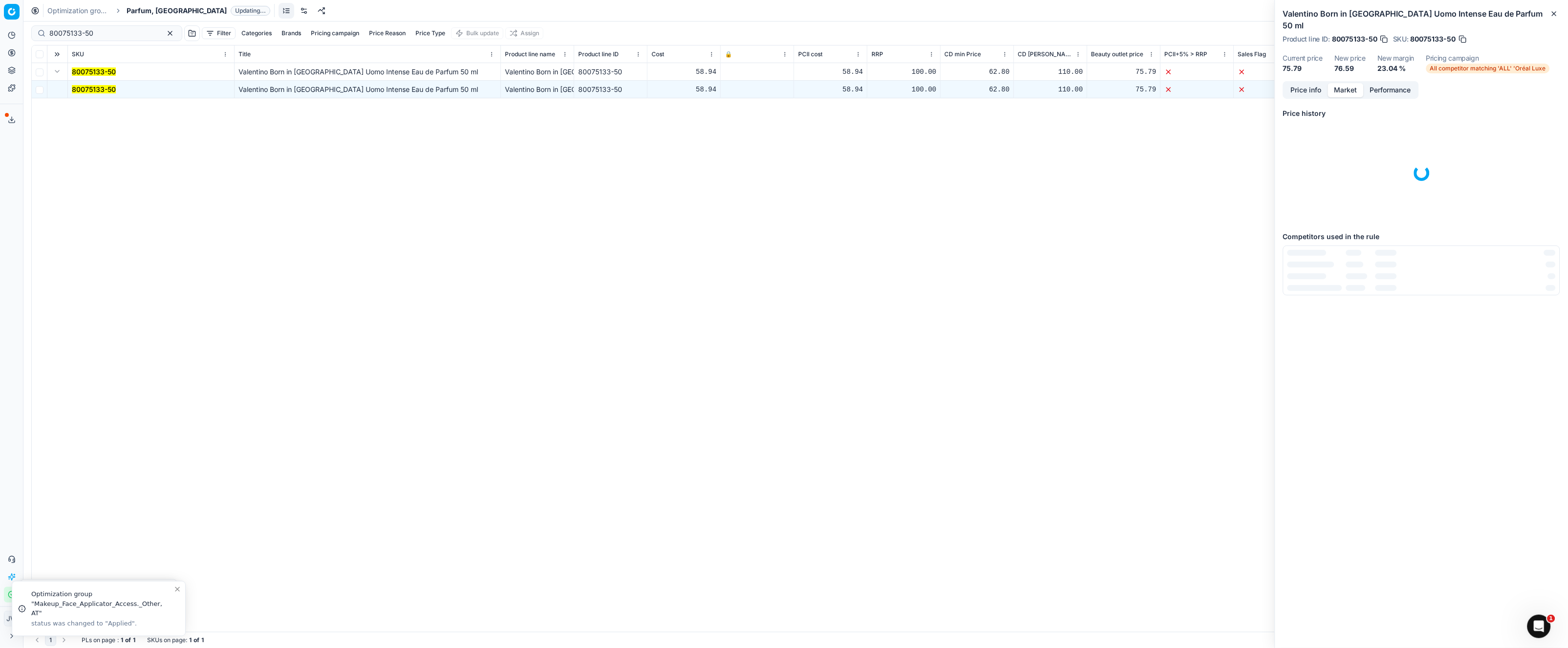
click at [1351, 83] on button "Market" at bounding box center [1346, 90] width 36 height 14
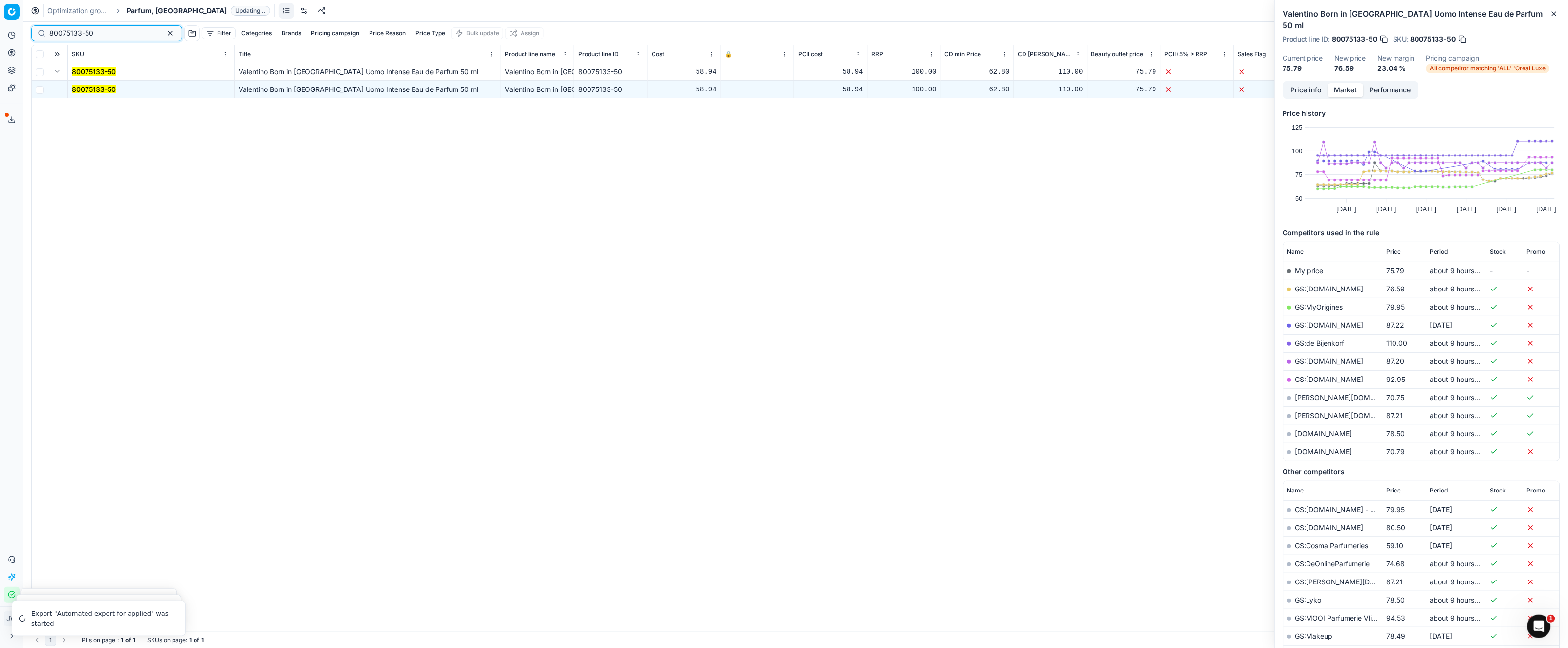
drag, startPoint x: 107, startPoint y: 31, endPoint x: -32, endPoint y: 19, distance: 139.5
click at [0, 19] on html "Pricing platform Analytics Pricing Product portfolio Templates Export service 1…" at bounding box center [784, 324] width 1568 height 648
paste input "0407-9"
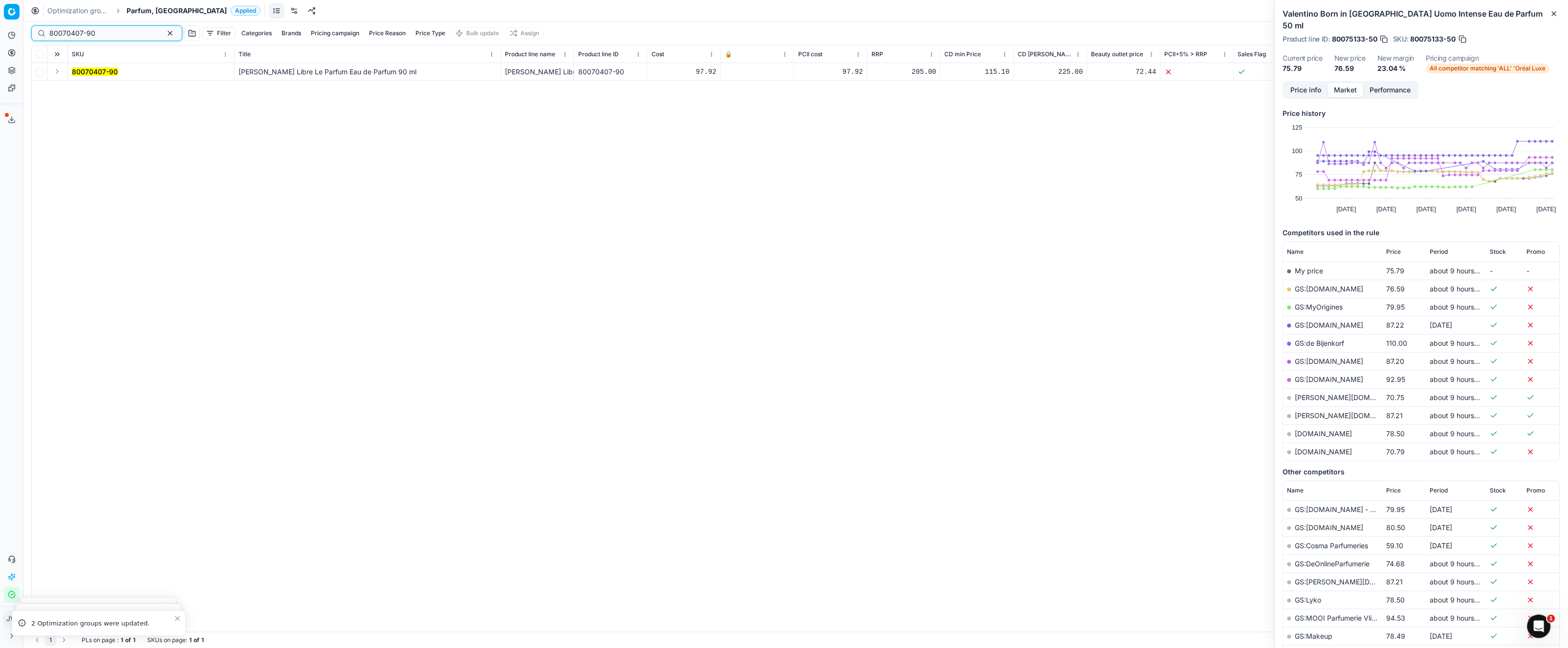
type input "80070407-90"
click at [12, 56] on circle at bounding box center [12, 52] width 6 height 6
click at [51, 74] on link "Optimization groups" at bounding box center [94, 71] width 114 height 13
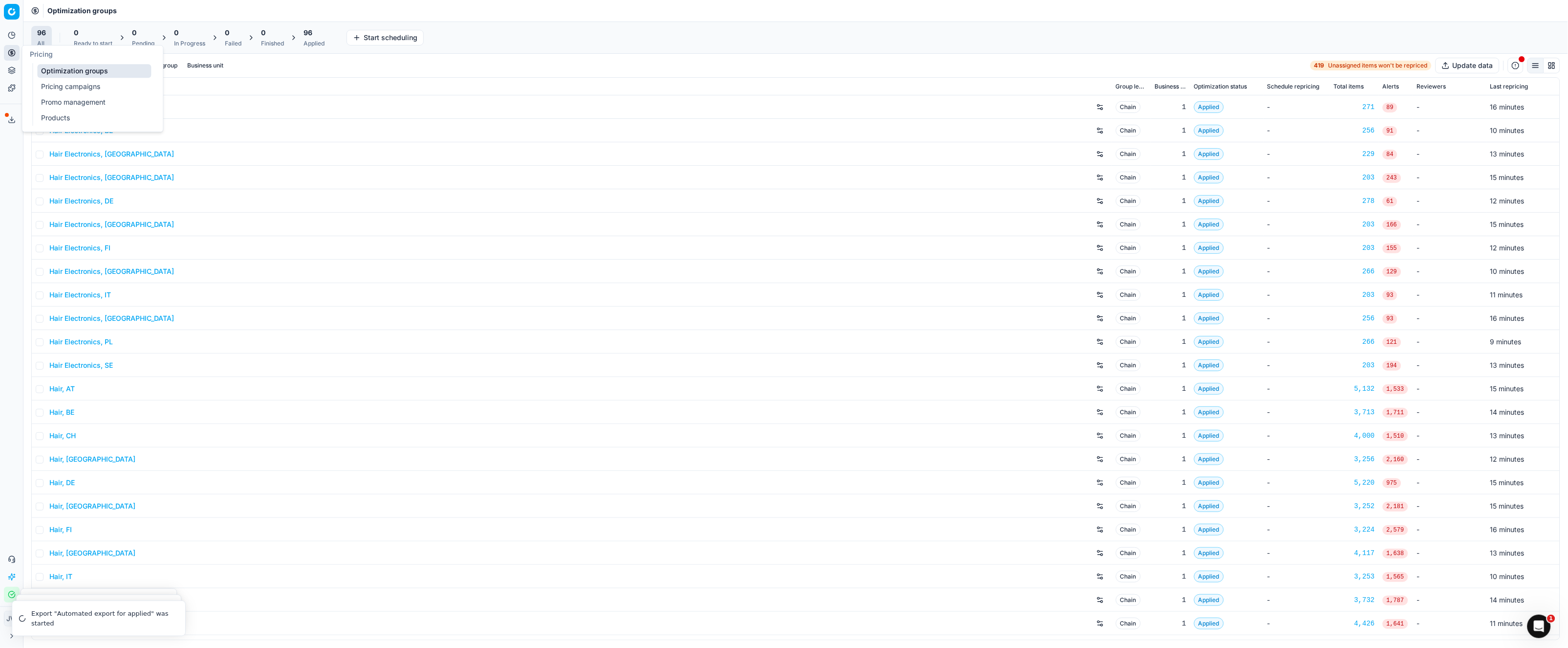
click at [66, 66] on link "Optimization groups" at bounding box center [94, 71] width 114 height 13
click at [71, 70] on input at bounding box center [103, 66] width 107 height 10
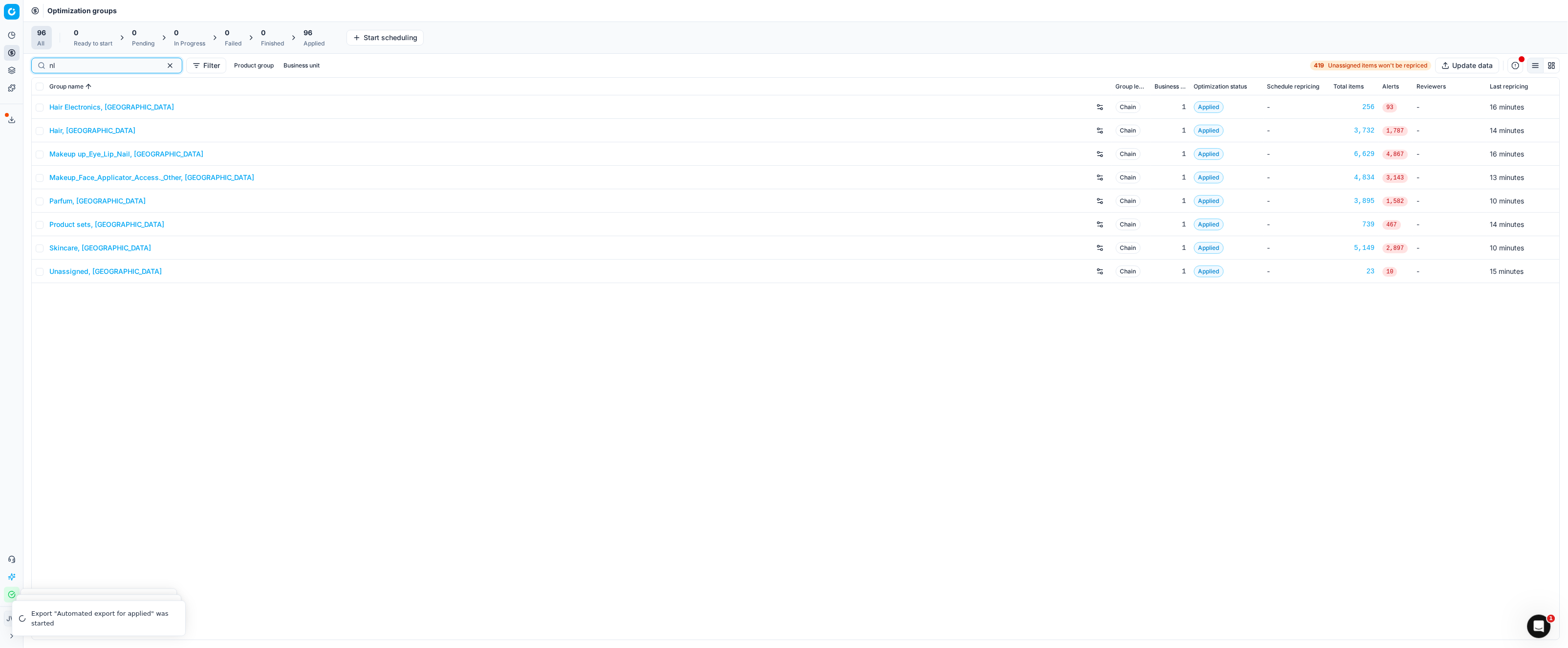
type input "nl"
click at [76, 203] on link "Parfum, NL" at bounding box center [97, 201] width 96 height 10
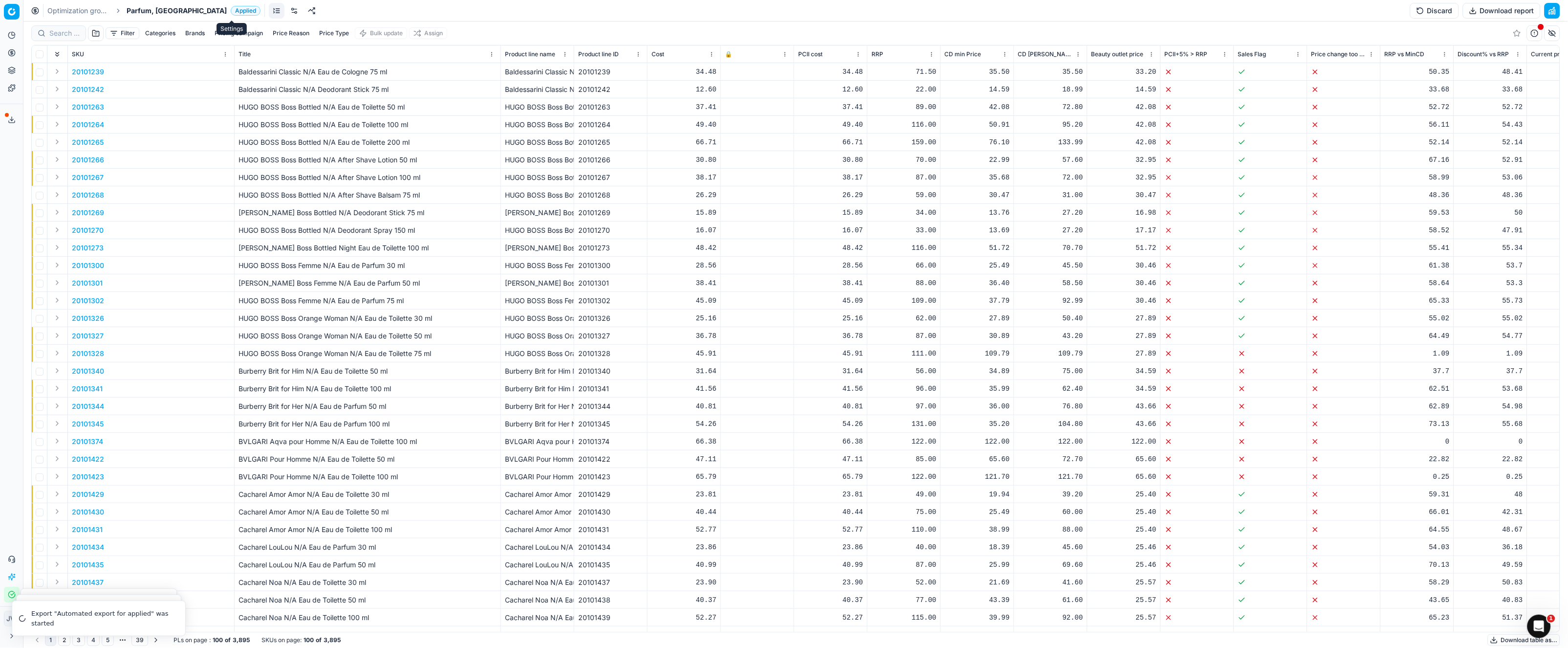
click at [287, 14] on link at bounding box center [295, 11] width 16 height 16
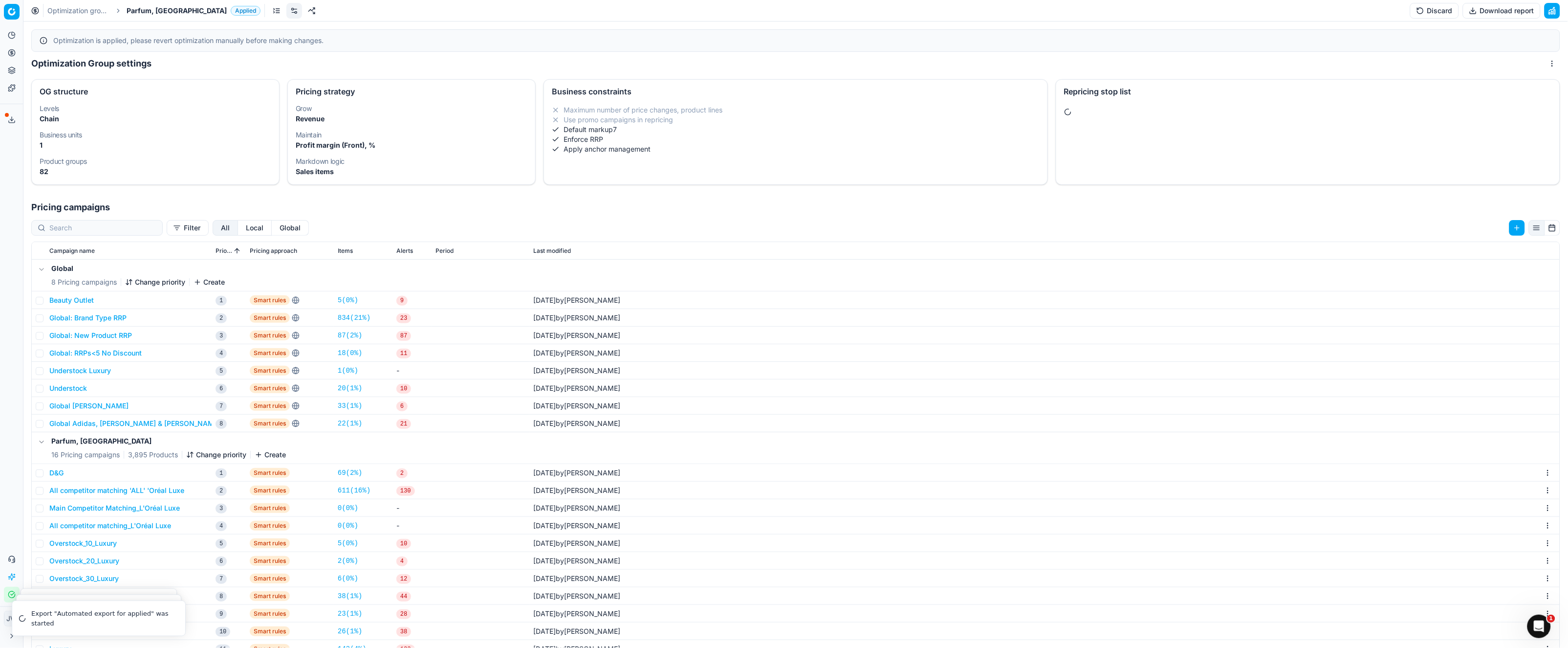
click at [278, 223] on button "Global" at bounding box center [290, 228] width 37 height 16
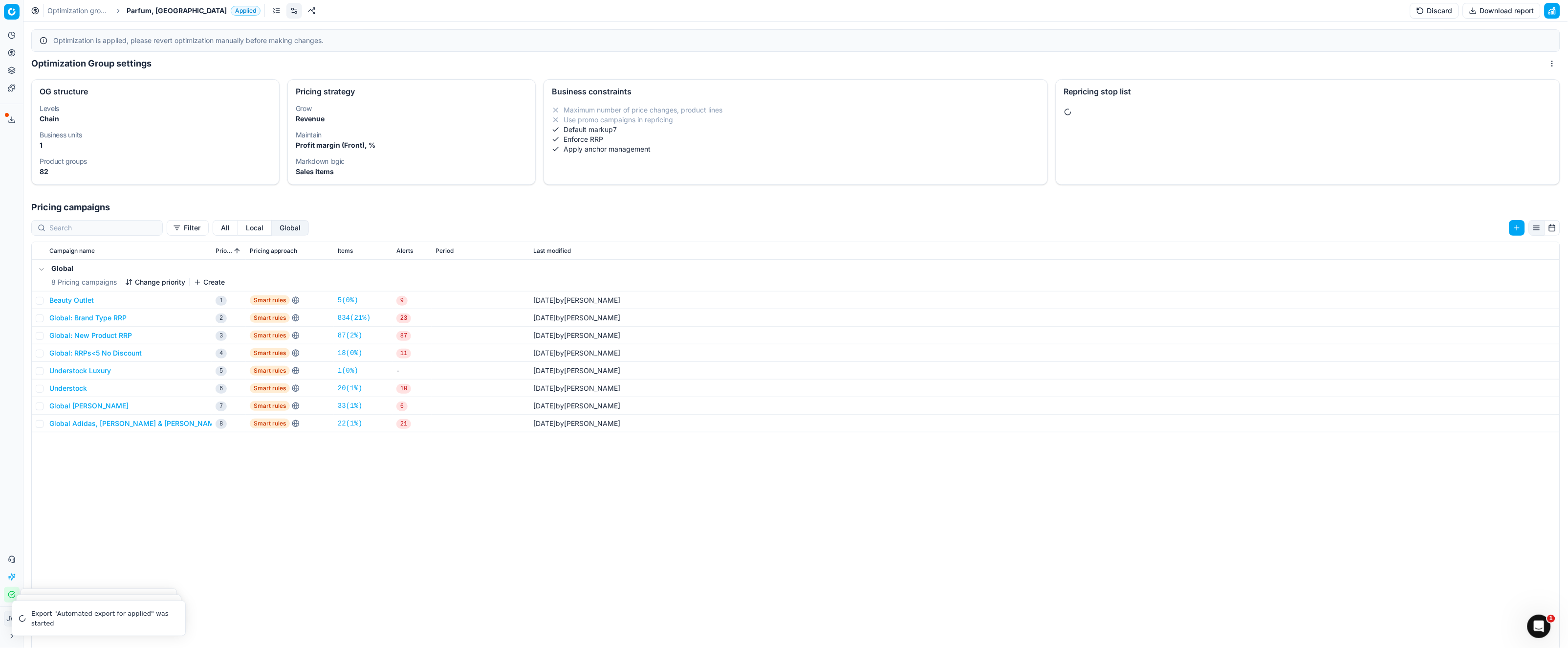
click at [238, 232] on button "Local" at bounding box center [254, 228] width 33 height 16
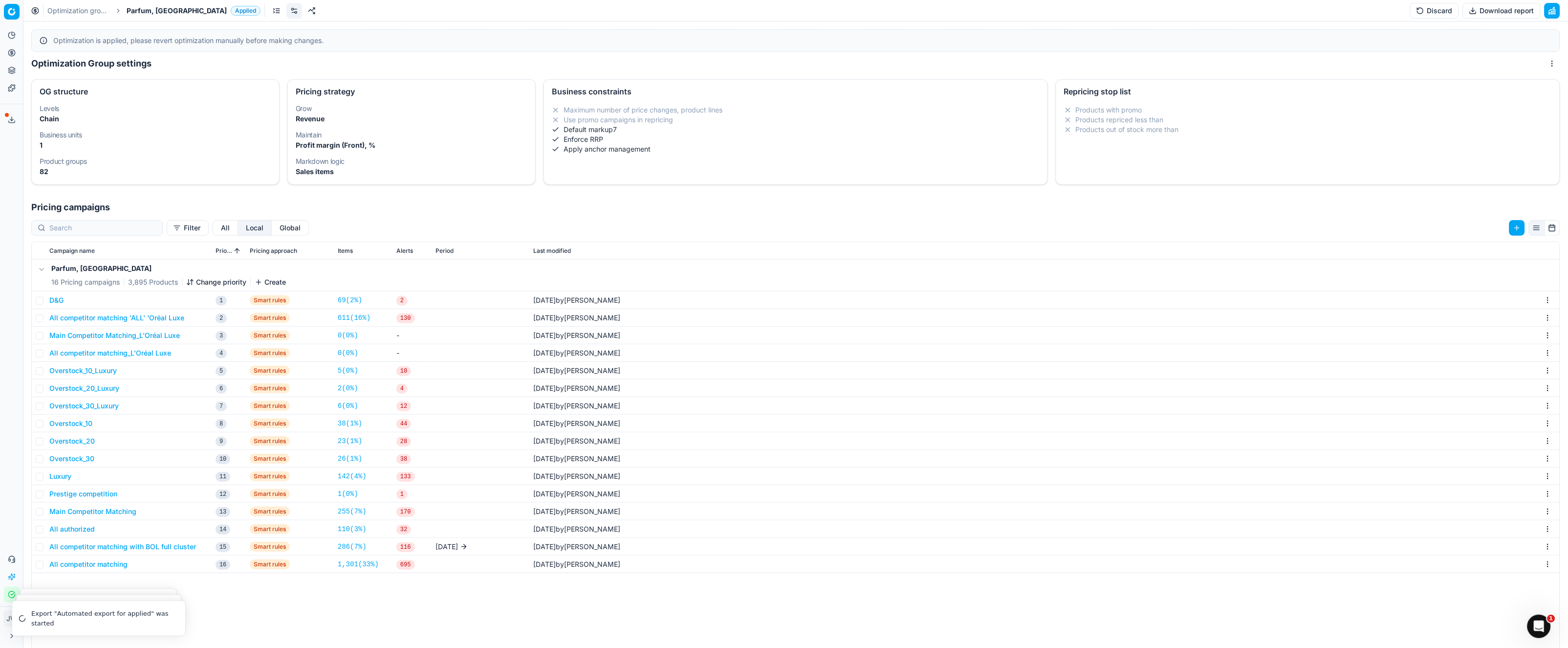
click at [99, 322] on button "All competitor matching 'ALL' 'Oréal Luxe" at bounding box center [117, 318] width 135 height 10
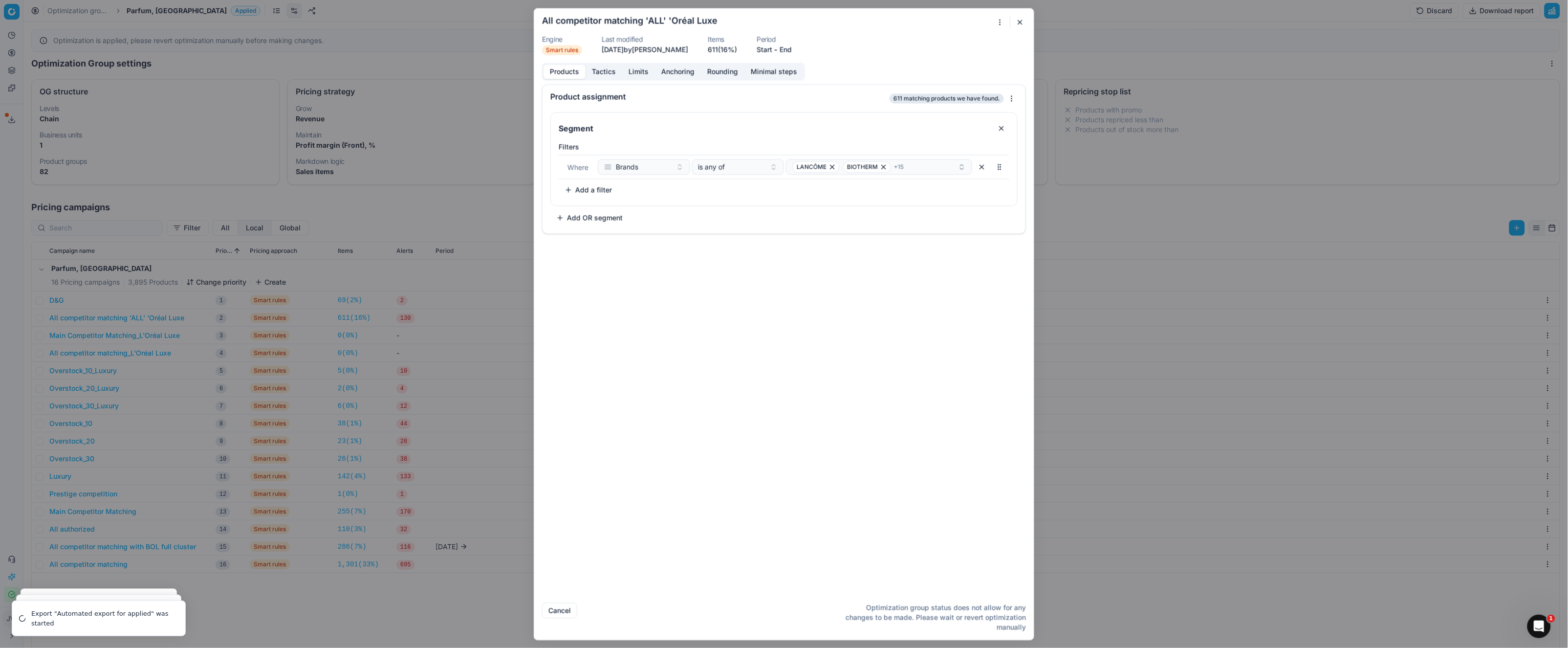
click at [602, 78] on button "Tactics" at bounding box center [604, 71] width 37 height 14
click at [569, 72] on button "Products" at bounding box center [564, 71] width 42 height 14
click at [1026, 26] on div "All competitor matching 'ALL' 'Oréal Luxe" at bounding box center [784, 21] width 484 height 12
click at [1021, 23] on button "button" at bounding box center [1020, 21] width 12 height 12
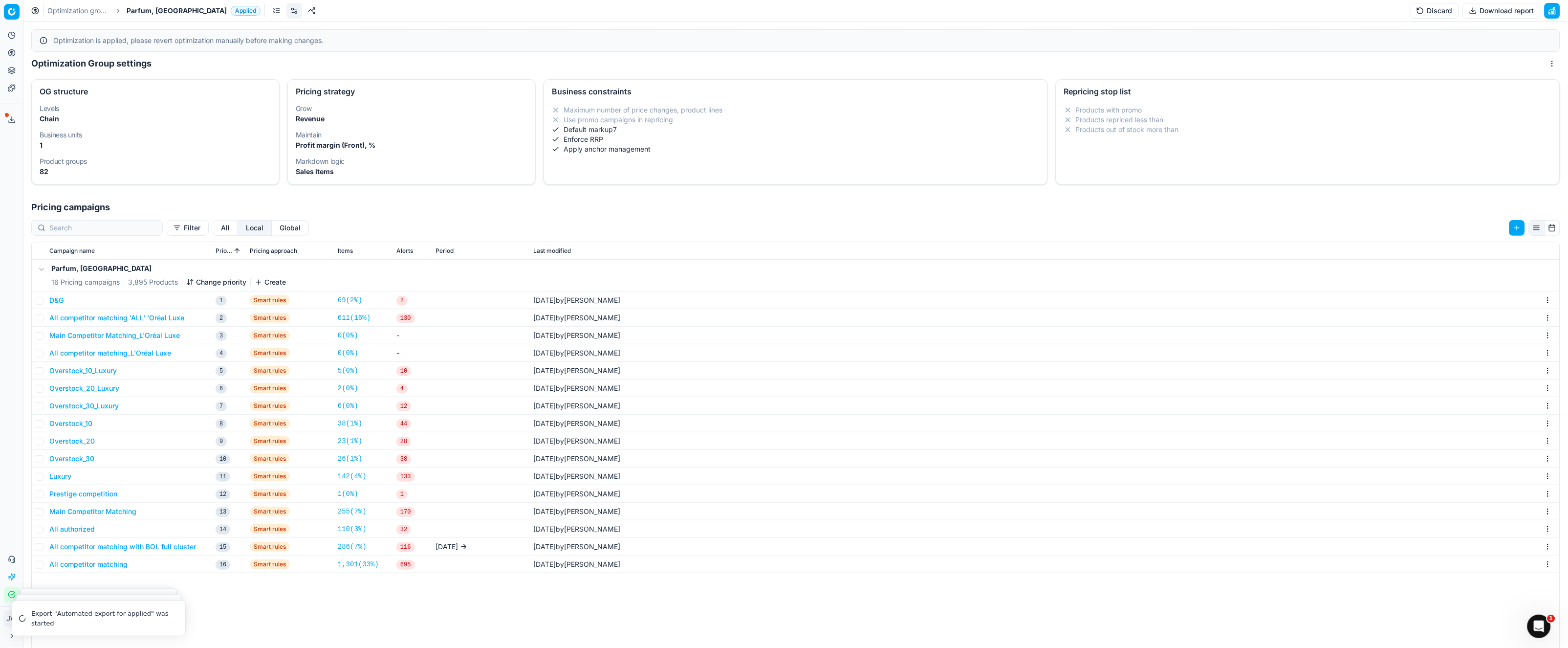
click at [271, 231] on button "Global" at bounding box center [290, 228] width 37 height 16
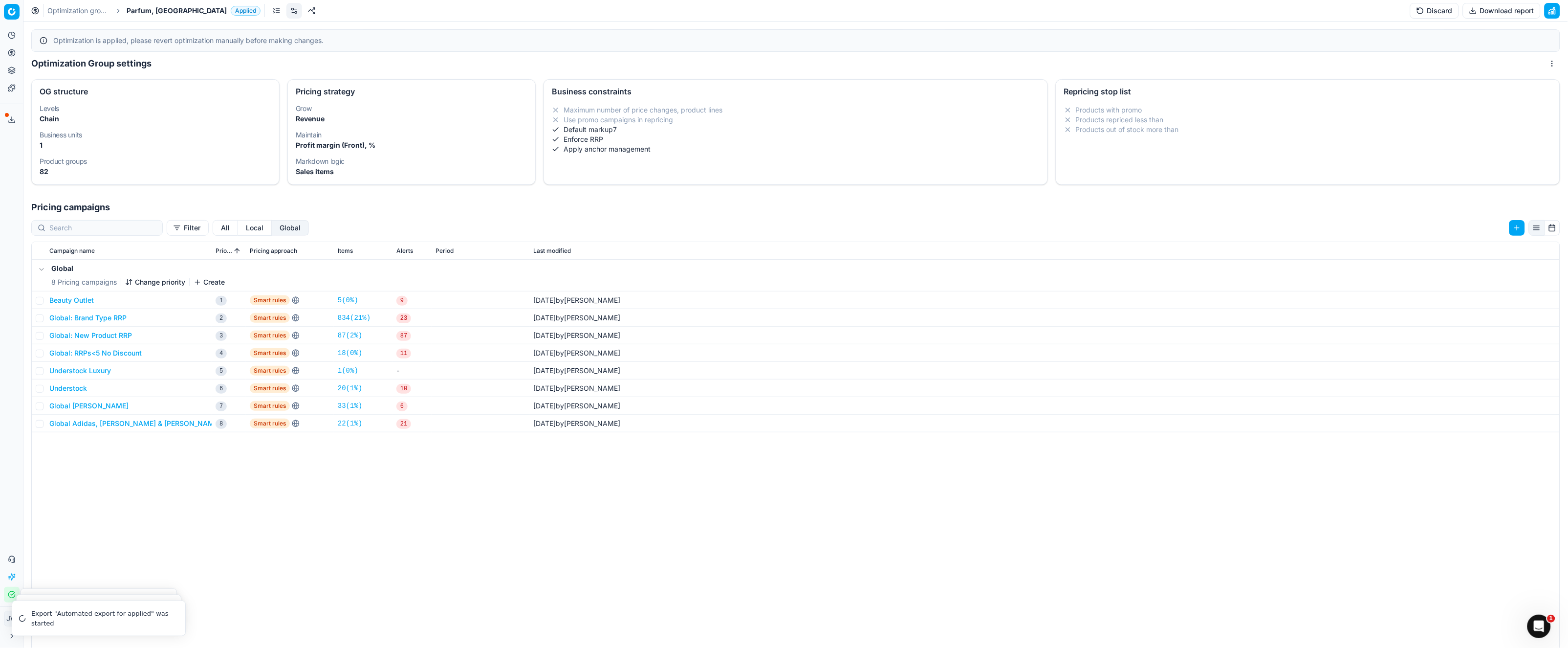
click at [212, 233] on button "All" at bounding box center [225, 228] width 26 height 16
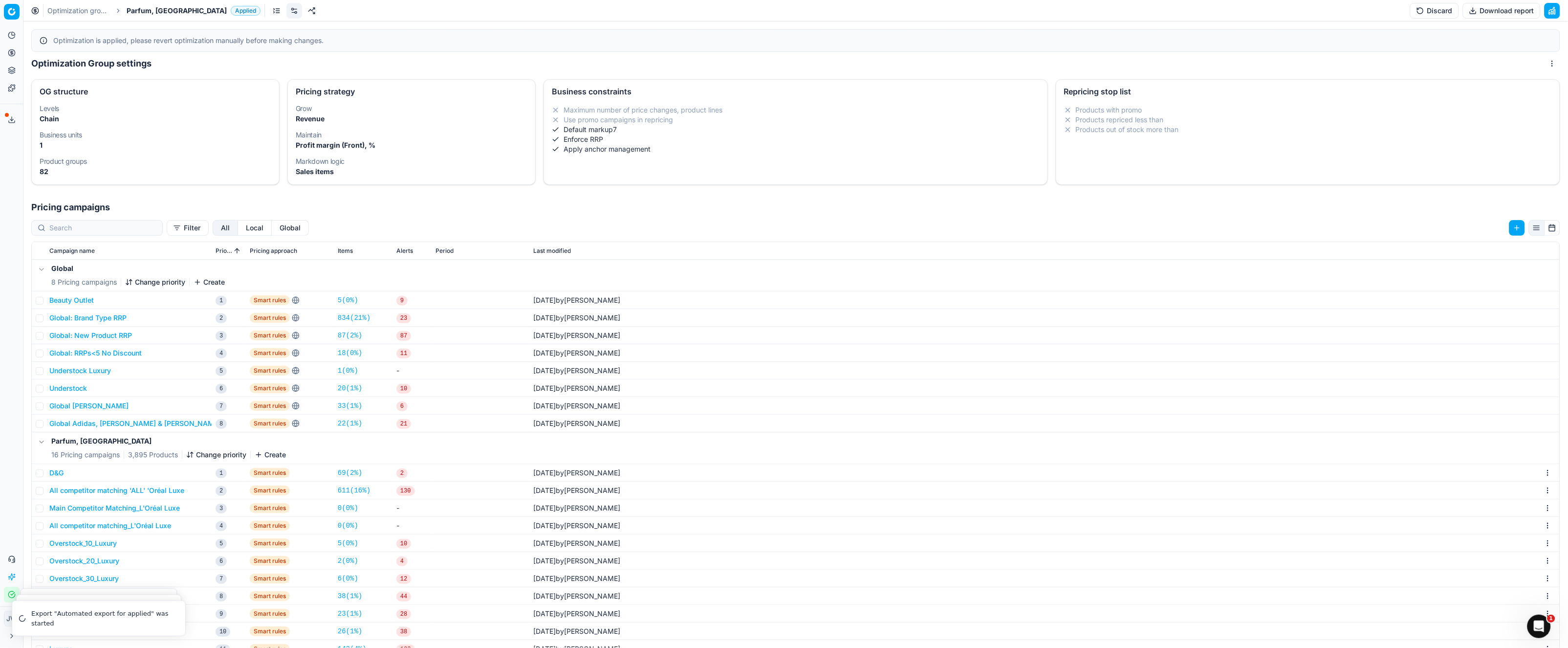
click at [91, 336] on button "Global: New Product RRP" at bounding box center [91, 336] width 83 height 10
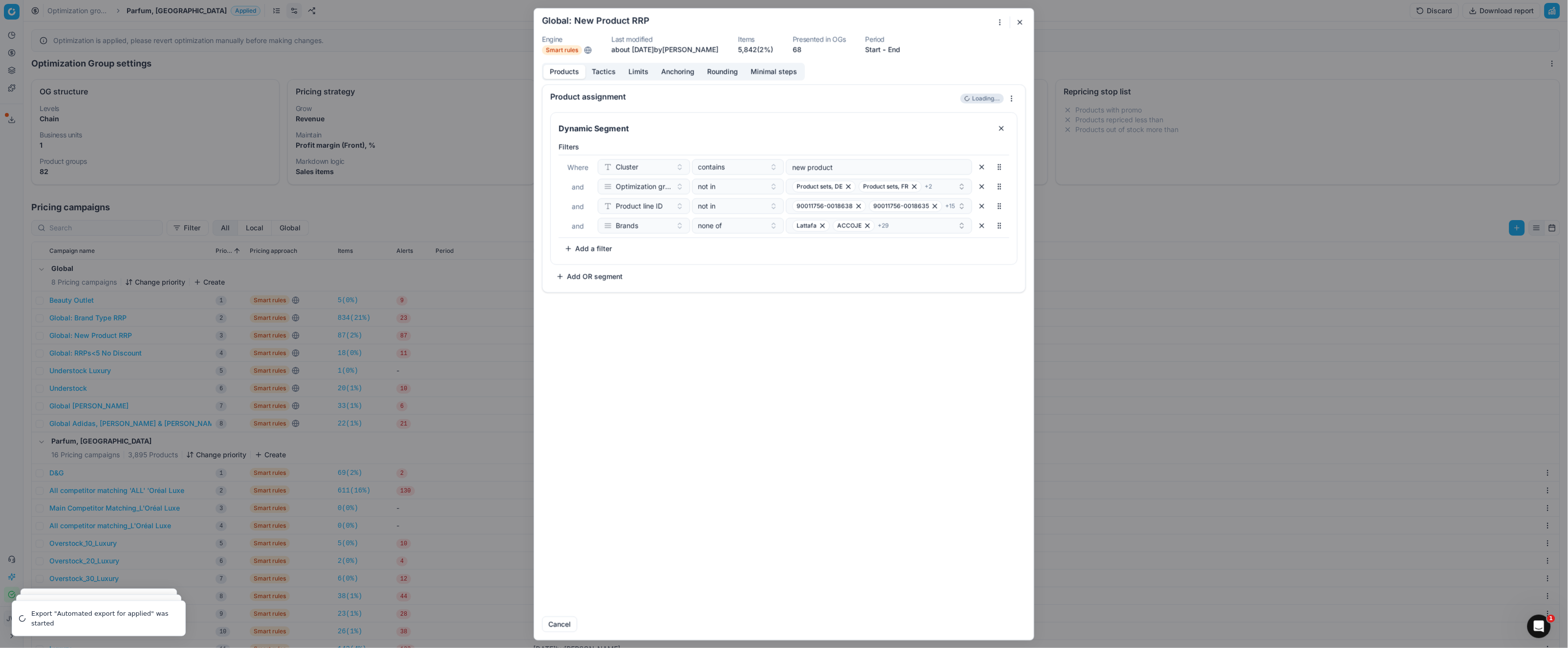
click at [1019, 18] on button "button" at bounding box center [1020, 21] width 12 height 12
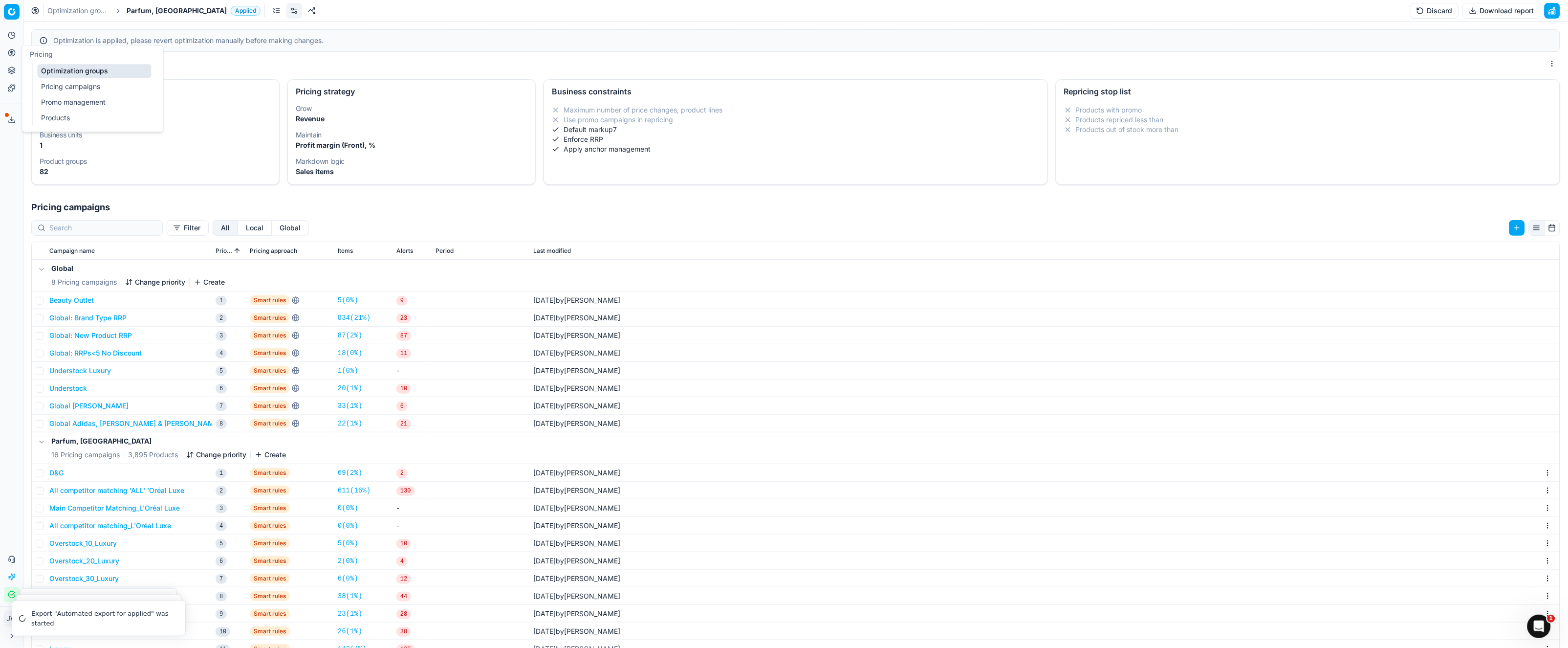
click at [14, 53] on icon at bounding box center [12, 52] width 8 height 8
click at [72, 75] on link "Optimization groups" at bounding box center [94, 71] width 114 height 13
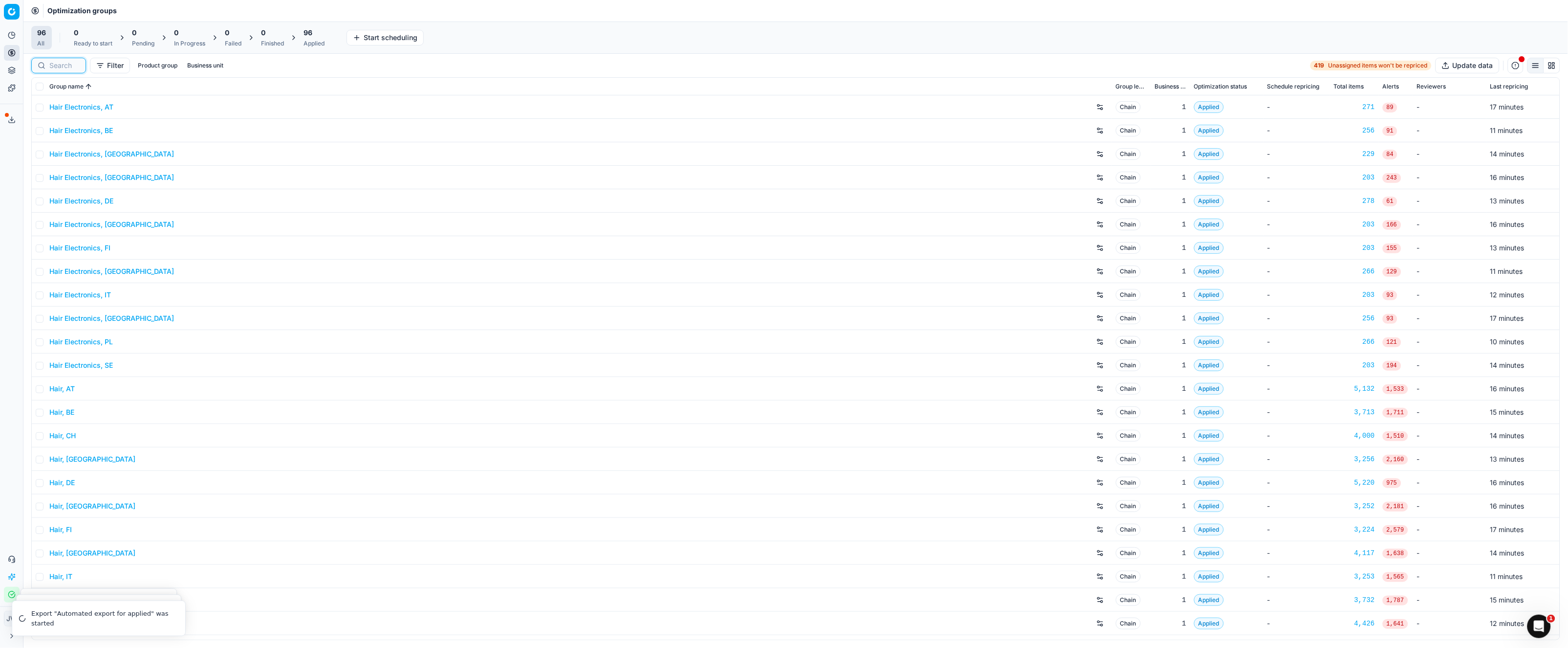
click at [67, 63] on input at bounding box center [65, 66] width 30 height 10
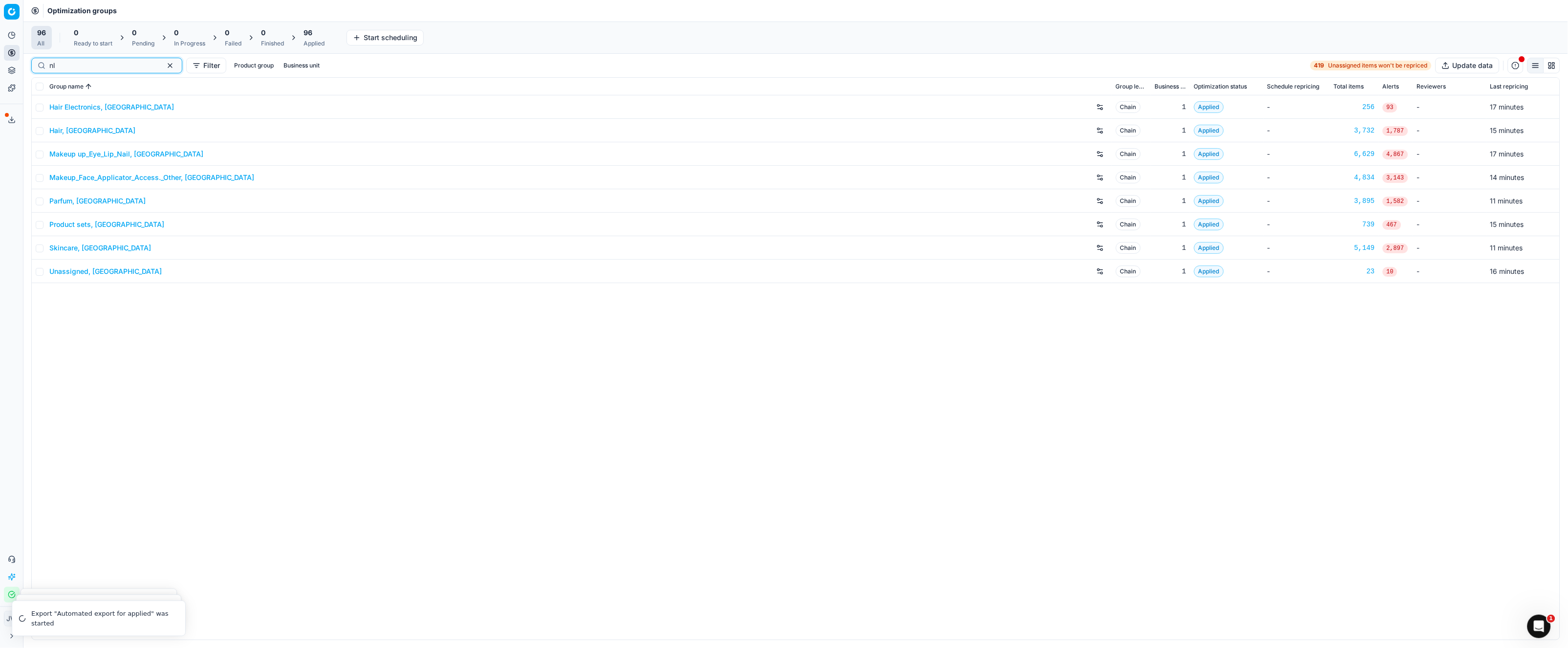
type input "nl"
click at [69, 202] on link "Parfum, NL" at bounding box center [97, 201] width 96 height 10
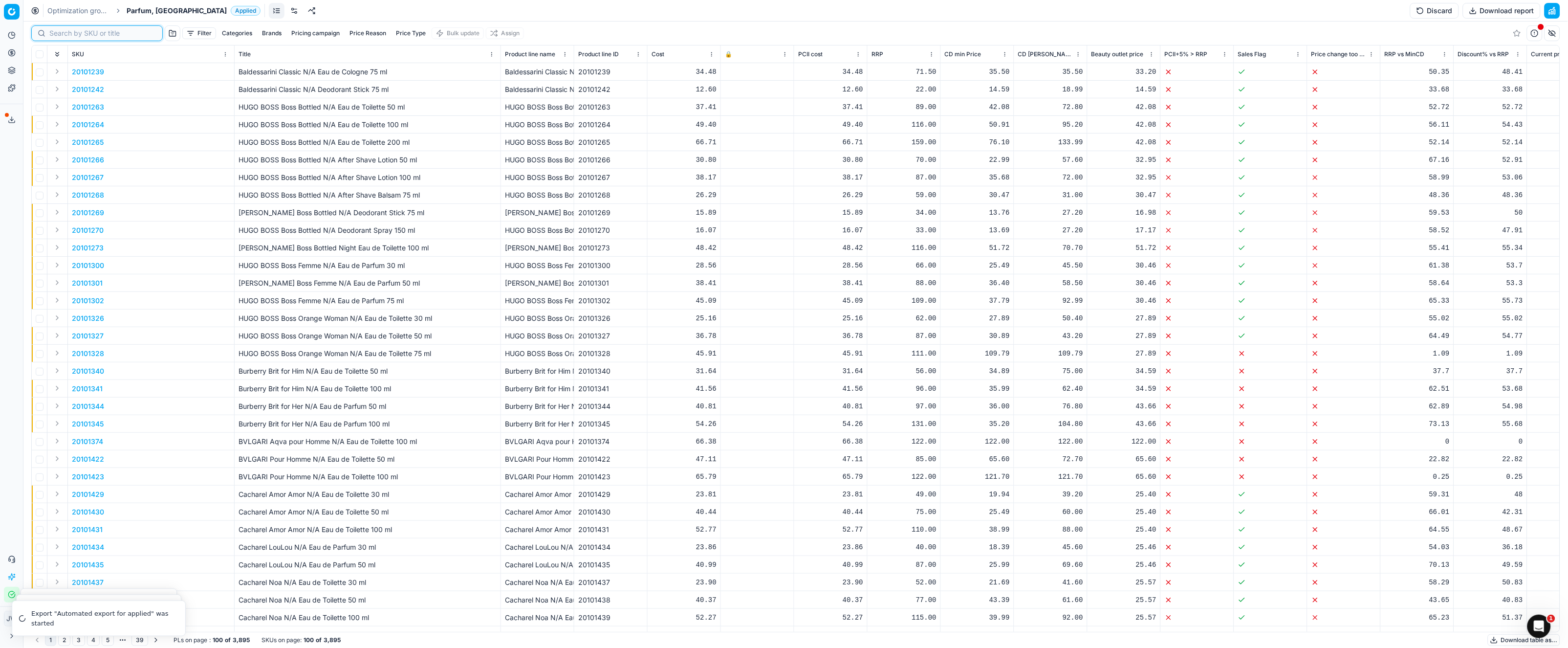
click at [60, 31] on input at bounding box center [103, 33] width 107 height 10
paste input "90007146-0010880"
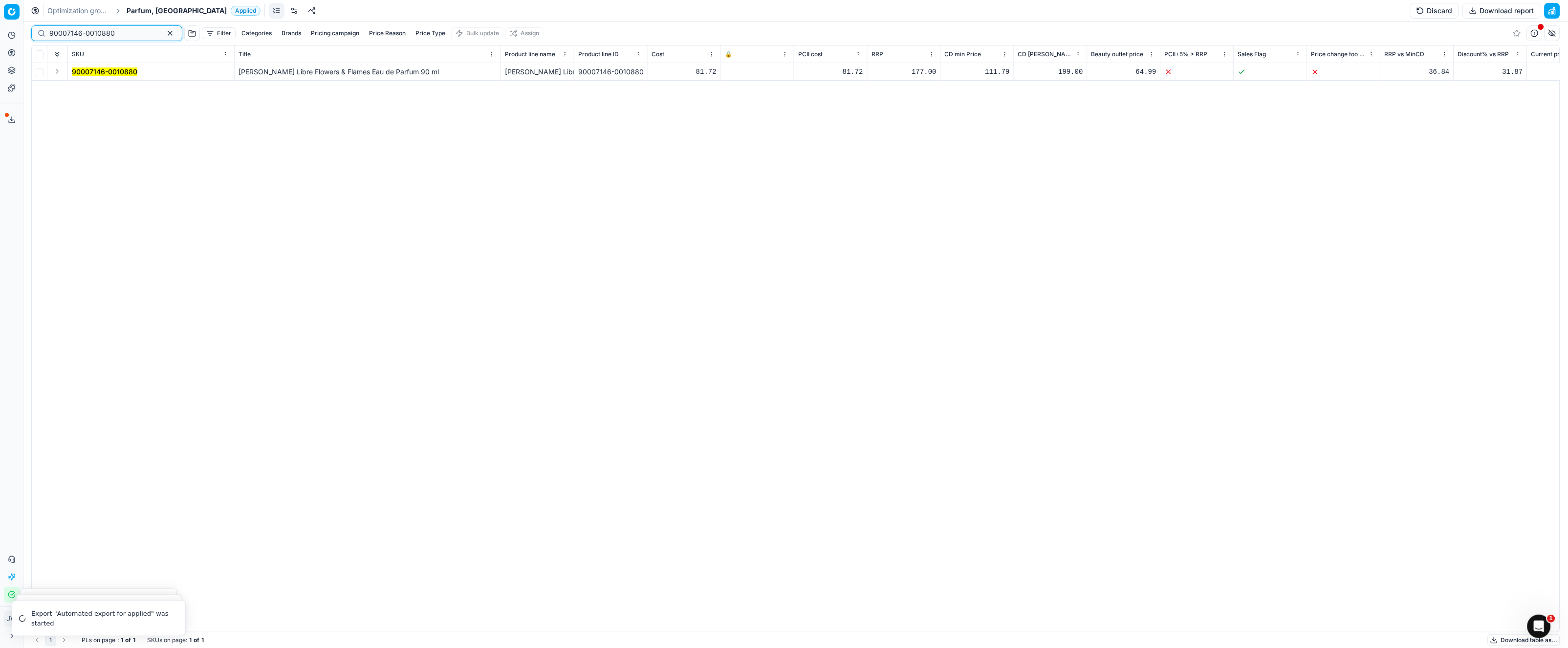
type input "90007146-0010880"
click at [59, 73] on button "Expand" at bounding box center [57, 71] width 12 height 12
click at [108, 83] on td "90007146-0010880" at bounding box center [152, 89] width 167 height 18
click at [111, 90] on mark "90007146-0010880" at bounding box center [105, 90] width 66 height 9
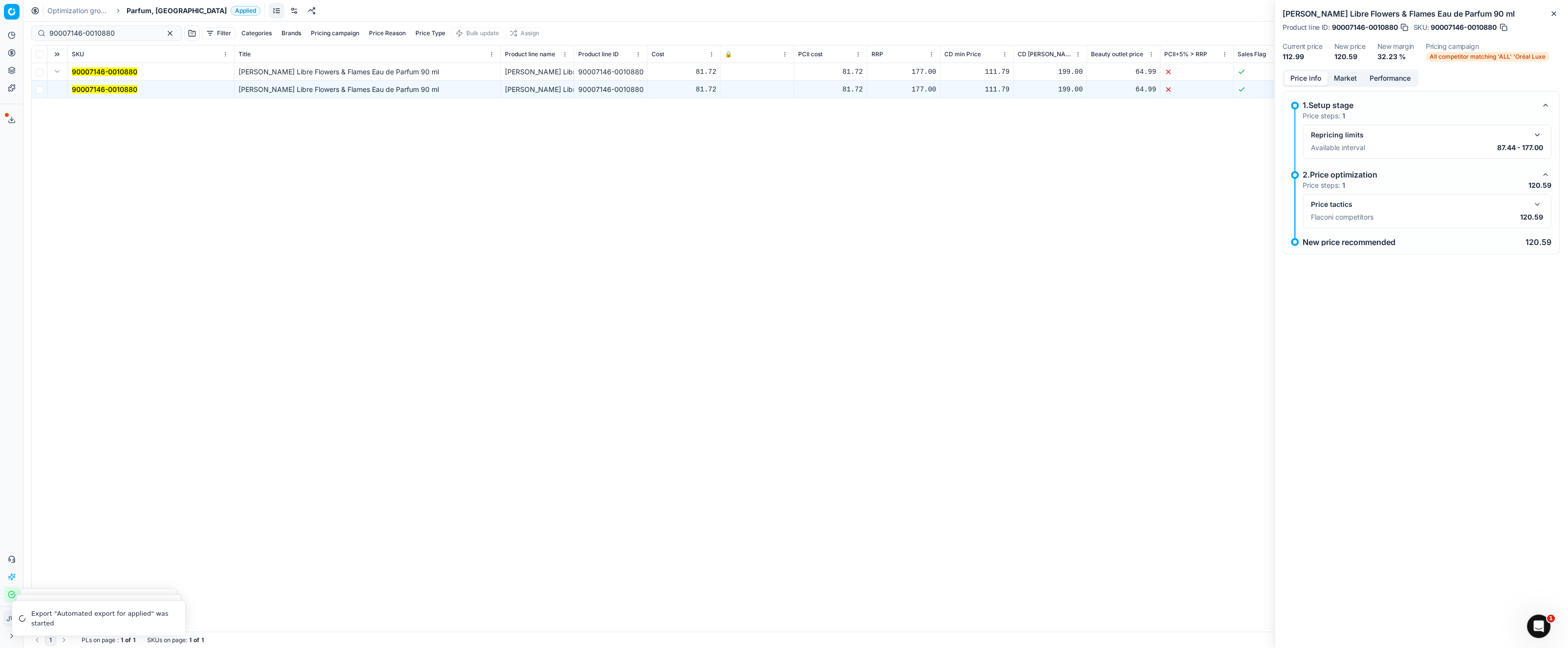
click at [1537, 202] on button "button" at bounding box center [1538, 204] width 12 height 12
click at [1535, 140] on button "button" at bounding box center [1538, 135] width 12 height 12
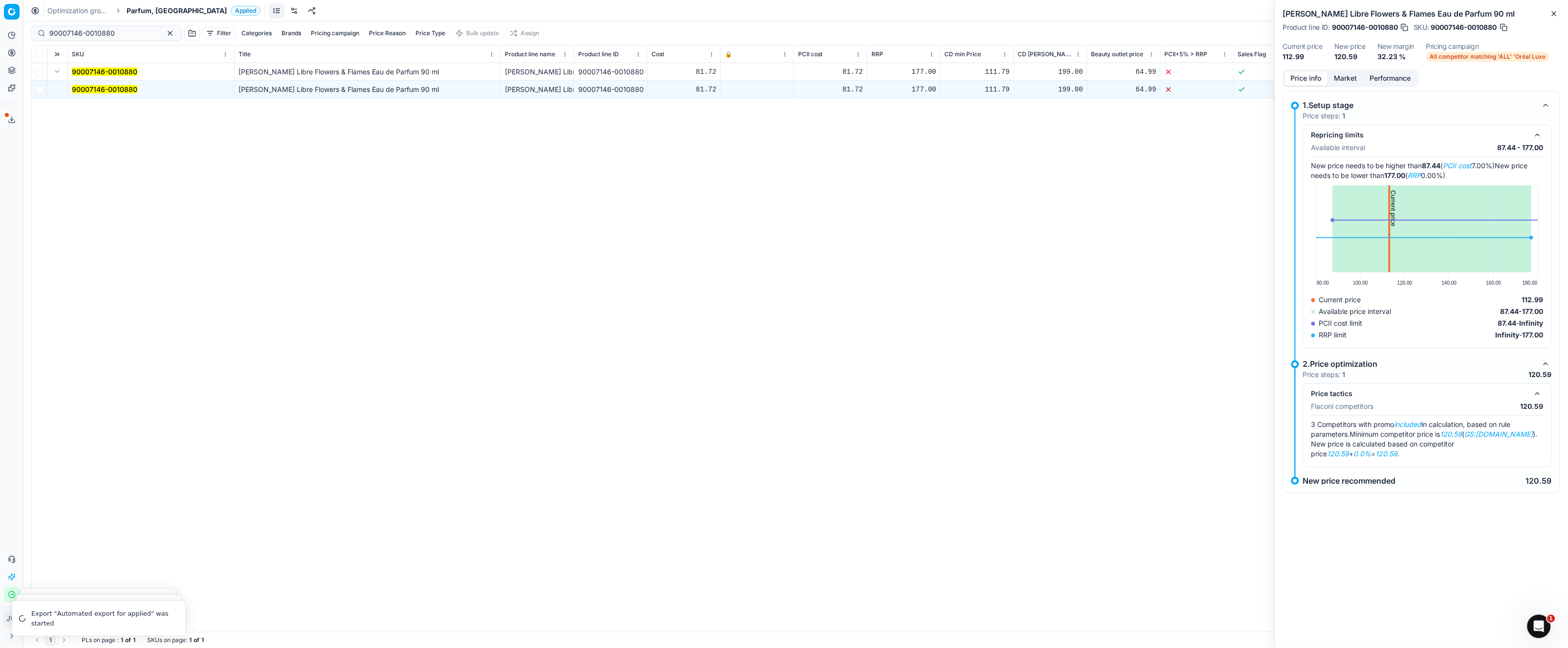
click at [1354, 80] on button "Market" at bounding box center [1346, 78] width 36 height 14
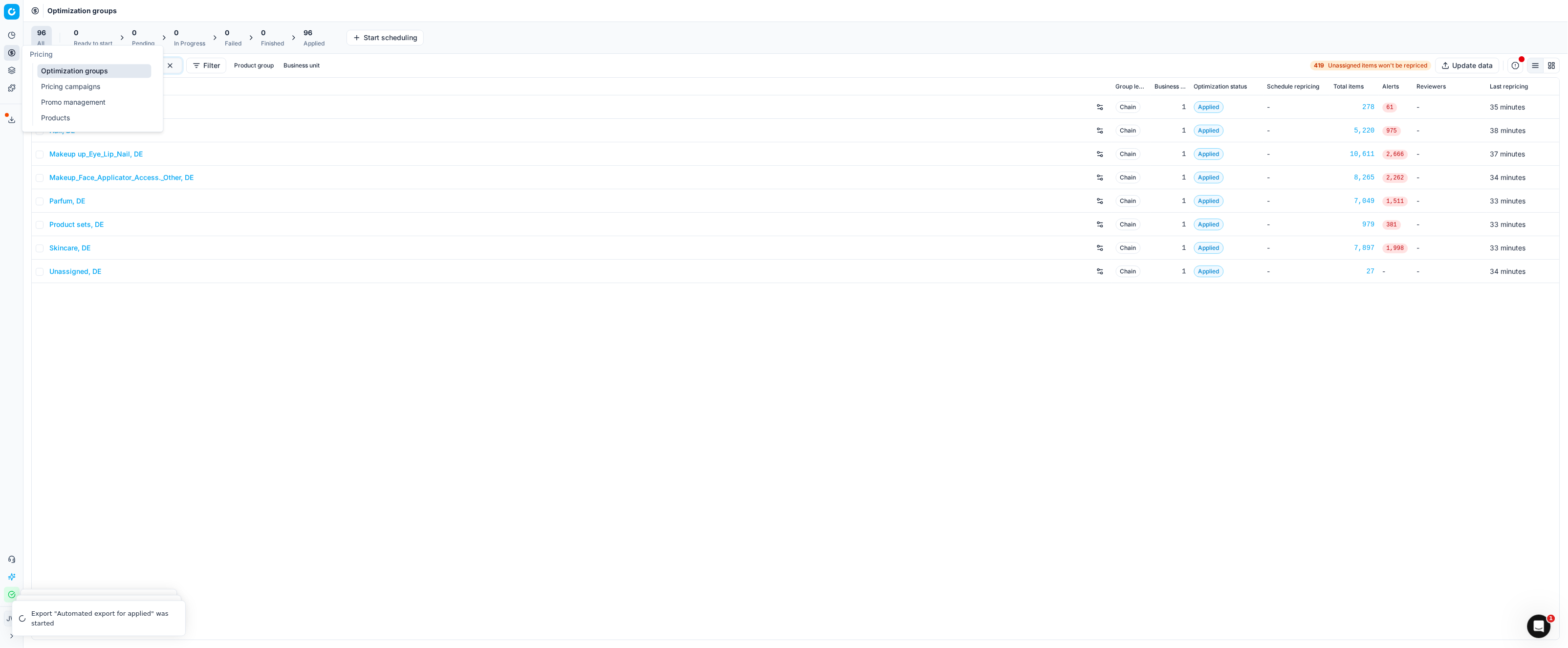
click at [11, 55] on icon at bounding box center [12, 52] width 8 height 8
click at [96, 70] on link "Optimization groups" at bounding box center [94, 71] width 114 height 13
